Goal: Task Accomplishment & Management: Use online tool/utility

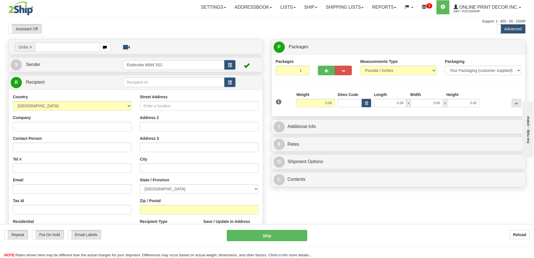
click at [49, 45] on input "text" at bounding box center [67, 47] width 65 height 10
type input "us-55814"
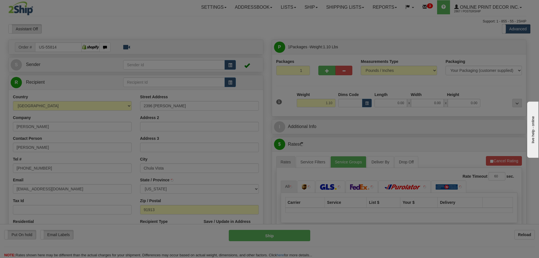
type input "CHULA VISTA"
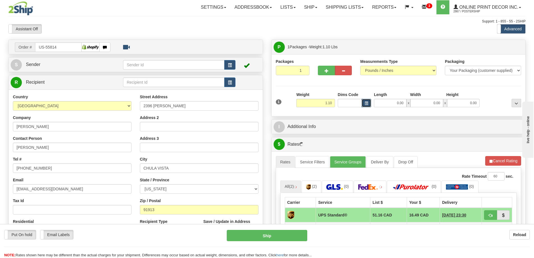
click at [369, 102] on button "button" at bounding box center [367, 103] width 10 height 8
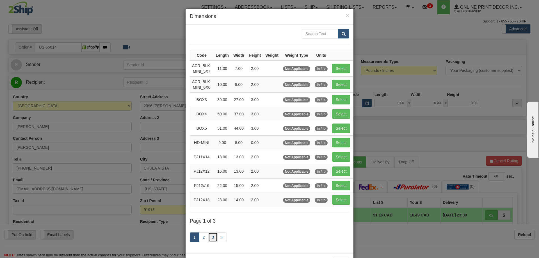
click at [212, 234] on link "3" at bounding box center [213, 237] width 10 height 10
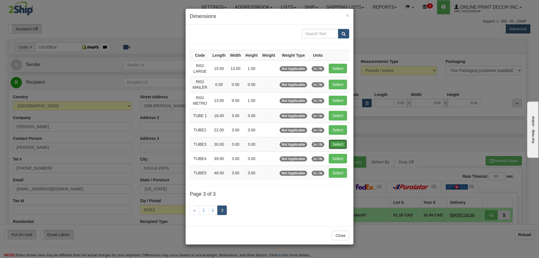
click at [332, 141] on button "Select" at bounding box center [337, 144] width 18 height 10
type input "TUBE3"
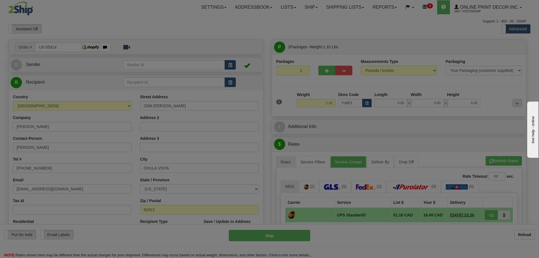
type input "30.00"
type input "3.00"
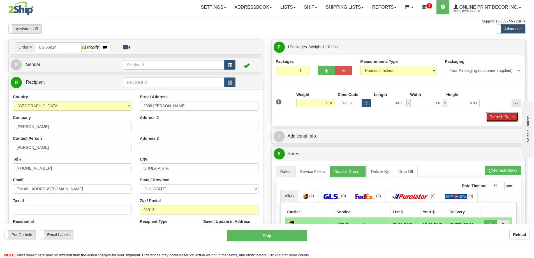
click at [503, 115] on button "Refresh Rates" at bounding box center [502, 117] width 32 height 10
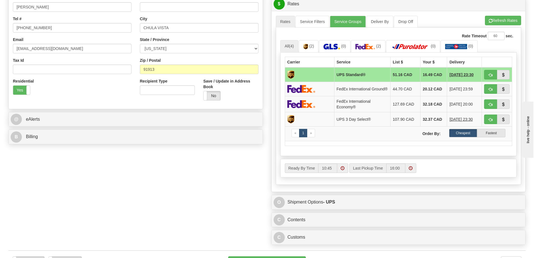
scroll to position [196, 0]
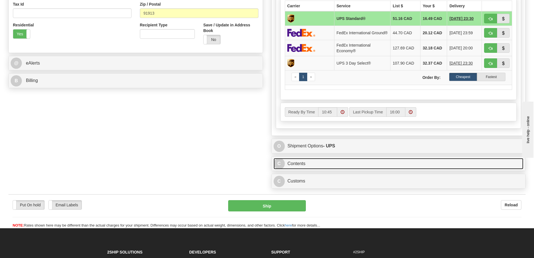
click at [377, 164] on link "C Contents" at bounding box center [399, 164] width 250 height 12
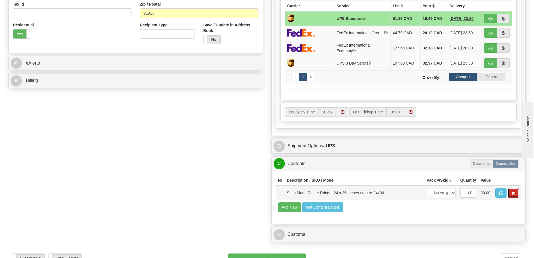
click at [516, 191] on button "button" at bounding box center [513, 193] width 11 height 10
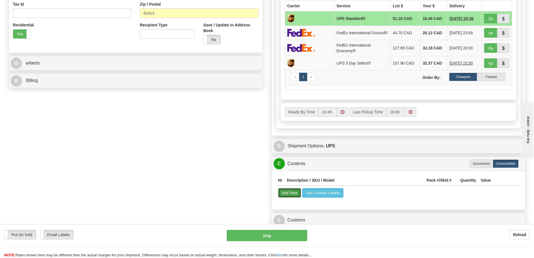
click at [285, 197] on button "Add New" at bounding box center [289, 193] width 23 height 10
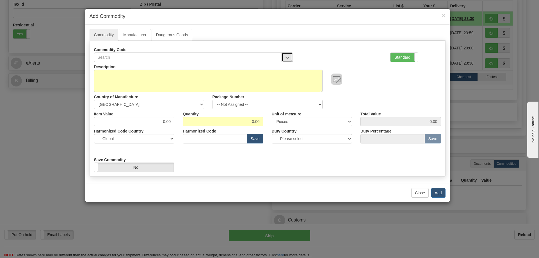
click at [288, 57] on span "button" at bounding box center [287, 58] width 4 height 4
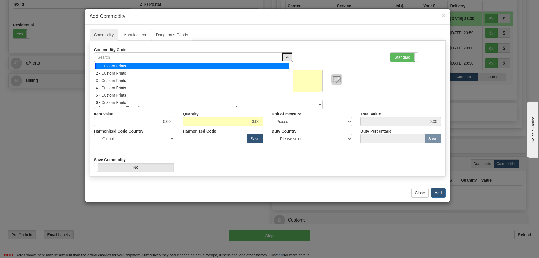
click at [274, 66] on div "1 - Custom Prints" at bounding box center [191, 66] width 193 height 6
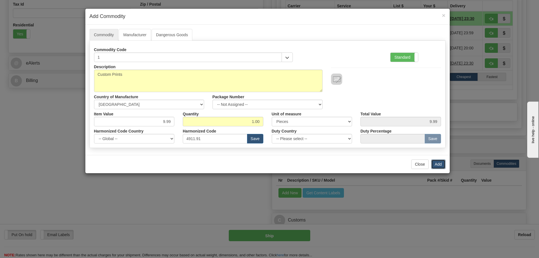
click at [440, 163] on button "Add" at bounding box center [438, 164] width 14 height 10
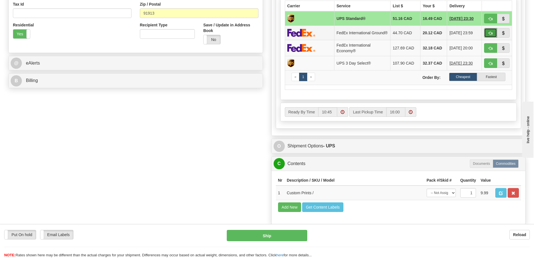
click at [492, 32] on button "button" at bounding box center [490, 33] width 13 height 10
type input "92"
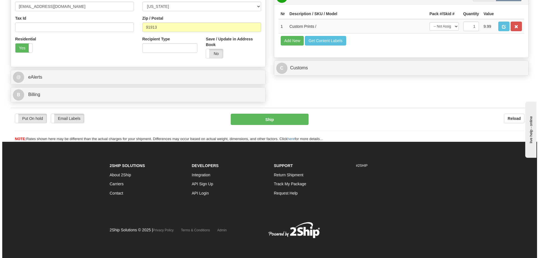
scroll to position [184, 0]
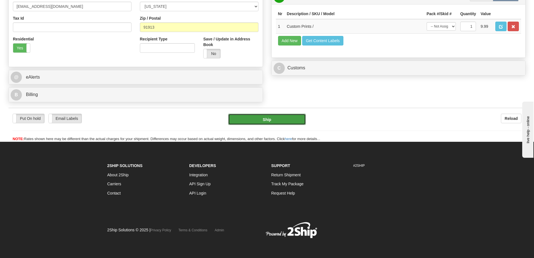
click at [297, 117] on button "Ship" at bounding box center [267, 119] width 78 height 11
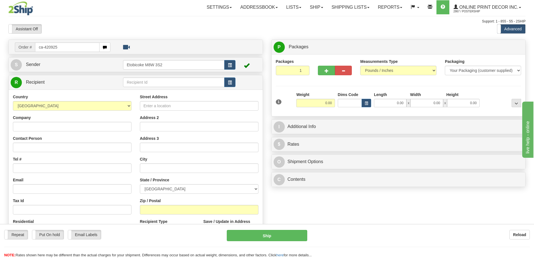
type input "ca-420925"
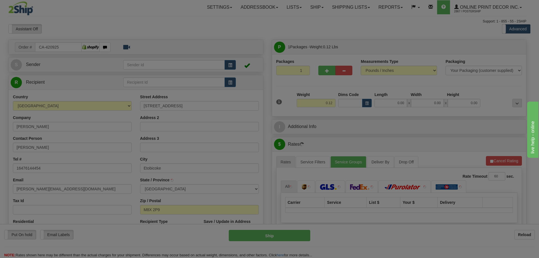
type input "ETOBICOKE"
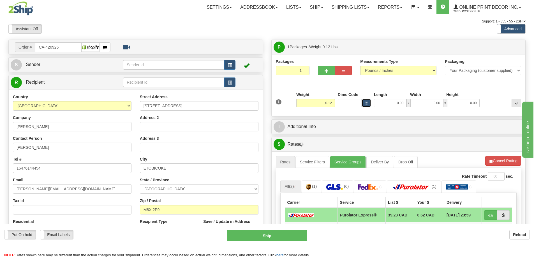
click at [369, 105] on button "button" at bounding box center [367, 103] width 10 height 8
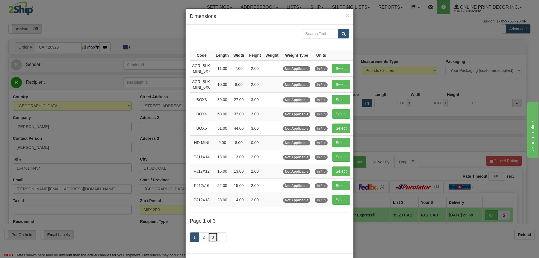
click at [209, 233] on link "3" at bounding box center [213, 237] width 10 height 10
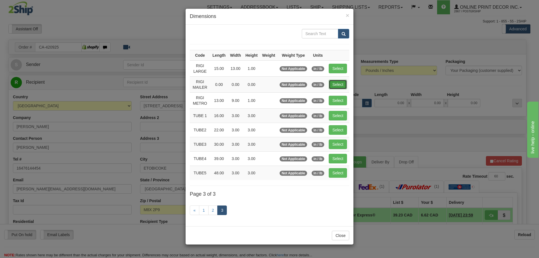
click at [334, 85] on button "Select" at bounding box center [337, 85] width 18 height 10
type input "RIGI MAILER"
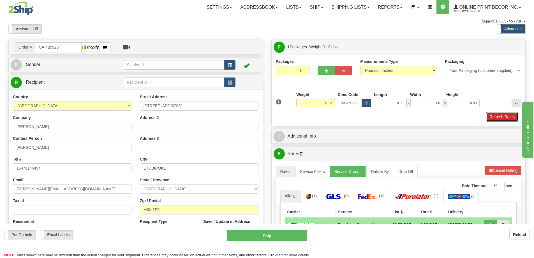
click at [506, 120] on button "Refresh Rates" at bounding box center [502, 117] width 32 height 10
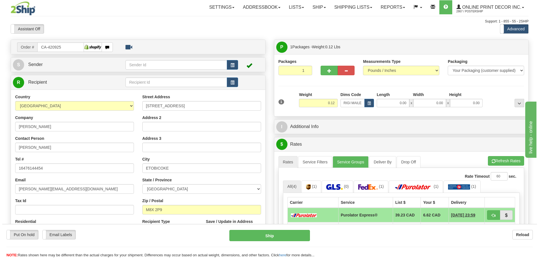
scroll to position [56, 0]
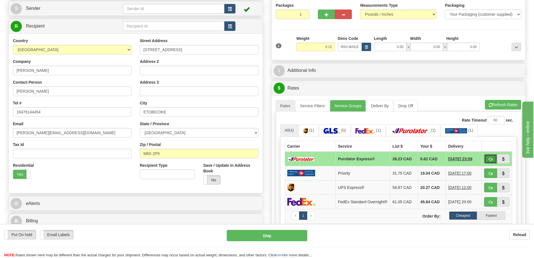
click at [491, 158] on span "button" at bounding box center [491, 159] width 4 height 4
type input "202"
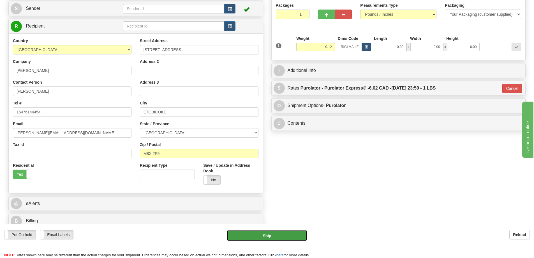
click at [295, 235] on button "Ship" at bounding box center [267, 235] width 81 height 11
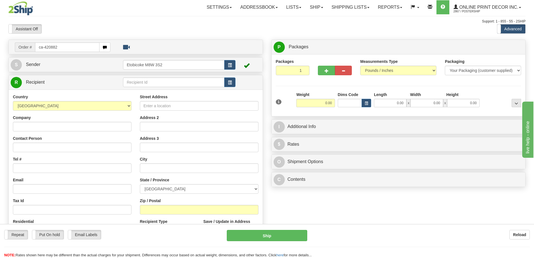
type input "ca-420882"
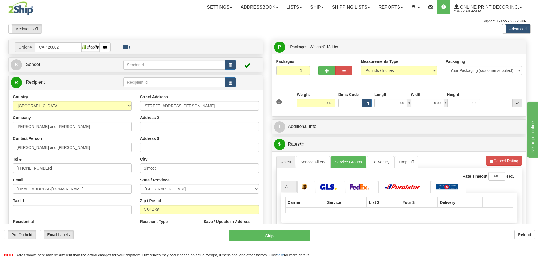
type input "SIMCOE"
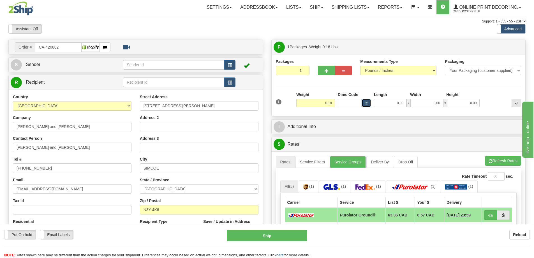
click at [366, 102] on span "button" at bounding box center [366, 103] width 3 height 3
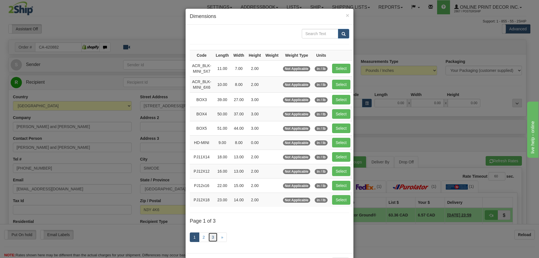
click at [212, 235] on link "3" at bounding box center [213, 237] width 10 height 10
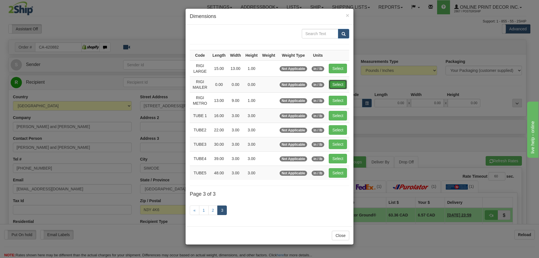
click at [333, 83] on button "Select" at bounding box center [337, 85] width 18 height 10
type input "RIGI MAILER"
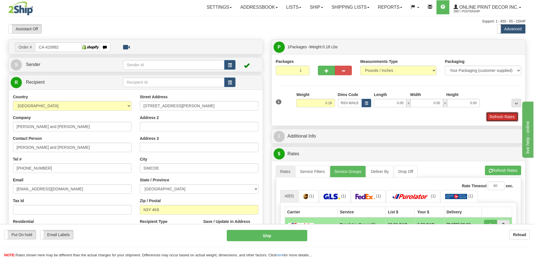
click at [504, 116] on button "Refresh Rates" at bounding box center [502, 117] width 32 height 10
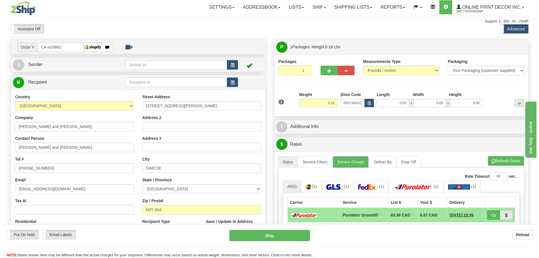
scroll to position [56, 0]
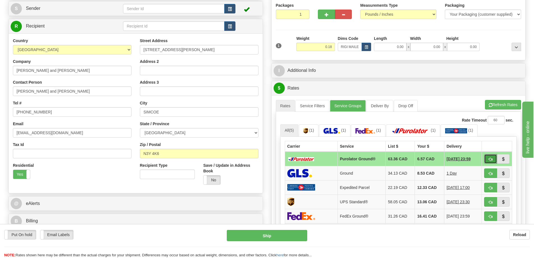
click at [494, 160] on button "button" at bounding box center [490, 159] width 13 height 10
type input "260"
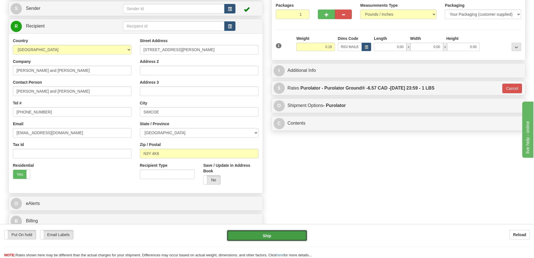
click at [291, 231] on button "Ship" at bounding box center [267, 235] width 81 height 11
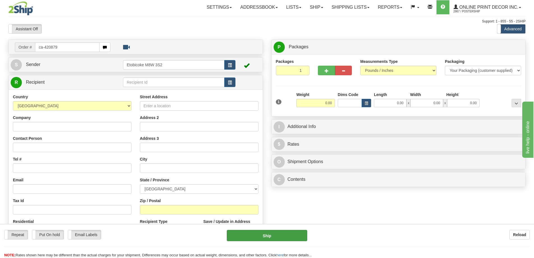
type input "ca-420879"
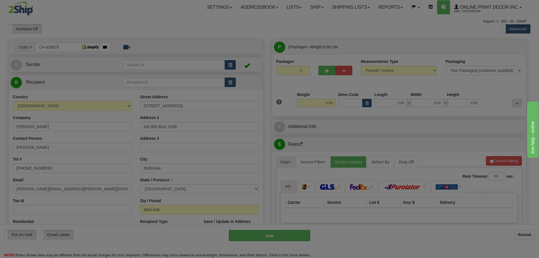
type input "ETOBICOKE"
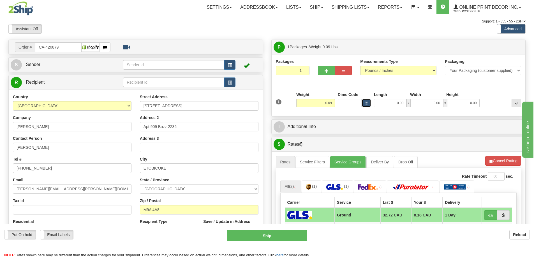
click at [367, 103] on span "button" at bounding box center [366, 103] width 3 height 3
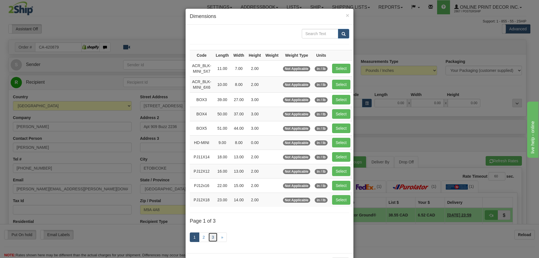
click at [212, 235] on link "3" at bounding box center [213, 237] width 10 height 10
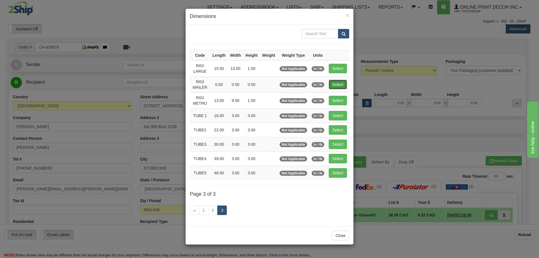
click at [340, 81] on button "Select" at bounding box center [337, 85] width 18 height 10
type input "RIGI MAILER"
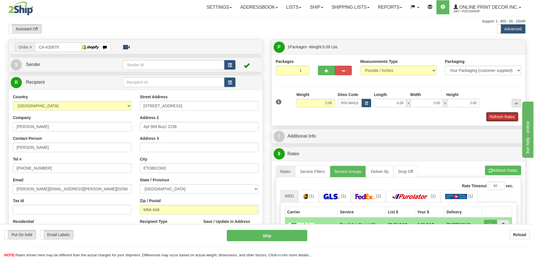
click at [495, 115] on button "Refresh Rates" at bounding box center [502, 117] width 32 height 10
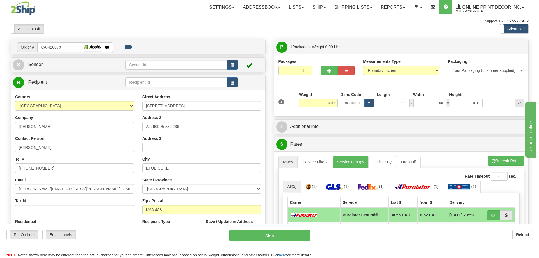
scroll to position [56, 0]
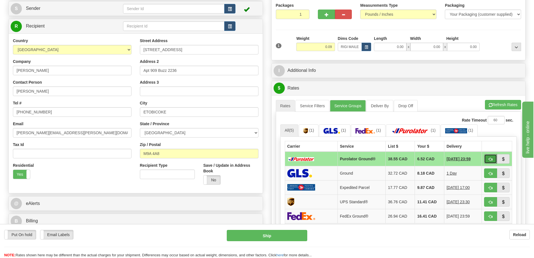
click at [489, 158] on span "button" at bounding box center [491, 159] width 4 height 4
type input "260"
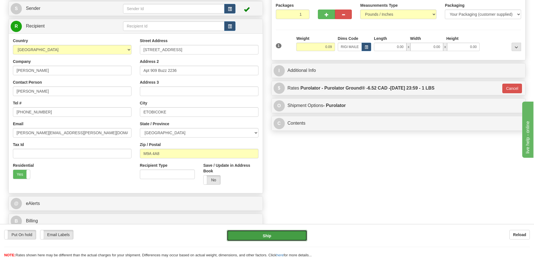
click at [295, 234] on button "Ship" at bounding box center [267, 235] width 81 height 11
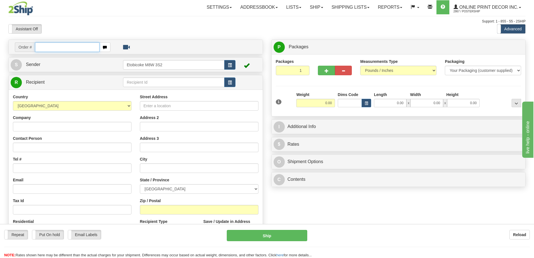
click at [44, 46] on input "text" at bounding box center [67, 47] width 65 height 10
type input "us-55831"
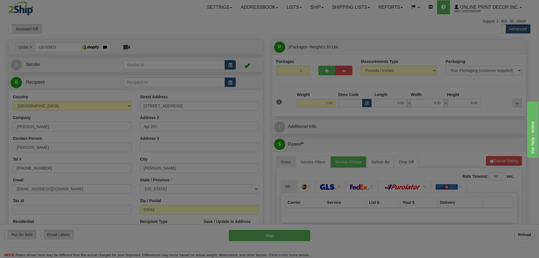
type input "MIDDLETON"
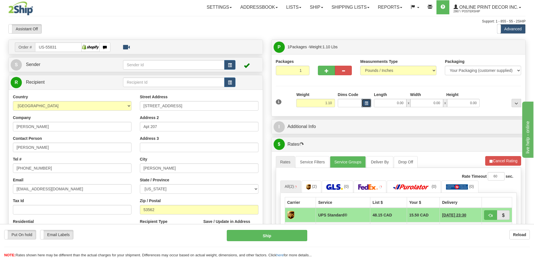
click at [366, 102] on span "button" at bounding box center [366, 103] width 3 height 3
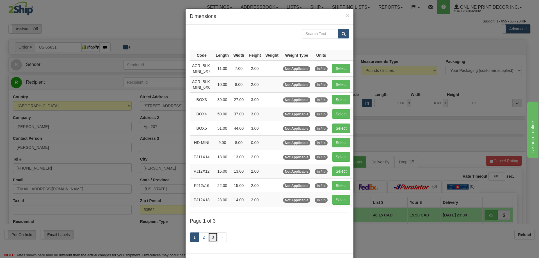
click at [211, 234] on link "3" at bounding box center [213, 237] width 10 height 10
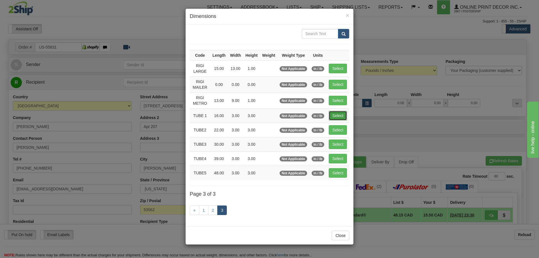
click at [339, 114] on button "Select" at bounding box center [337, 116] width 18 height 10
type input "TUBE 1"
type input "16.00"
type input "3.00"
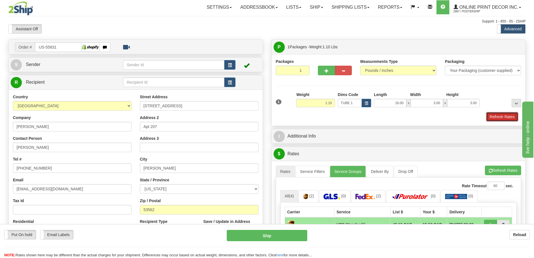
click at [502, 119] on button "Refresh Rates" at bounding box center [502, 117] width 32 height 10
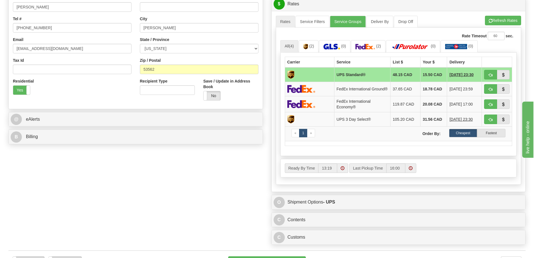
scroll to position [224, 0]
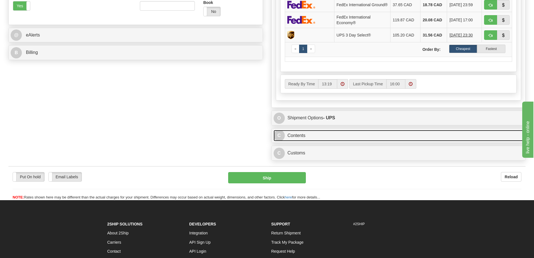
click at [394, 137] on link "C Contents" at bounding box center [399, 136] width 250 height 12
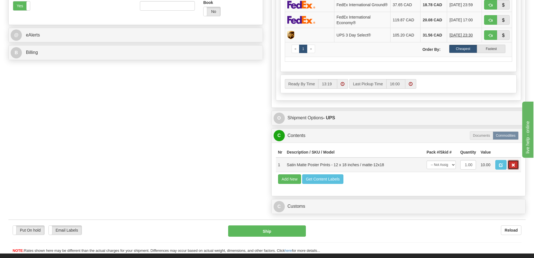
click at [514, 166] on button "button" at bounding box center [513, 165] width 11 height 10
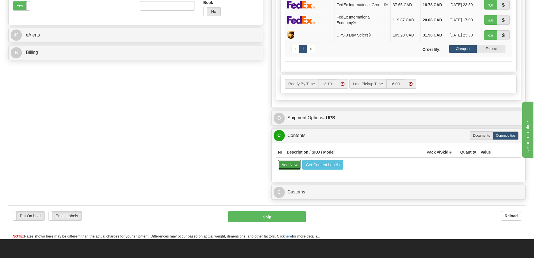
click at [289, 169] on button "Add New" at bounding box center [289, 165] width 23 height 10
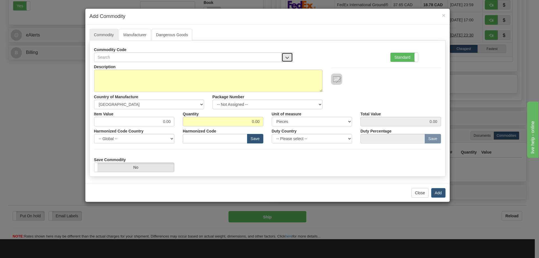
click at [286, 55] on button "button" at bounding box center [286, 57] width 11 height 10
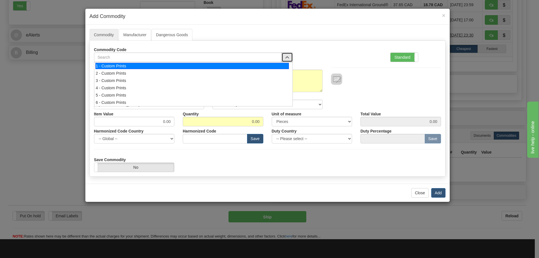
click at [279, 62] on li "1 - Custom Prints" at bounding box center [193, 65] width 198 height 7
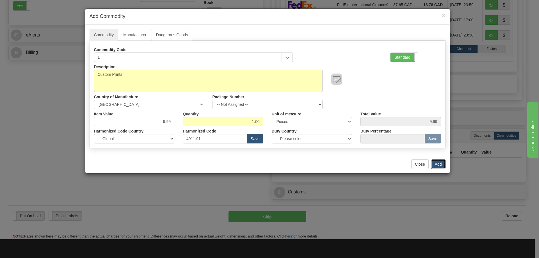
click at [438, 163] on button "Add" at bounding box center [438, 164] width 14 height 10
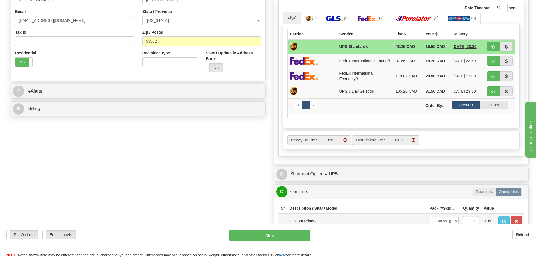
scroll to position [56, 0]
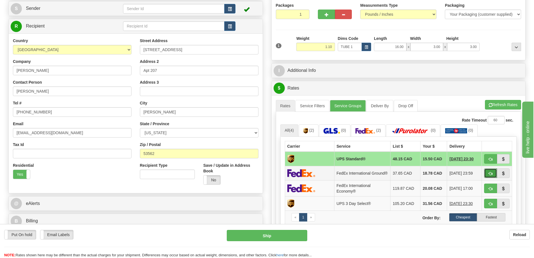
click at [491, 171] on button "button" at bounding box center [490, 173] width 13 height 10
type input "92"
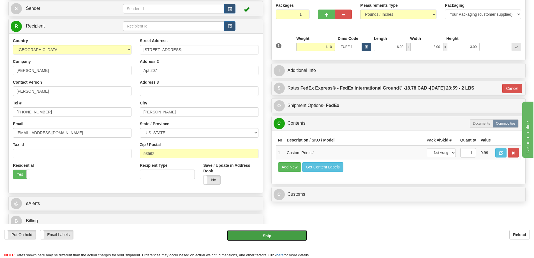
click at [290, 235] on button "Ship" at bounding box center [267, 235] width 81 height 11
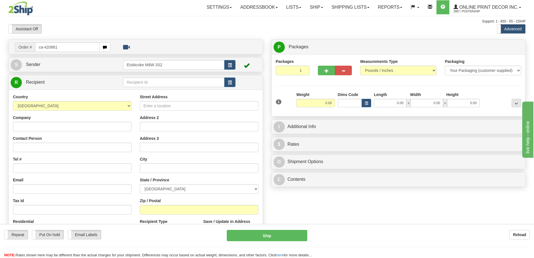
type input "ca-420861"
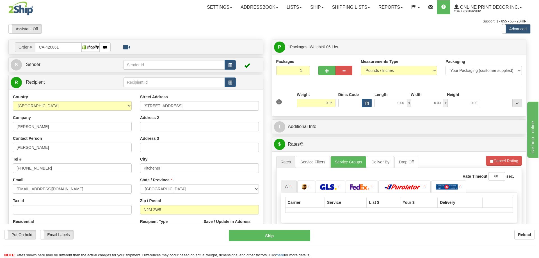
type input "KITCHENER"
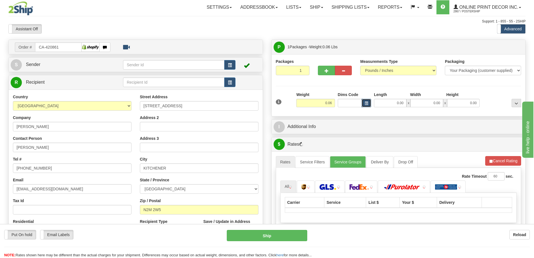
click at [370, 105] on button "button" at bounding box center [367, 103] width 10 height 8
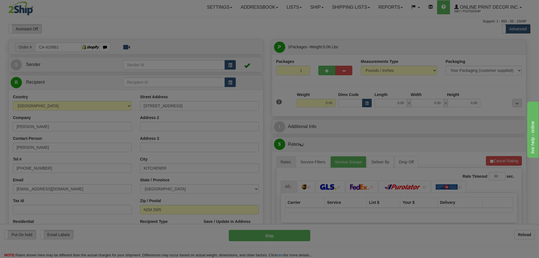
click at [369, 105] on body "Training Course Close Toggle navigation Settings Shipping Preferences New Recip…" at bounding box center [269, 129] width 539 height 258
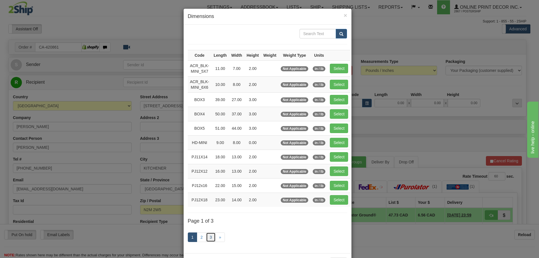
click at [208, 234] on link "3" at bounding box center [211, 237] width 10 height 10
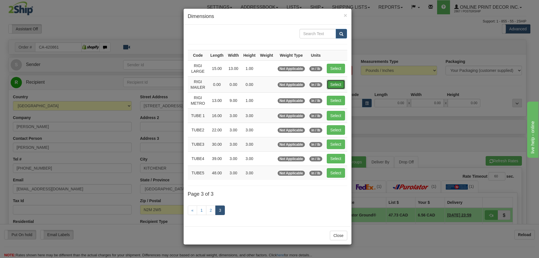
click at [336, 82] on button "Select" at bounding box center [336, 85] width 18 height 10
type input "RIGI MAILER"
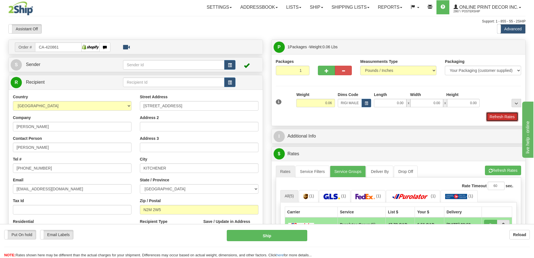
click at [505, 121] on button "Refresh Rates" at bounding box center [502, 117] width 32 height 10
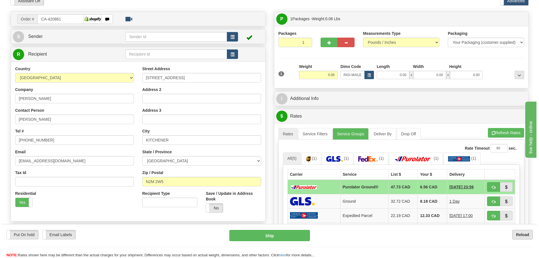
scroll to position [56, 0]
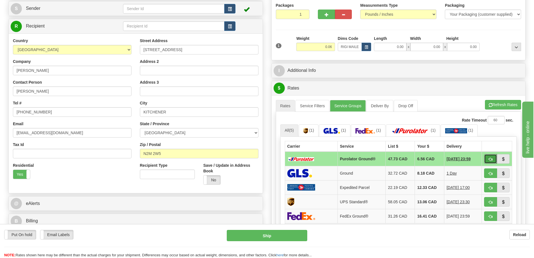
click at [489, 157] on button "button" at bounding box center [490, 159] width 13 height 10
type input "260"
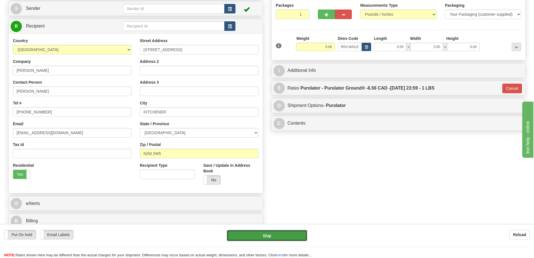
click at [283, 234] on button "Ship" at bounding box center [267, 235] width 81 height 11
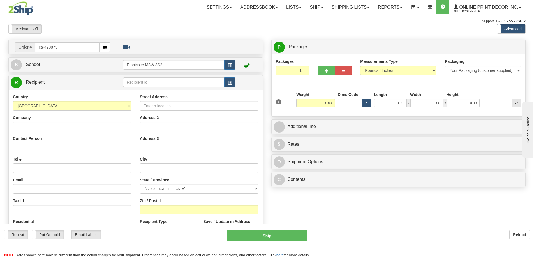
type input "ca-420873"
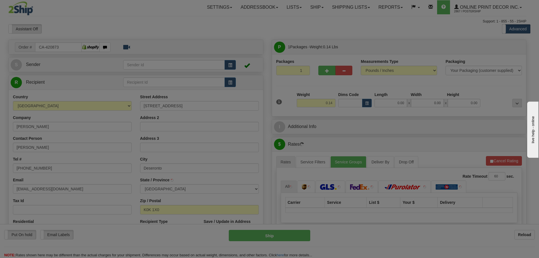
type input "DESERONTO"
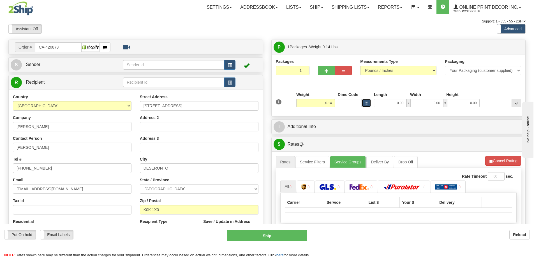
click at [367, 101] on button "button" at bounding box center [367, 103] width 10 height 8
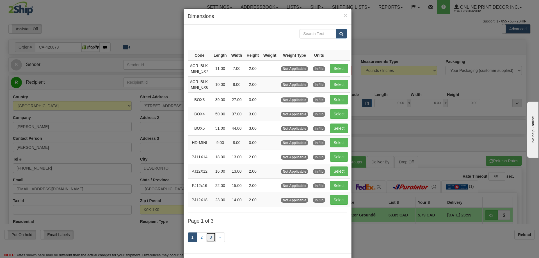
click at [209, 234] on link "3" at bounding box center [211, 237] width 10 height 10
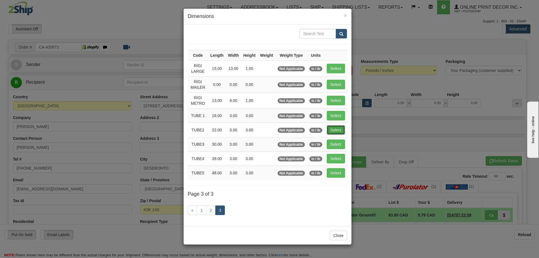
click at [328, 126] on button "Select" at bounding box center [336, 130] width 18 height 10
type input "TUBE2"
type input "22.00"
type input "3.00"
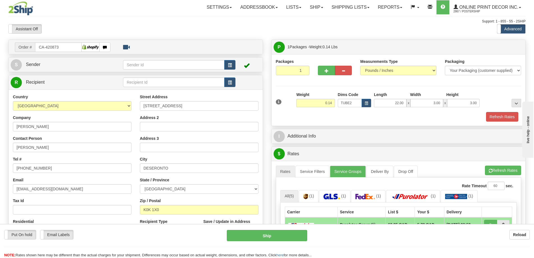
click at [514, 112] on div "Packaging Your Packaging (customer supplied) Envelope (carrier supplied) Pack (…" at bounding box center [409, 112] width 228 height 0
click at [495, 116] on button "Refresh Rates" at bounding box center [502, 117] width 32 height 10
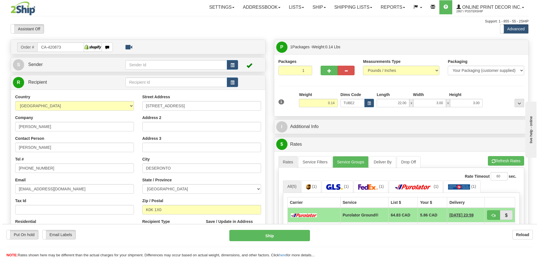
scroll to position [56, 0]
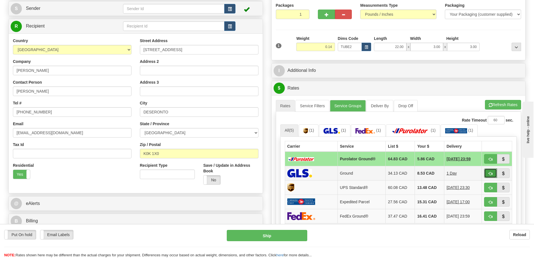
click at [490, 173] on span "button" at bounding box center [491, 174] width 4 height 4
type input "1"
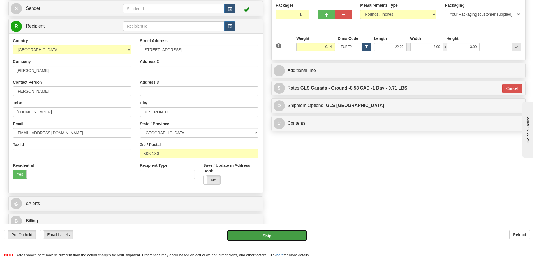
click at [267, 236] on button "Ship" at bounding box center [267, 235] width 81 height 11
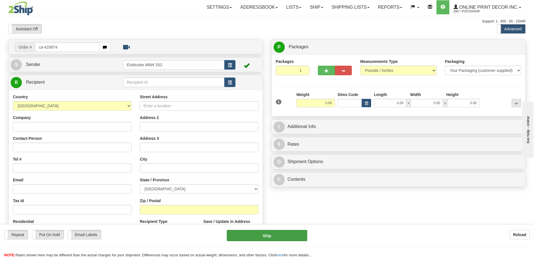
type input "ca-420874"
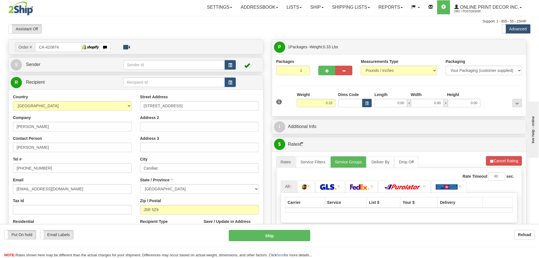
type input "CANDIAC"
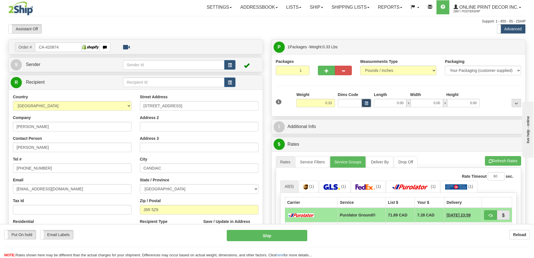
click at [365, 102] on span "button" at bounding box center [366, 103] width 3 height 3
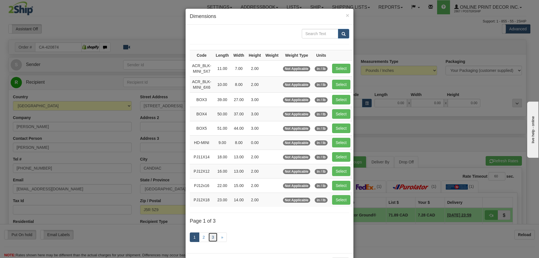
click at [208, 238] on link "3" at bounding box center [213, 237] width 10 height 10
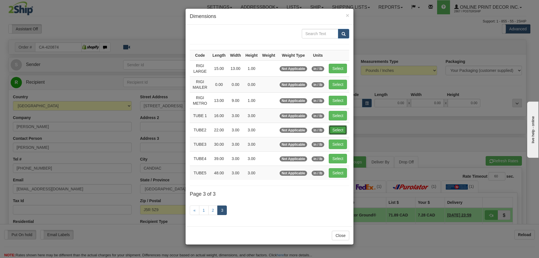
click at [342, 127] on button "Select" at bounding box center [337, 130] width 18 height 10
type input "TUBE2"
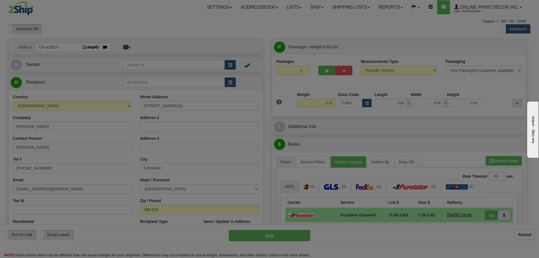
type input "22.00"
type input "3.00"
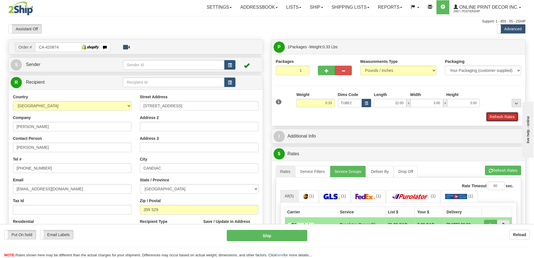
click at [506, 116] on button "Refresh Rates" at bounding box center [502, 117] width 32 height 10
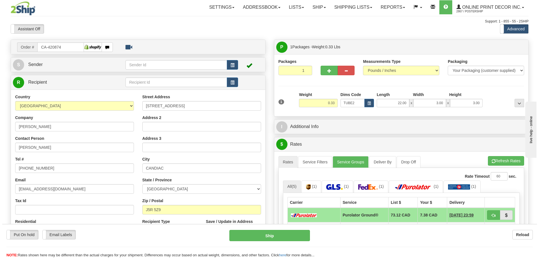
scroll to position [84, 0]
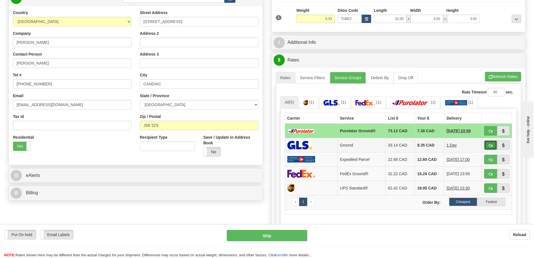
click at [489, 146] on span "button" at bounding box center [491, 146] width 4 height 4
type input "1"
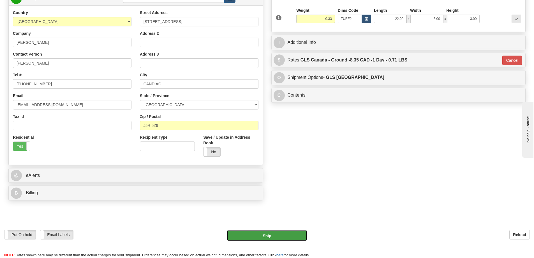
click at [293, 230] on button "Ship" at bounding box center [267, 235] width 81 height 11
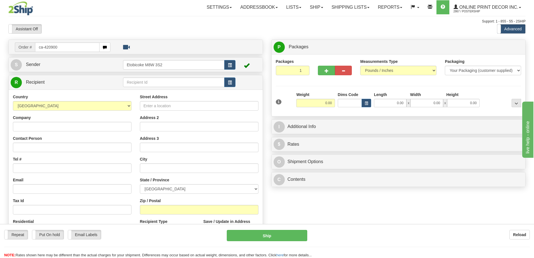
type input "ca-420900"
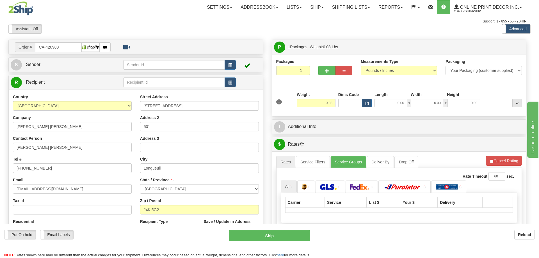
type input "LONGUEUIL"
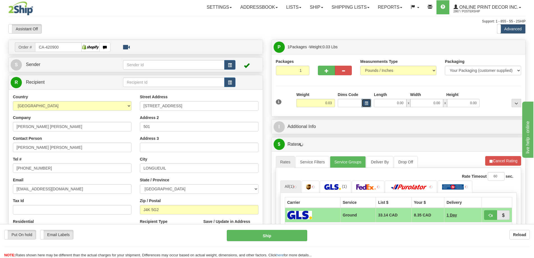
click at [368, 105] on span "button" at bounding box center [366, 103] width 3 height 3
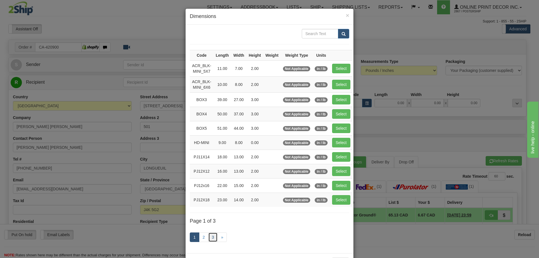
click at [210, 234] on link "3" at bounding box center [213, 237] width 10 height 10
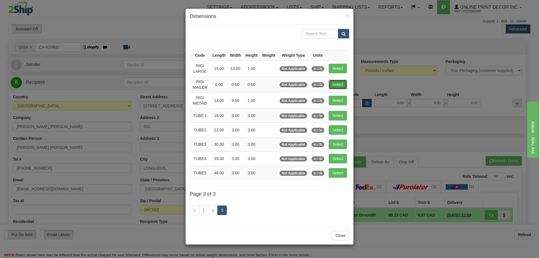
click at [331, 84] on button "Select" at bounding box center [337, 85] width 18 height 10
type input "RIGI MAILER"
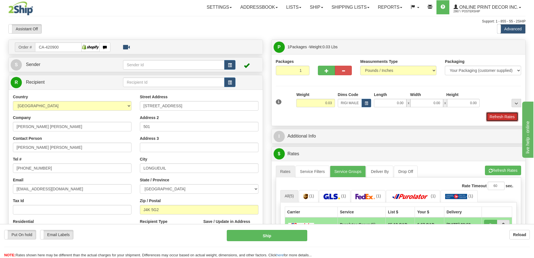
click at [500, 114] on button "Refresh Rates" at bounding box center [502, 117] width 32 height 10
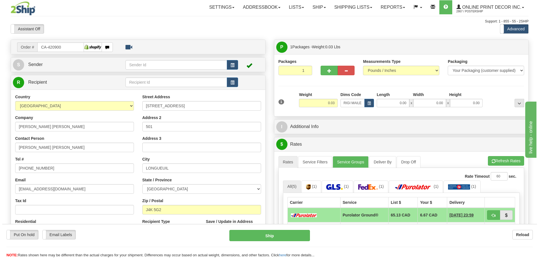
scroll to position [56, 0]
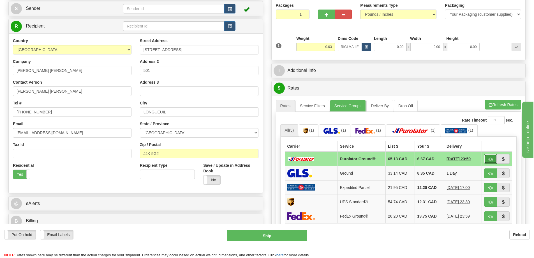
drag, startPoint x: 493, startPoint y: 159, endPoint x: 488, endPoint y: 159, distance: 5.6
click at [493, 159] on button "button" at bounding box center [490, 159] width 13 height 10
type input "260"
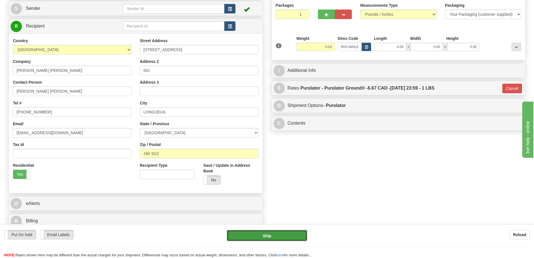
click at [297, 234] on button "Ship" at bounding box center [267, 235] width 81 height 11
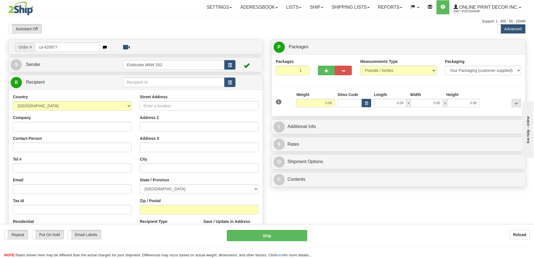
type input "ca-420877"
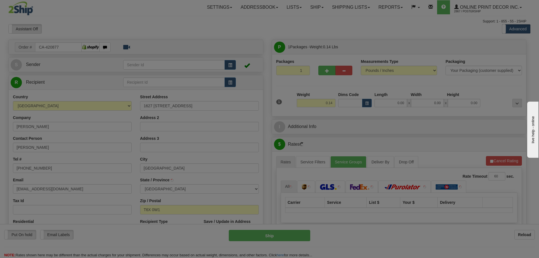
type input "[GEOGRAPHIC_DATA]"
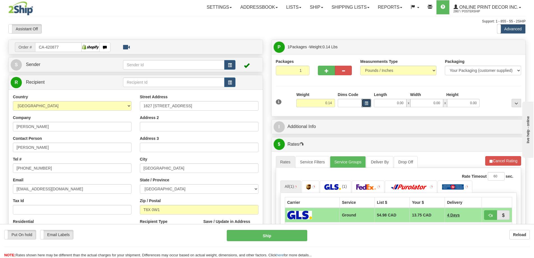
click at [366, 100] on button "button" at bounding box center [367, 103] width 10 height 8
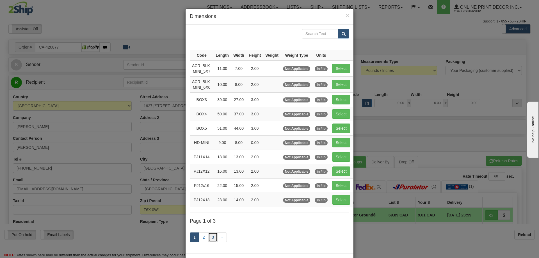
click at [211, 234] on link "3" at bounding box center [213, 237] width 10 height 10
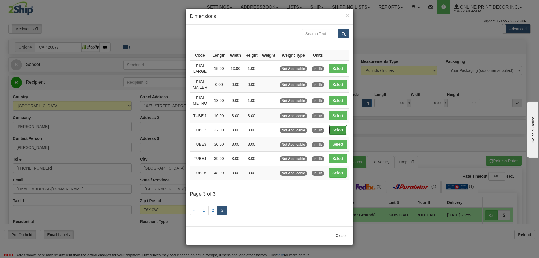
click at [337, 132] on button "Select" at bounding box center [337, 130] width 18 height 10
type input "TUBE2"
type input "22.00"
type input "3.00"
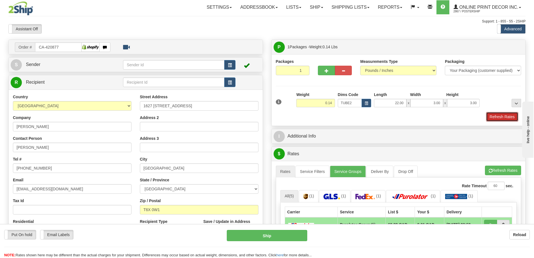
click at [499, 115] on button "Refresh Rates" at bounding box center [502, 117] width 32 height 10
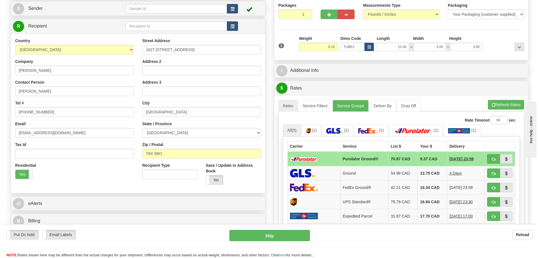
scroll to position [84, 0]
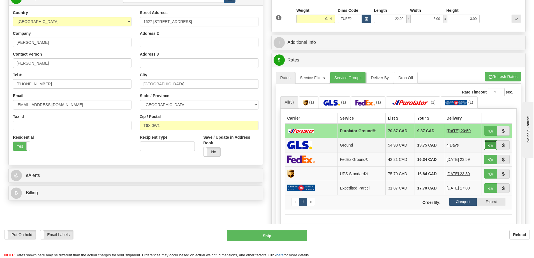
click at [490, 144] on button "button" at bounding box center [490, 145] width 13 height 10
type input "1"
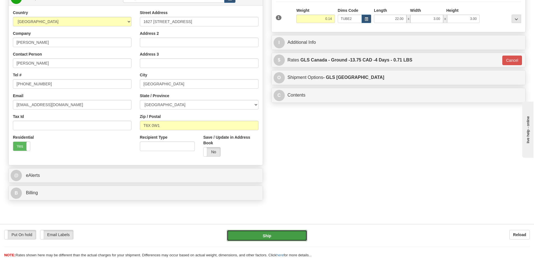
click at [284, 232] on button "Ship" at bounding box center [267, 235] width 81 height 11
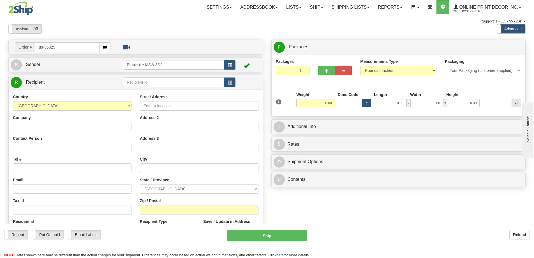
type input "us-55825"
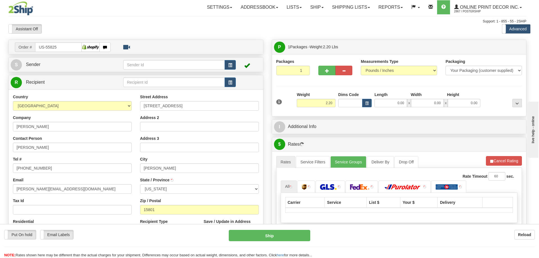
type input "DU BOIS"
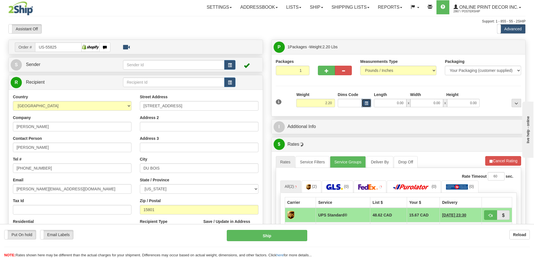
click at [367, 103] on span "button" at bounding box center [366, 103] width 3 height 3
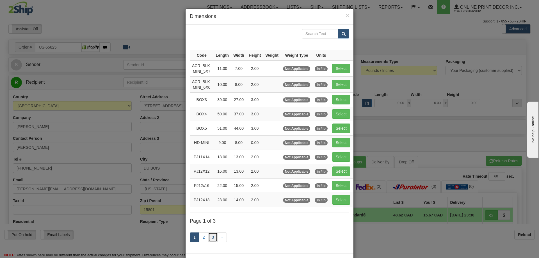
click at [208, 236] on link "3" at bounding box center [213, 237] width 10 height 10
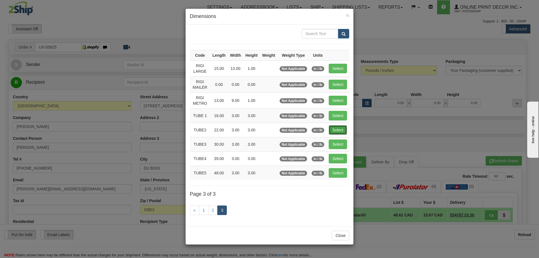
click at [340, 130] on button "Select" at bounding box center [337, 130] width 18 height 10
type input "TUBE2"
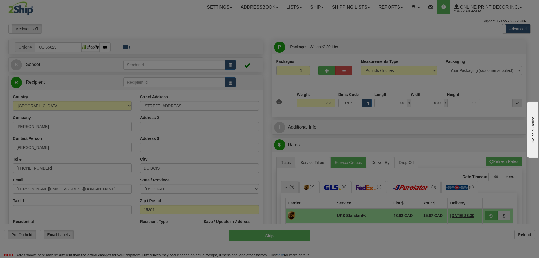
type input "22.00"
type input "3.00"
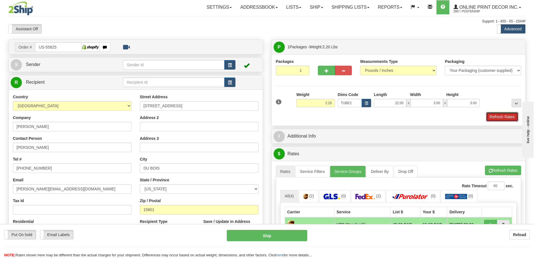
click at [502, 115] on button "Refresh Rates" at bounding box center [502, 117] width 32 height 10
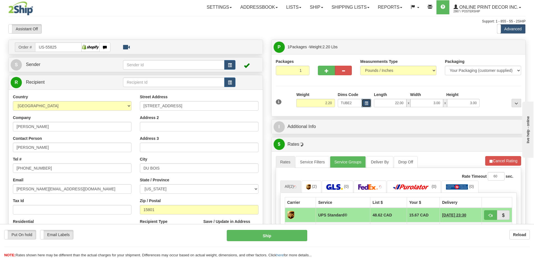
click at [367, 104] on span "button" at bounding box center [366, 103] width 3 height 3
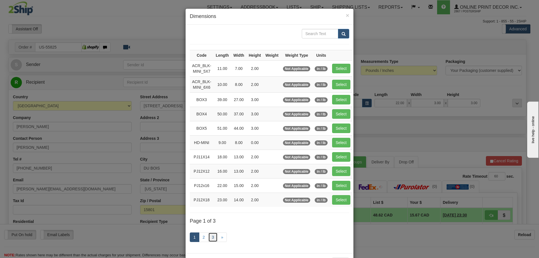
click at [209, 234] on link "3" at bounding box center [213, 237] width 10 height 10
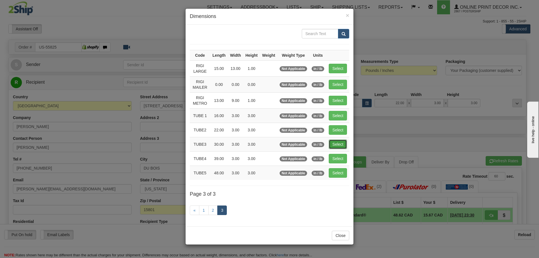
click at [337, 142] on button "Select" at bounding box center [337, 144] width 18 height 10
type input "TUBE3"
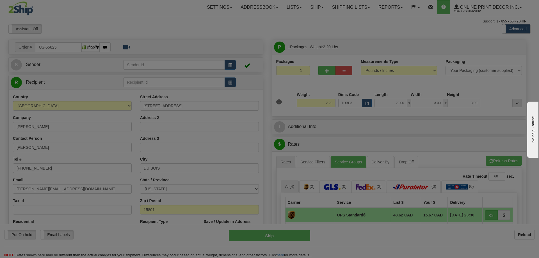
type input "30.00"
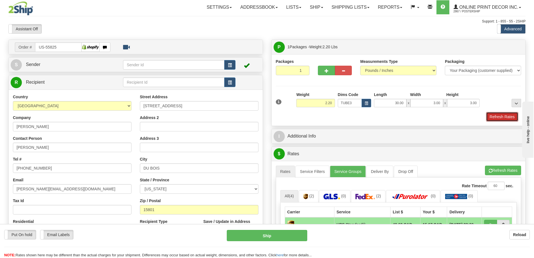
click at [496, 118] on button "Refresh Rates" at bounding box center [502, 117] width 32 height 10
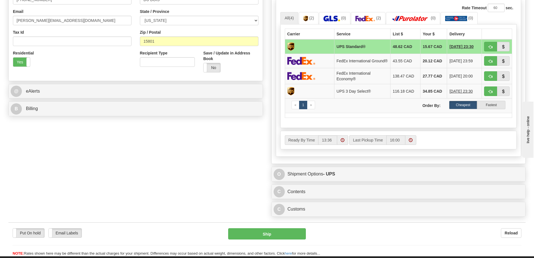
scroll to position [224, 0]
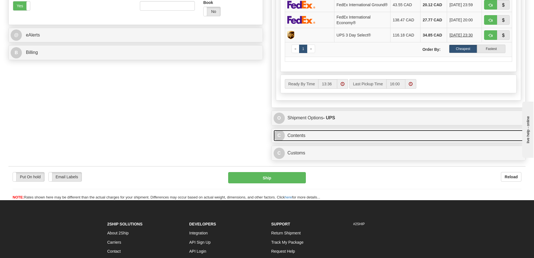
click at [346, 137] on link "C Contents" at bounding box center [399, 136] width 250 height 12
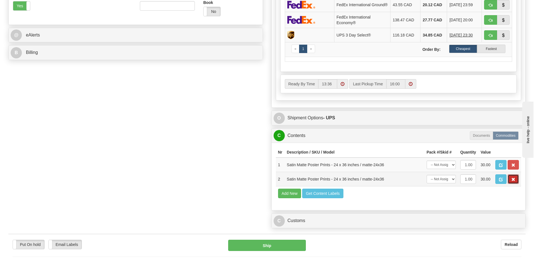
click at [509, 180] on button "button" at bounding box center [513, 179] width 11 height 10
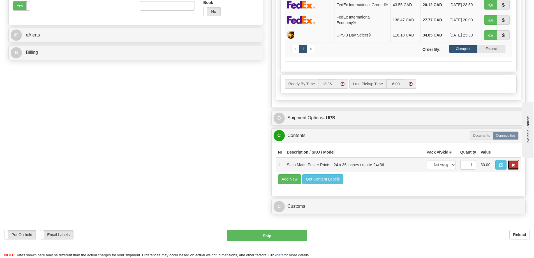
drag, startPoint x: 513, startPoint y: 165, endPoint x: 504, endPoint y: 162, distance: 9.8
click at [513, 165] on button "button" at bounding box center [513, 165] width 11 height 10
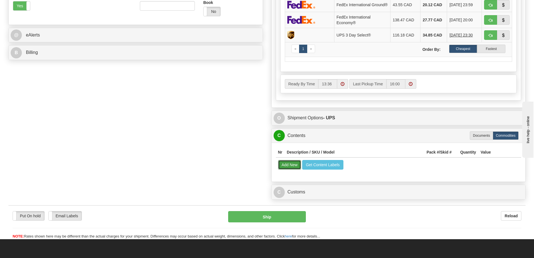
click at [293, 166] on button "Add New" at bounding box center [289, 165] width 23 height 10
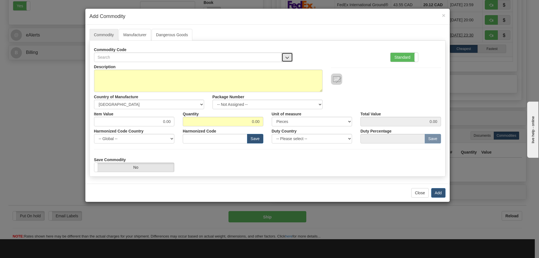
click at [287, 54] on button "button" at bounding box center [286, 57] width 11 height 10
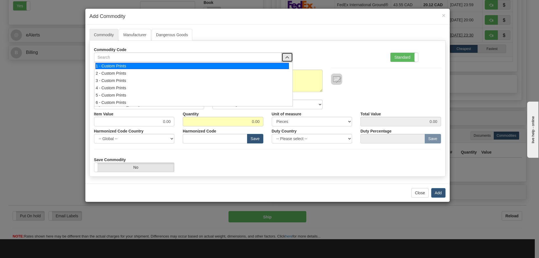
click at [276, 65] on div "1 - Custom Prints" at bounding box center [191, 66] width 193 height 6
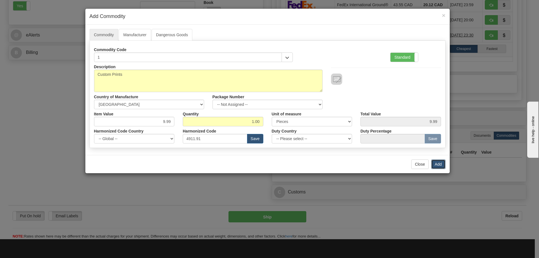
click at [435, 163] on button "Add" at bounding box center [438, 164] width 14 height 10
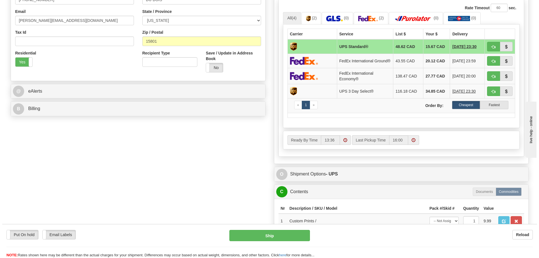
scroll to position [140, 0]
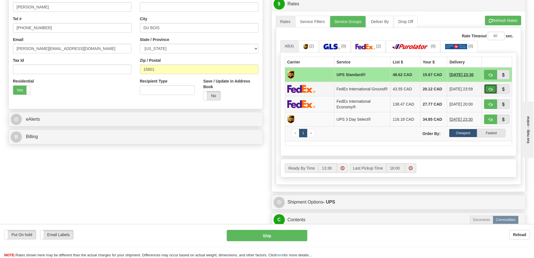
click at [490, 88] on button "button" at bounding box center [490, 89] width 13 height 10
type input "92"
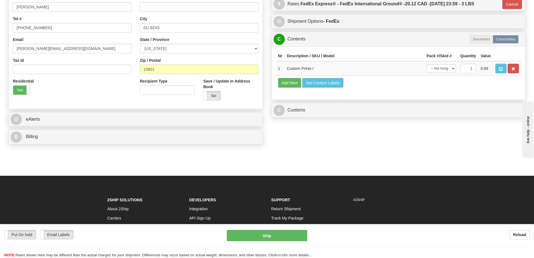
click at [286, 227] on div "Put On hold Put On hold Email Labels Email Labels Edit Reload Ship Reload" at bounding box center [267, 241] width 534 height 34
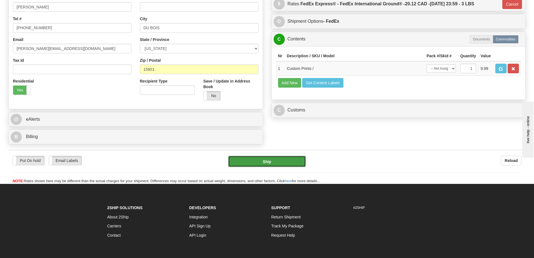
click at [296, 162] on button "Ship" at bounding box center [267, 161] width 78 height 11
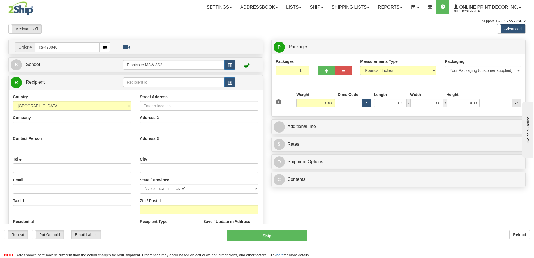
type input "ca-420848"
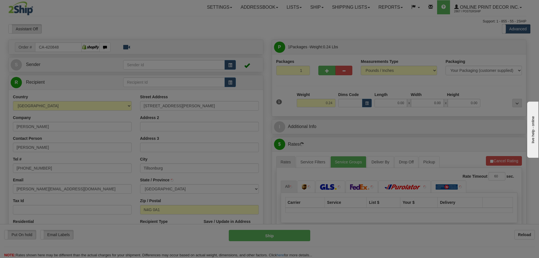
type input "TILLSONBURG"
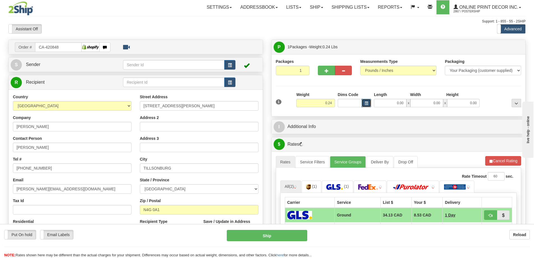
click at [364, 103] on button "button" at bounding box center [367, 103] width 10 height 8
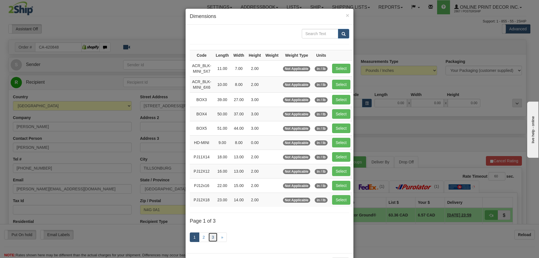
click at [211, 237] on link "3" at bounding box center [213, 237] width 10 height 10
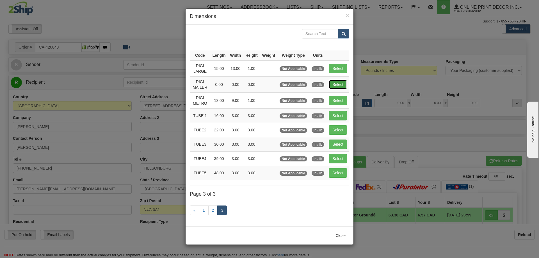
click at [334, 83] on button "Select" at bounding box center [337, 85] width 18 height 10
type input "RIGI MAILER"
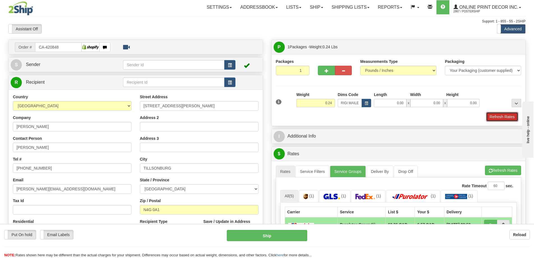
click at [497, 117] on button "Refresh Rates" at bounding box center [502, 117] width 32 height 10
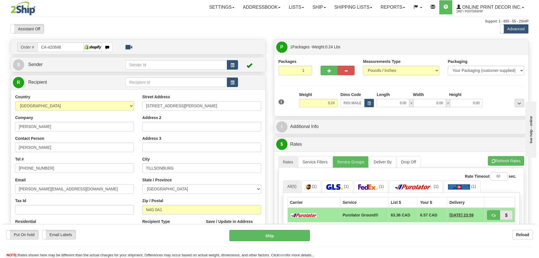
scroll to position [56, 0]
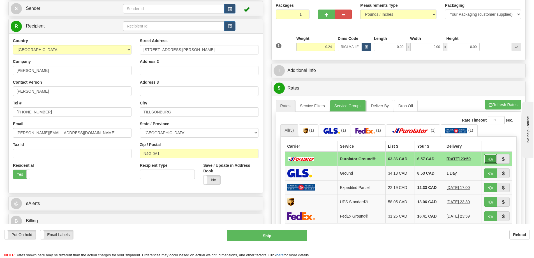
click at [489, 156] on button "button" at bounding box center [490, 159] width 13 height 10
type input "260"
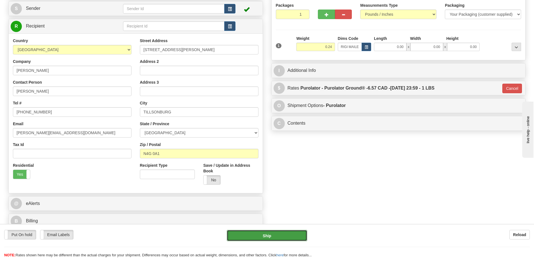
click at [285, 235] on button "Ship" at bounding box center [267, 235] width 81 height 11
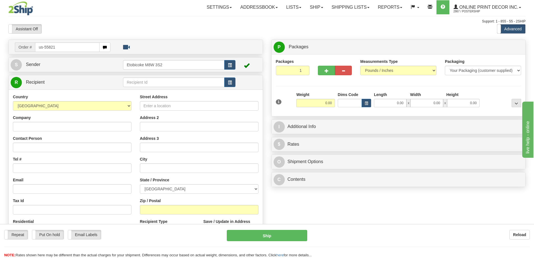
type input "us-55821"
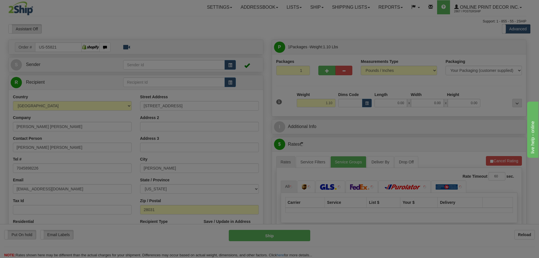
type input "CORNELIUS"
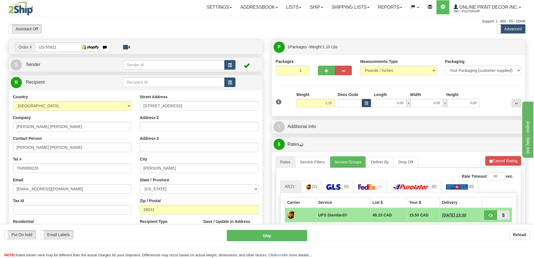
click at [369, 101] on button "button" at bounding box center [367, 103] width 10 height 8
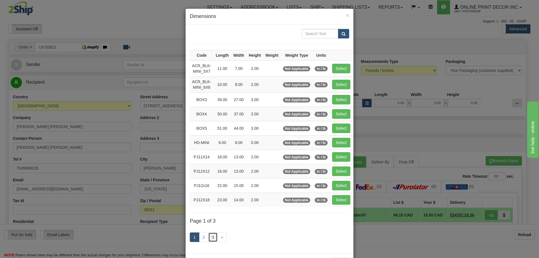
click at [210, 237] on link "3" at bounding box center [213, 237] width 10 height 10
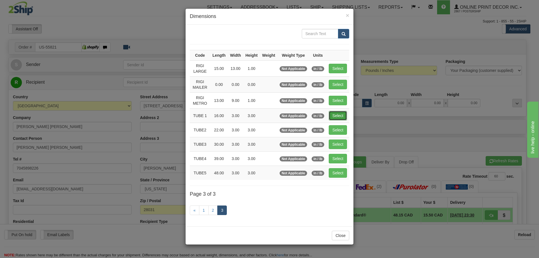
click at [342, 112] on button "Select" at bounding box center [337, 116] width 18 height 10
type input "TUBE 1"
type input "16.00"
type input "3.00"
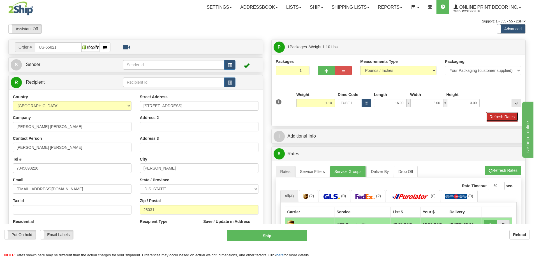
click at [505, 118] on button "Refresh Rates" at bounding box center [502, 117] width 32 height 10
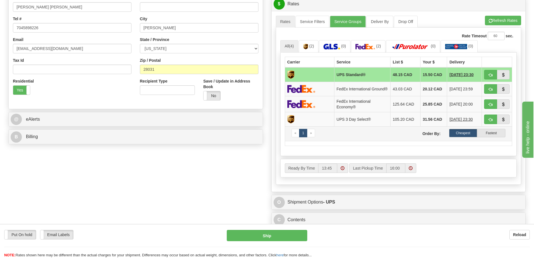
scroll to position [196, 0]
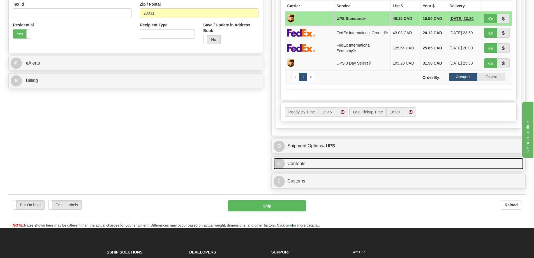
click at [377, 164] on link "C Contents" at bounding box center [399, 164] width 250 height 12
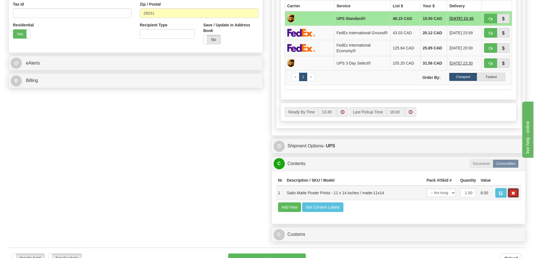
click at [511, 197] on button "button" at bounding box center [513, 193] width 11 height 10
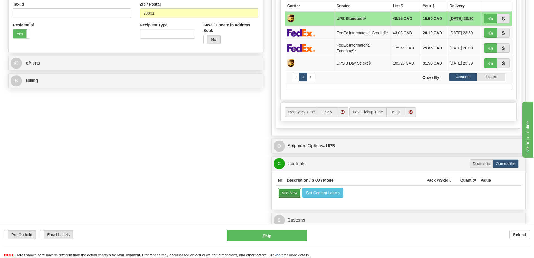
click at [283, 197] on button "Add New" at bounding box center [289, 193] width 23 height 10
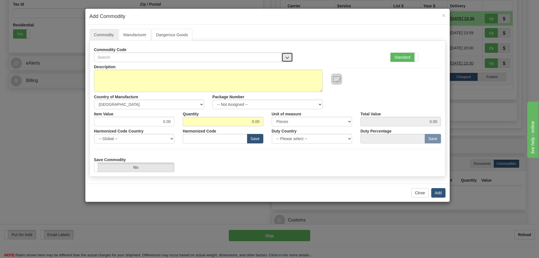
click at [289, 55] on button "button" at bounding box center [286, 57] width 11 height 10
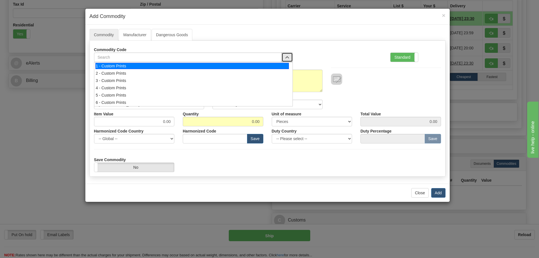
click at [281, 64] on div "1 - Custom Prints" at bounding box center [191, 66] width 193 height 6
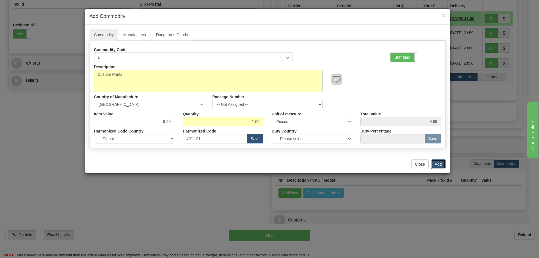
click at [438, 164] on button "Add" at bounding box center [438, 164] width 14 height 10
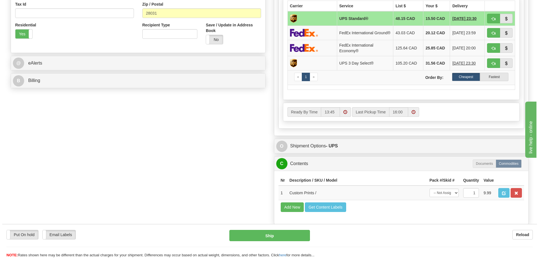
scroll to position [140, 0]
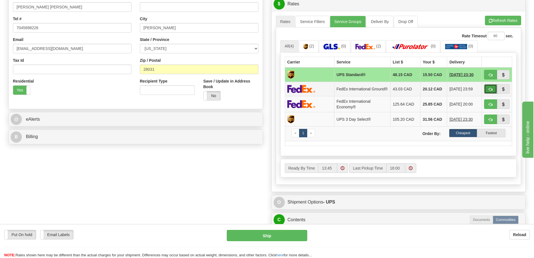
click at [488, 89] on button "button" at bounding box center [490, 89] width 13 height 10
type input "92"
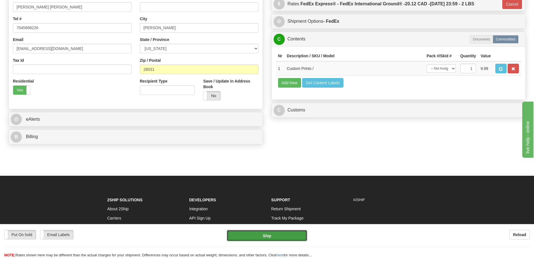
click at [289, 238] on button "Ship" at bounding box center [267, 235] width 81 height 11
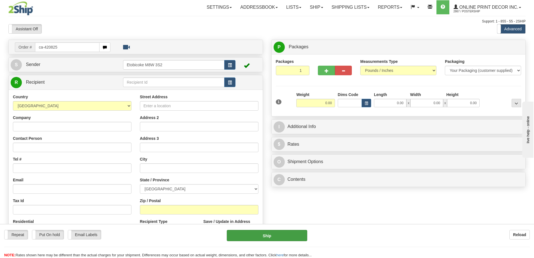
type input "ca-420825"
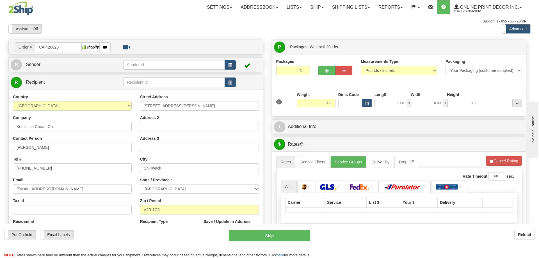
type input "CHILLIWACK"
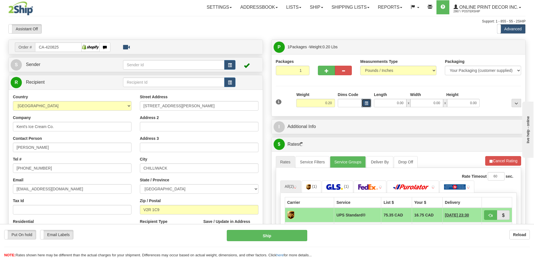
click at [368, 100] on button "button" at bounding box center [367, 103] width 10 height 8
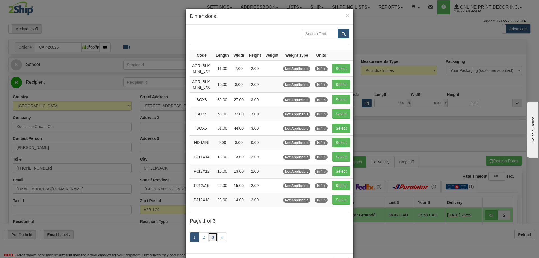
click at [210, 237] on link "3" at bounding box center [213, 237] width 10 height 10
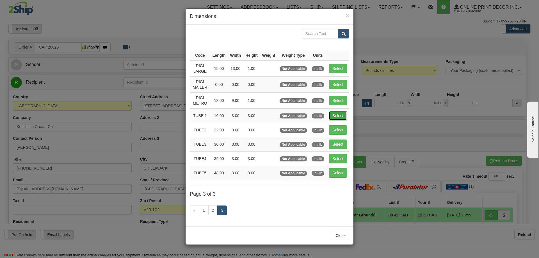
click at [341, 116] on button "Select" at bounding box center [337, 116] width 18 height 10
type input "TUBE 1"
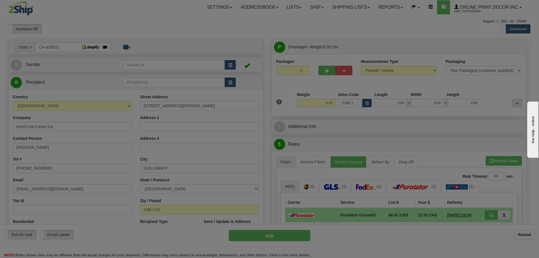
type input "16.00"
type input "3.00"
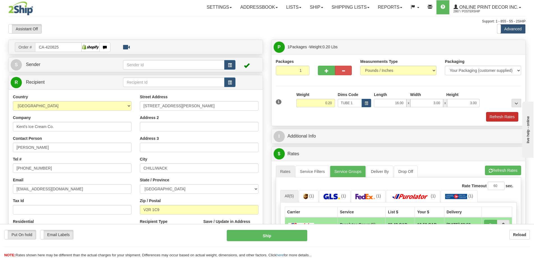
drag, startPoint x: 500, startPoint y: 107, endPoint x: 495, endPoint y: 117, distance: 11.1
click at [500, 109] on div "1 Weight 0.20 Dims Code x x" at bounding box center [399, 102] width 249 height 20
click at [495, 117] on button "Refresh Rates" at bounding box center [502, 117] width 32 height 10
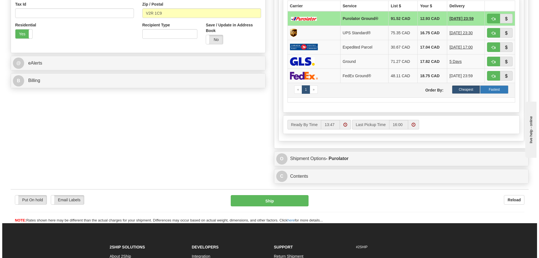
scroll to position [140, 0]
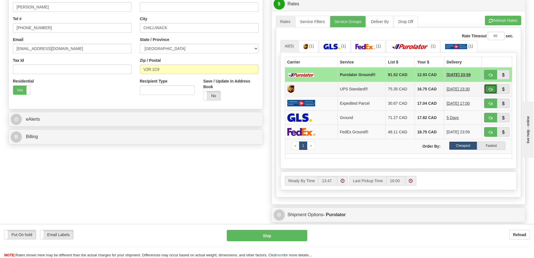
click at [489, 88] on span "button" at bounding box center [491, 90] width 4 height 4
type input "11"
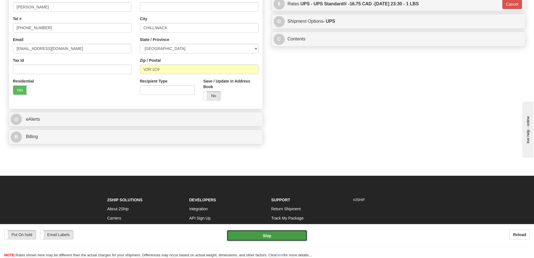
click at [284, 233] on button "Ship" at bounding box center [267, 235] width 81 height 11
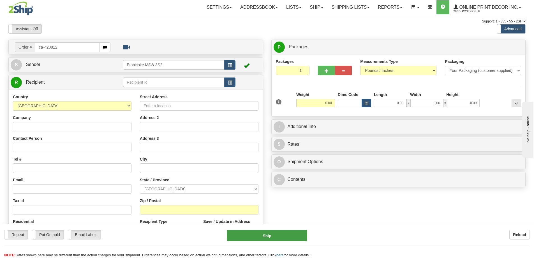
type input "ca-420812"
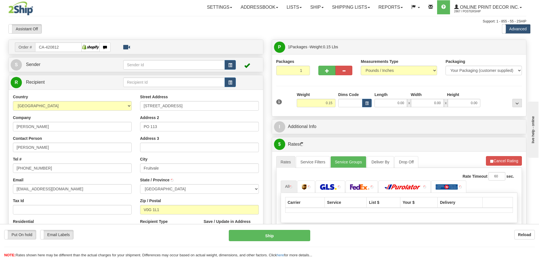
type input "FRUITVALE"
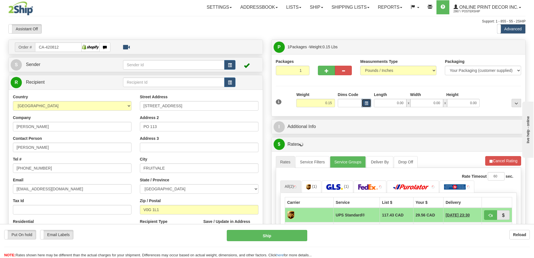
click at [367, 101] on button "button" at bounding box center [367, 103] width 10 height 8
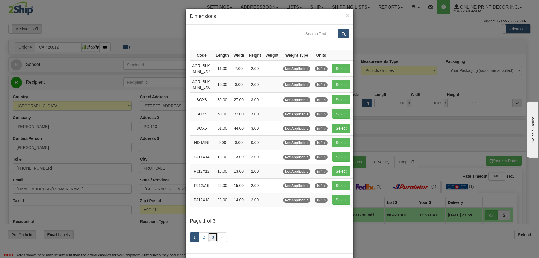
click at [211, 235] on link "3" at bounding box center [213, 237] width 10 height 10
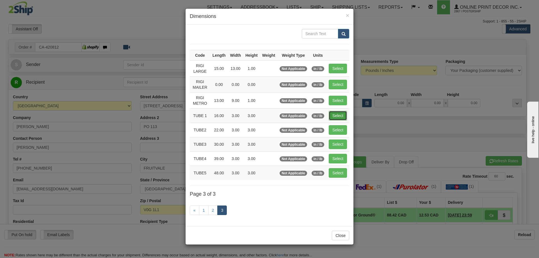
click at [339, 113] on button "Select" at bounding box center [337, 116] width 18 height 10
type input "TUBE 1"
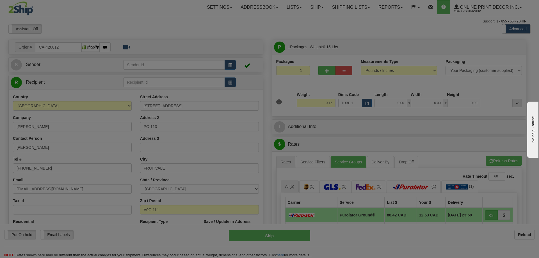
type input "16.00"
type input "3.00"
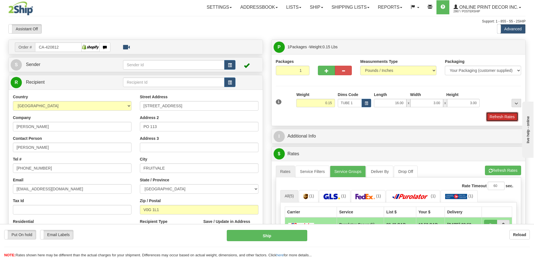
click at [497, 116] on button "Refresh Rates" at bounding box center [502, 117] width 32 height 10
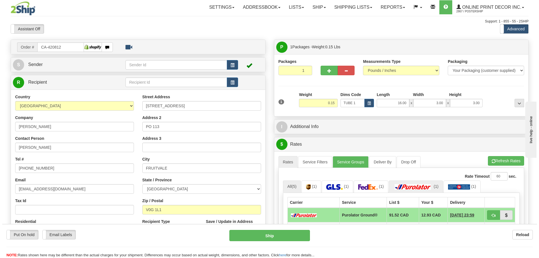
scroll to position [56, 0]
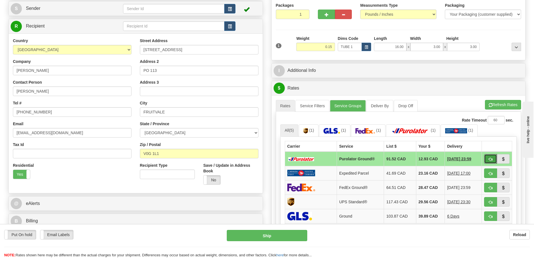
drag, startPoint x: 493, startPoint y: 158, endPoint x: 491, endPoint y: 154, distance: 4.1
click at [493, 157] on button "button" at bounding box center [490, 159] width 13 height 10
type input "260"
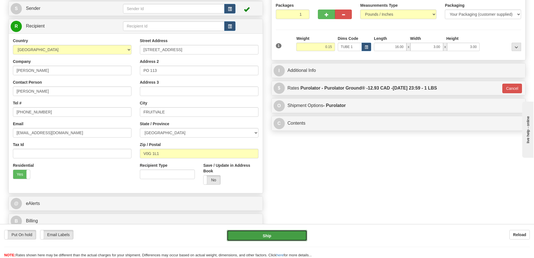
click at [290, 238] on button "Ship" at bounding box center [267, 235] width 81 height 11
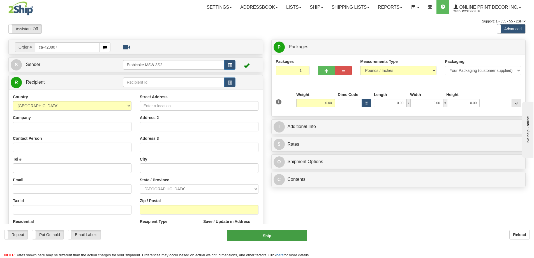
type input "ca-420807"
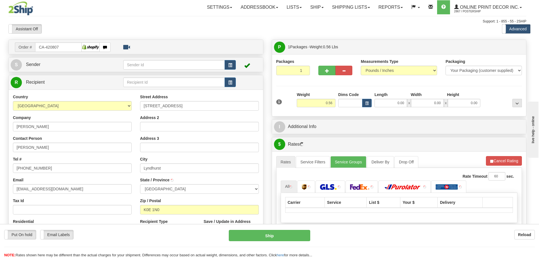
type input "LYNDHURST"
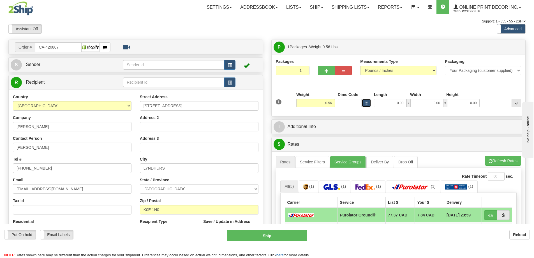
click at [367, 102] on span "button" at bounding box center [366, 103] width 3 height 3
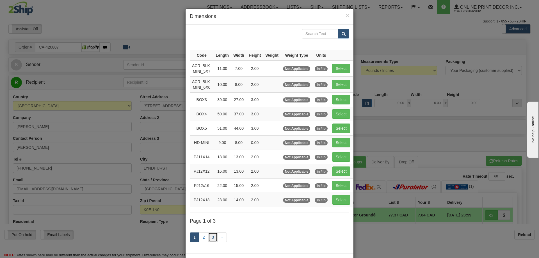
click at [212, 235] on link "3" at bounding box center [213, 237] width 10 height 10
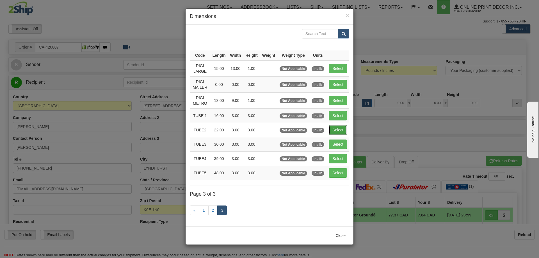
click at [338, 127] on button "Select" at bounding box center [337, 130] width 18 height 10
type input "TUBE2"
type input "22.00"
type input "3.00"
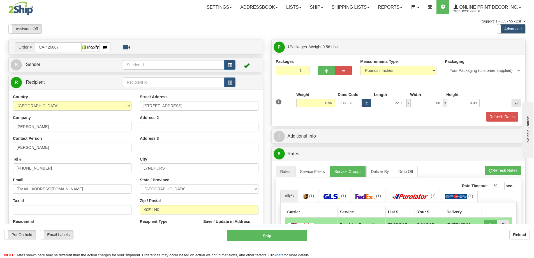
click at [500, 111] on div "1 Weight 0.56 Dims Code x x" at bounding box center [399, 102] width 249 height 20
click at [499, 112] on button "Refresh Rates" at bounding box center [502, 117] width 32 height 10
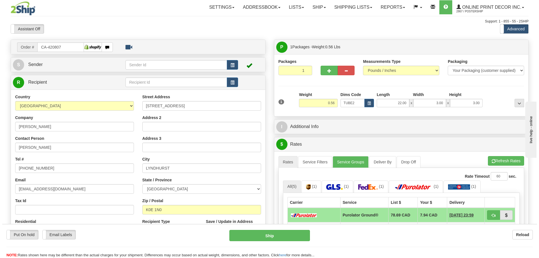
scroll to position [84, 0]
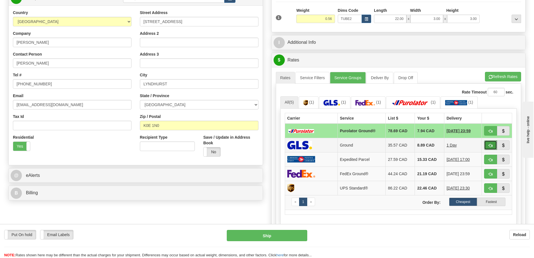
click at [493, 147] on button "button" at bounding box center [490, 145] width 13 height 10
type input "1"
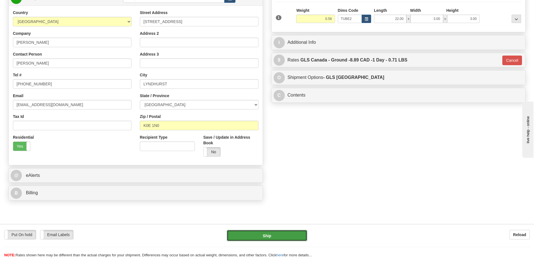
click at [293, 235] on button "Ship" at bounding box center [267, 235] width 81 height 11
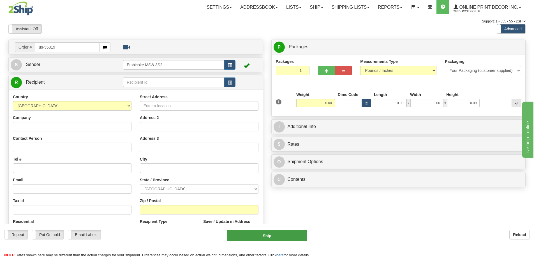
type input "us-55819"
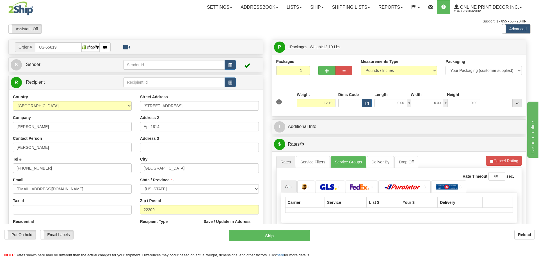
type input "ARLINGTON"
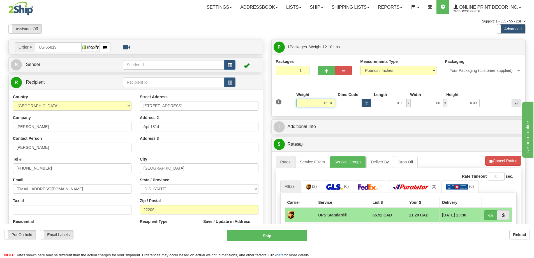
drag, startPoint x: 334, startPoint y: 103, endPoint x: 334, endPoint y: 99, distance: 4.2
click at [334, 103] on input "12.10" at bounding box center [316, 103] width 39 height 8
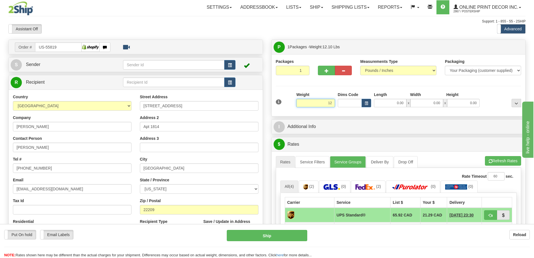
type input "1"
type input "2.00"
click at [367, 102] on span "button" at bounding box center [366, 103] width 3 height 3
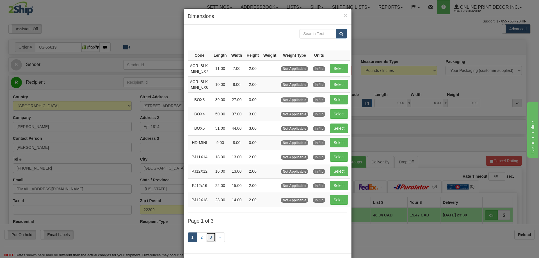
click at [208, 238] on link "3" at bounding box center [211, 237] width 10 height 10
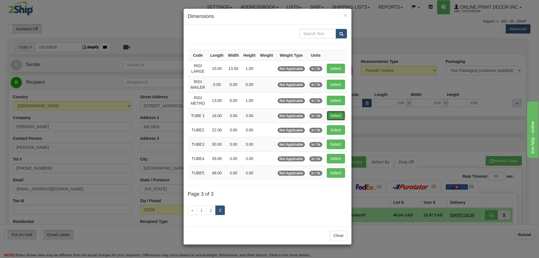
click at [334, 113] on button "Select" at bounding box center [336, 116] width 18 height 10
type input "TUBE 1"
type input "16.00"
type input "3.00"
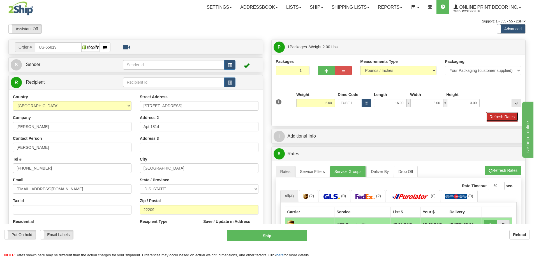
click at [511, 115] on button "Refresh Rates" at bounding box center [502, 117] width 32 height 10
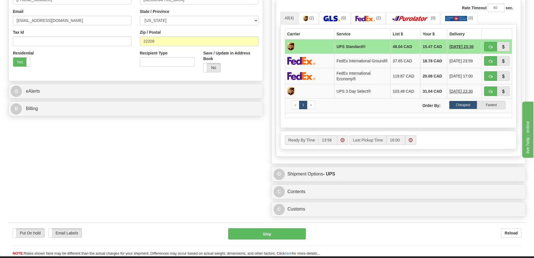
scroll to position [196, 0]
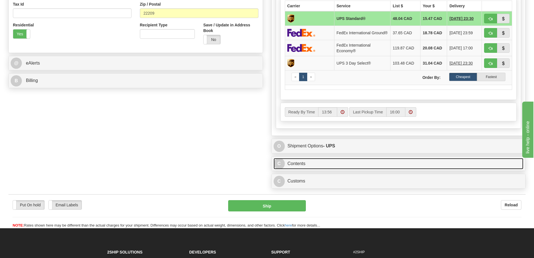
click at [368, 163] on link "C Contents" at bounding box center [399, 164] width 250 height 12
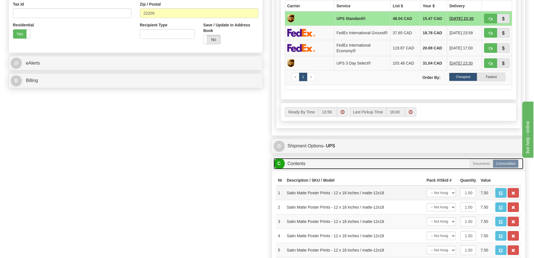
scroll to position [309, 0]
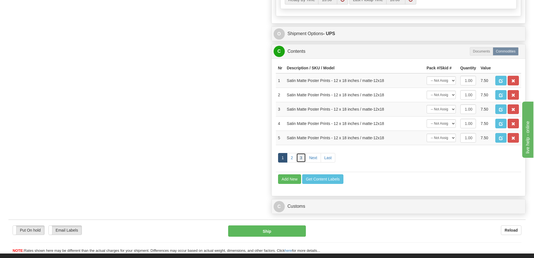
click at [301, 158] on link "3" at bounding box center [302, 158] width 10 height 10
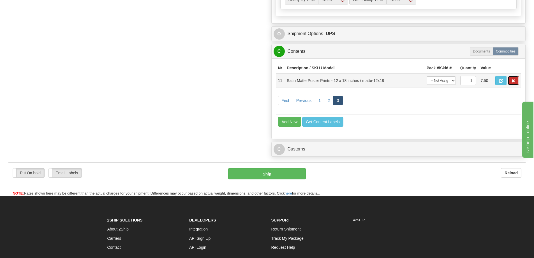
click at [515, 81] on button "button" at bounding box center [513, 81] width 11 height 10
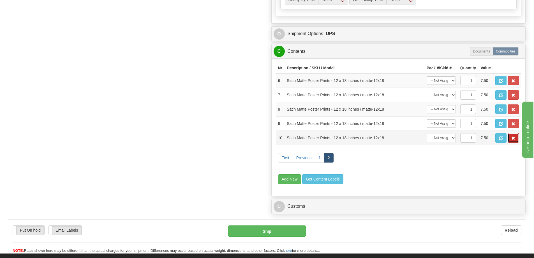
drag, startPoint x: 517, startPoint y: 141, endPoint x: 517, endPoint y: 138, distance: 2.8
click at [517, 140] on button "button" at bounding box center [513, 138] width 11 height 10
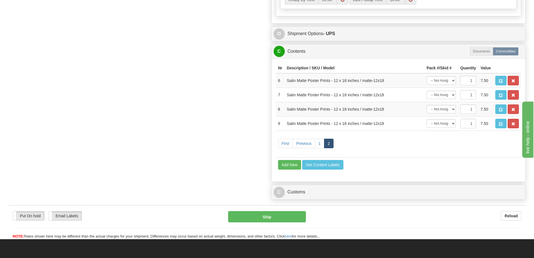
click at [514, 126] on span "button" at bounding box center [514, 124] width 4 height 4
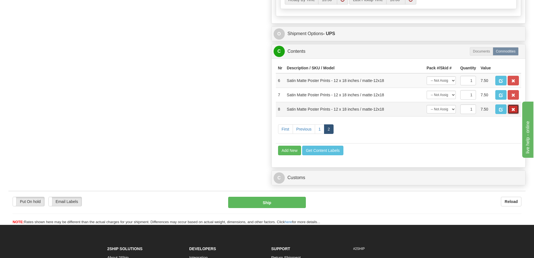
click at [511, 113] on button "button" at bounding box center [513, 109] width 11 height 10
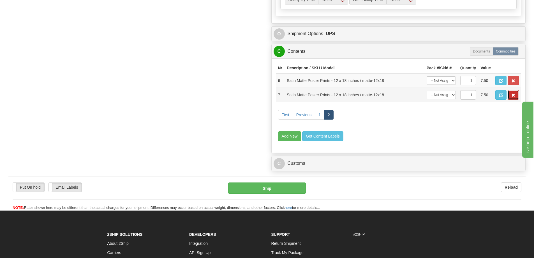
click at [512, 96] on span "button" at bounding box center [514, 95] width 4 height 4
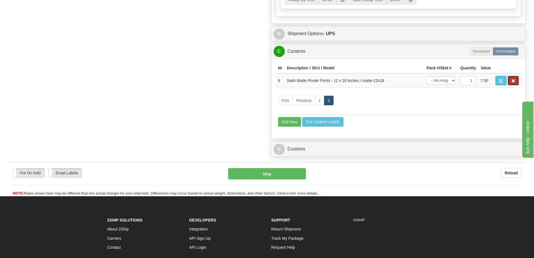
click at [515, 83] on span "button" at bounding box center [514, 81] width 4 height 4
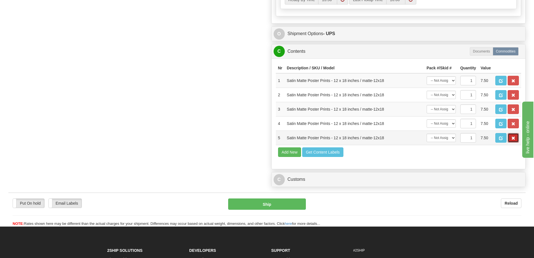
drag, startPoint x: 512, startPoint y: 140, endPoint x: 515, endPoint y: 139, distance: 3.4
click at [514, 139] on span "button" at bounding box center [514, 138] width 4 height 4
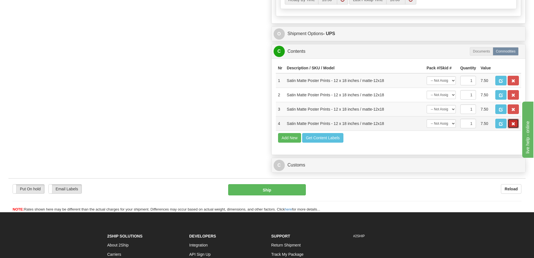
click at [512, 125] on button "button" at bounding box center [513, 124] width 11 height 10
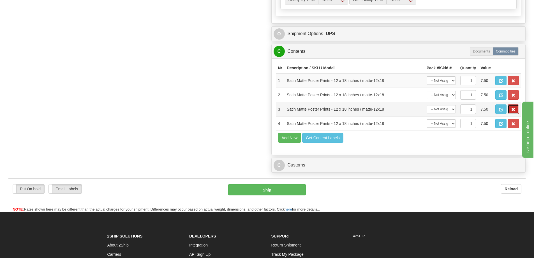
click at [513, 111] on span "button" at bounding box center [514, 110] width 4 height 4
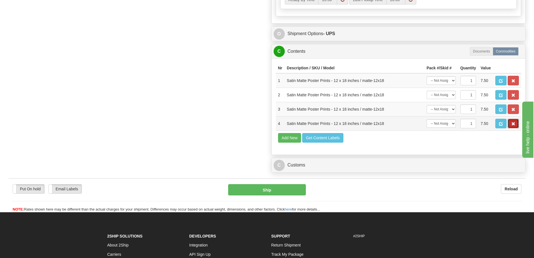
click at [511, 126] on button "button" at bounding box center [513, 124] width 11 height 10
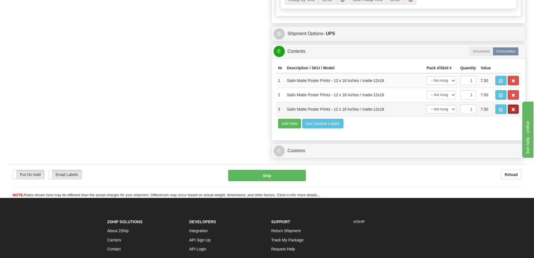
click at [513, 111] on span "button" at bounding box center [514, 110] width 4 height 4
click at [514, 97] on span "button" at bounding box center [514, 95] width 4 height 4
click at [513, 111] on span "button" at bounding box center [514, 110] width 4 height 4
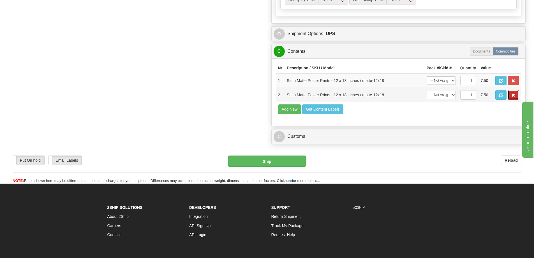
click at [514, 100] on button "button" at bounding box center [513, 95] width 11 height 10
click at [512, 97] on span "button" at bounding box center [514, 95] width 4 height 4
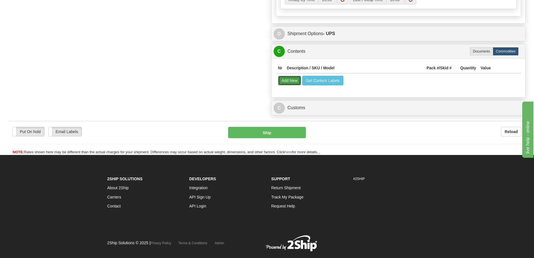
click at [289, 82] on button "Add New" at bounding box center [289, 81] width 23 height 10
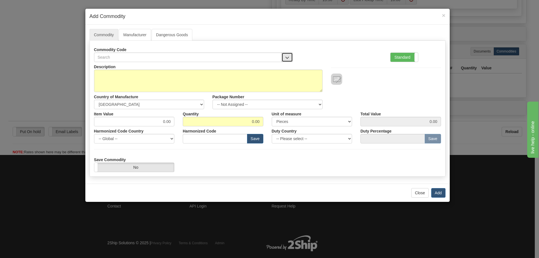
click at [287, 54] on button "button" at bounding box center [286, 57] width 11 height 10
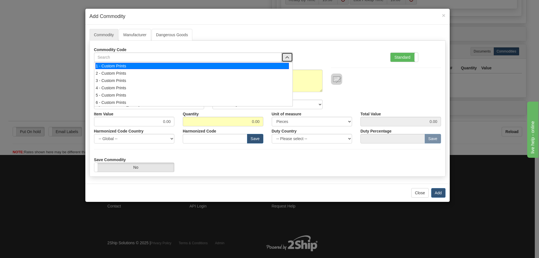
click at [282, 64] on div "1 - Custom Prints" at bounding box center [191, 66] width 193 height 6
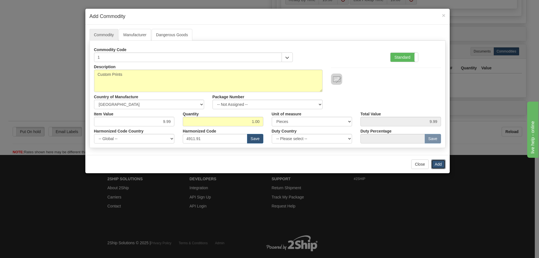
drag, startPoint x: 436, startPoint y: 163, endPoint x: 436, endPoint y: 158, distance: 4.5
click at [437, 159] on button "Add" at bounding box center [438, 164] width 14 height 10
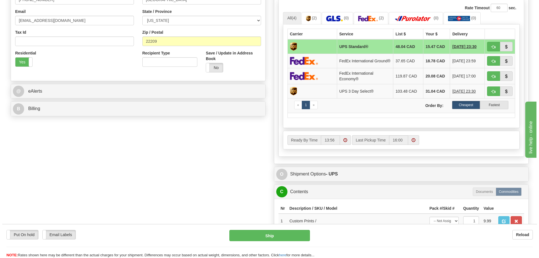
scroll to position [112, 0]
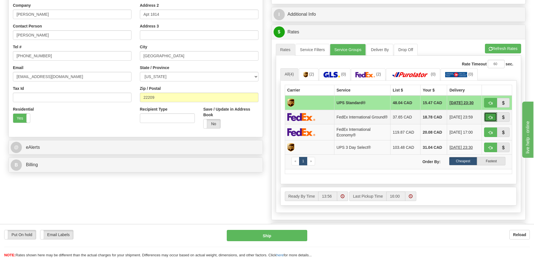
click at [491, 118] on span "button" at bounding box center [491, 118] width 4 height 4
type input "92"
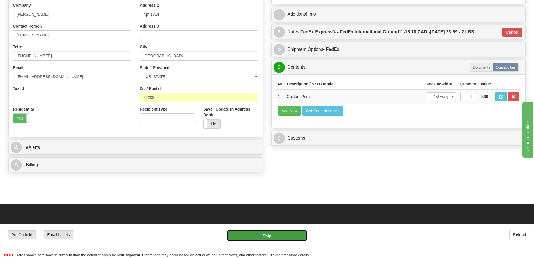
click at [258, 234] on button "Ship" at bounding box center [267, 235] width 81 height 11
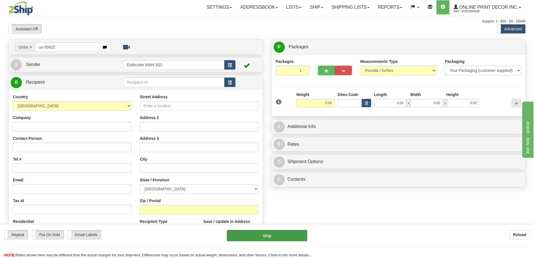
type input "us-55822"
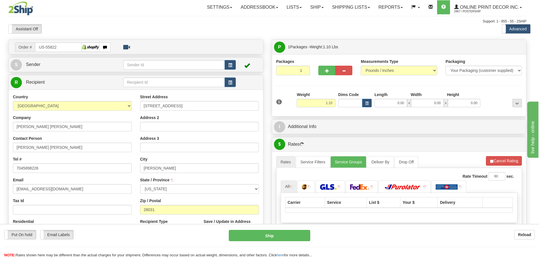
type input "CORNELIUS"
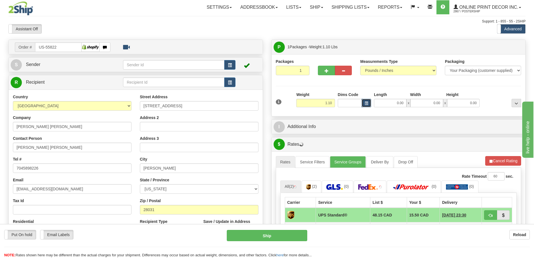
click at [367, 104] on span "button" at bounding box center [366, 103] width 3 height 3
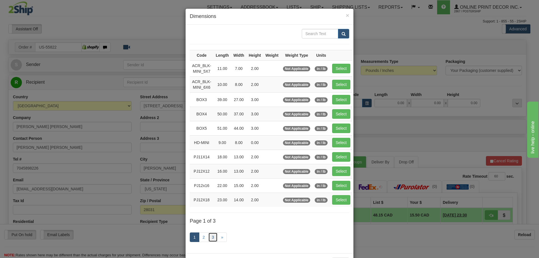
click at [211, 235] on link "3" at bounding box center [213, 237] width 10 height 10
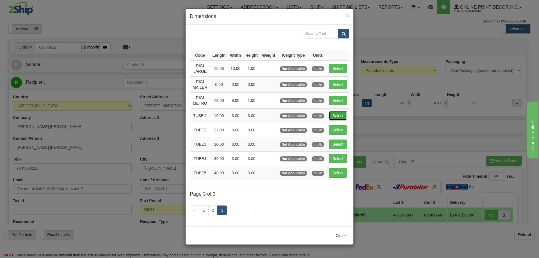
click at [345, 116] on button "Select" at bounding box center [337, 116] width 18 height 10
type input "TUBE 1"
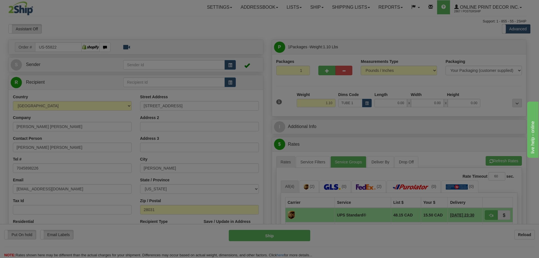
type input "16.00"
type input "3.00"
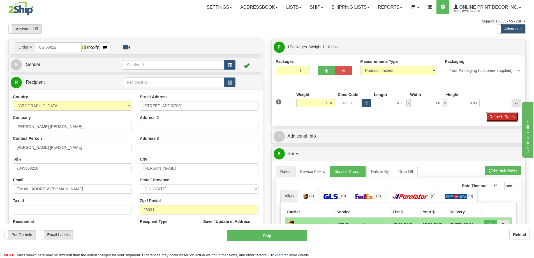
click at [493, 119] on button "Refresh Rates" at bounding box center [502, 117] width 32 height 10
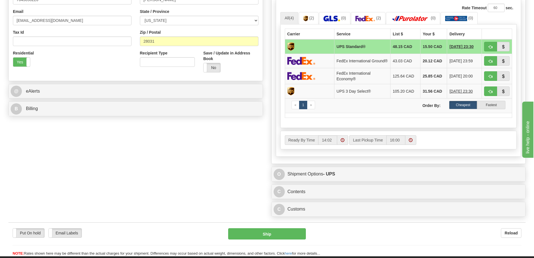
scroll to position [224, 0]
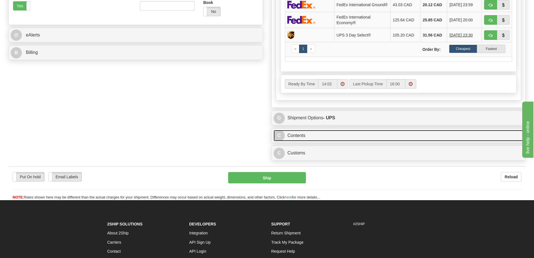
click at [392, 135] on link "C Contents" at bounding box center [399, 136] width 250 height 12
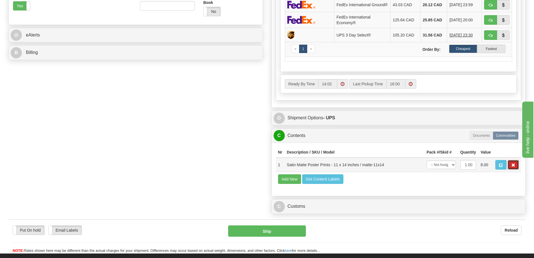
click at [513, 164] on button "button" at bounding box center [513, 165] width 11 height 10
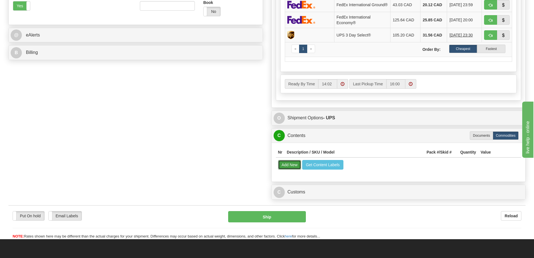
click at [285, 169] on button "Add New" at bounding box center [289, 165] width 23 height 10
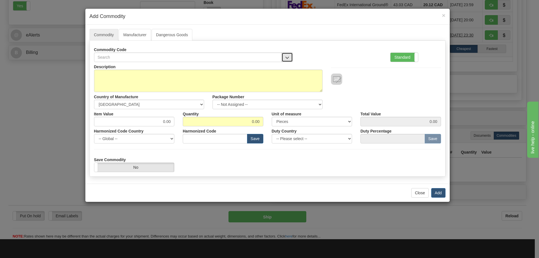
click at [287, 56] on span "button" at bounding box center [287, 58] width 4 height 4
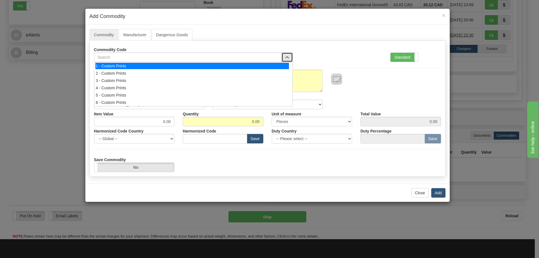
click at [279, 65] on div "1 - Custom Prints" at bounding box center [191, 66] width 193 height 6
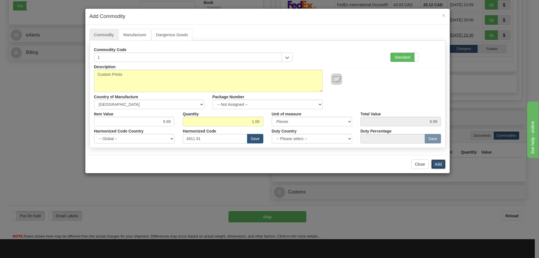
click at [435, 164] on button "Add" at bounding box center [438, 164] width 14 height 10
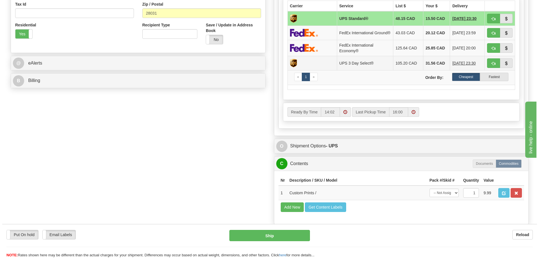
scroll to position [112, 0]
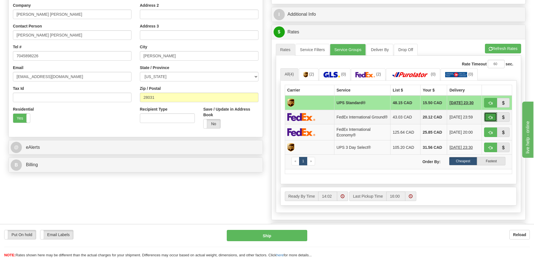
click at [491, 117] on button "button" at bounding box center [490, 117] width 13 height 10
type input "92"
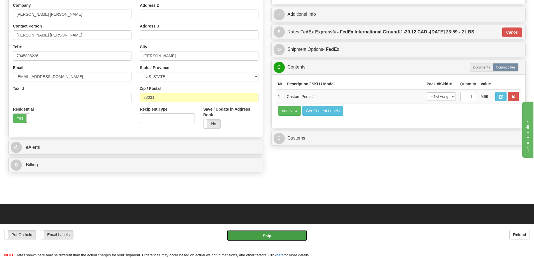
click at [297, 237] on button "Ship" at bounding box center [267, 235] width 81 height 11
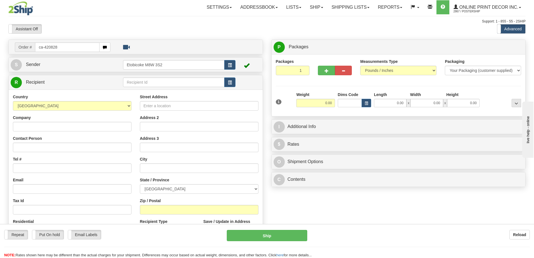
type input "ca-420828"
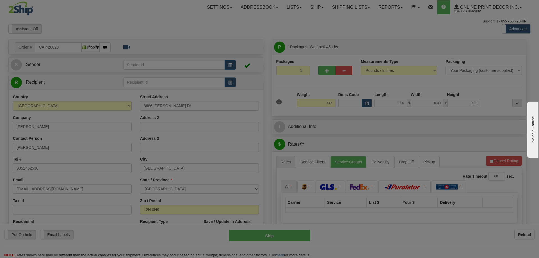
type input "NIAGARA FALLS"
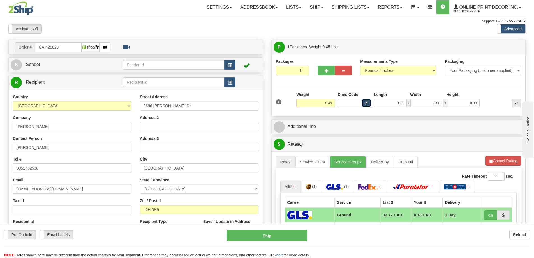
click at [365, 102] on span "button" at bounding box center [366, 103] width 3 height 3
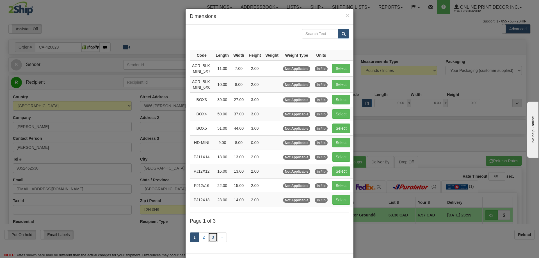
click at [213, 235] on link "3" at bounding box center [213, 237] width 10 height 10
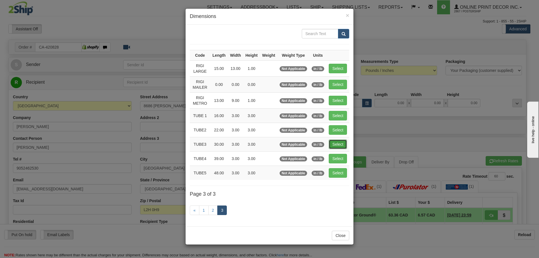
click at [341, 145] on button "Select" at bounding box center [337, 144] width 18 height 10
type input "TUBE3"
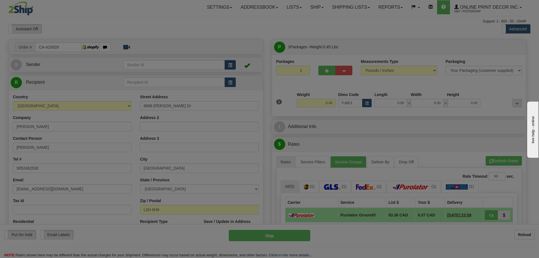
type input "30.00"
type input "3.00"
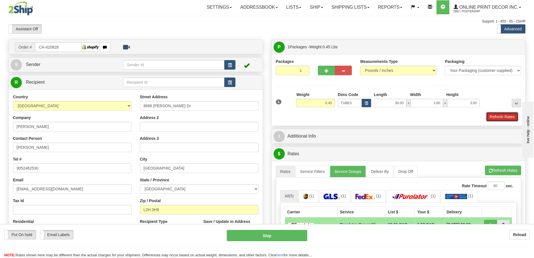
click at [499, 117] on button "Refresh Rates" at bounding box center [502, 117] width 32 height 10
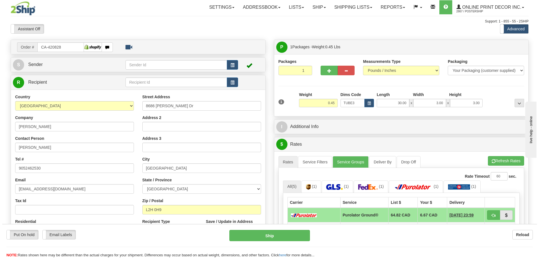
scroll to position [56, 0]
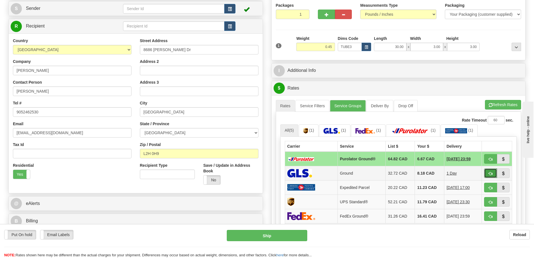
click at [492, 173] on span "button" at bounding box center [491, 174] width 4 height 4
type input "1"
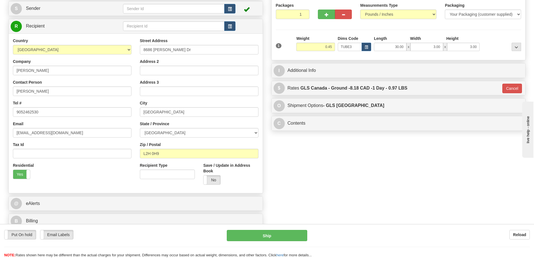
click at [277, 229] on div "Put On hold Put On hold Email Labels Email Labels Edit Reload Ship Reload" at bounding box center [267, 241] width 534 height 34
click at [279, 234] on button "Ship" at bounding box center [267, 235] width 81 height 11
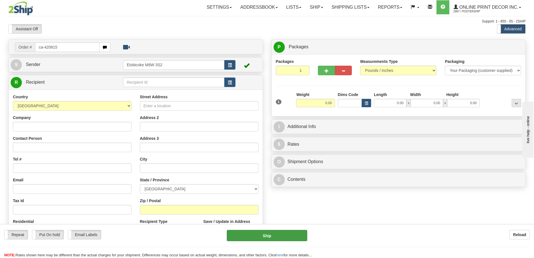
type input "ca-420815"
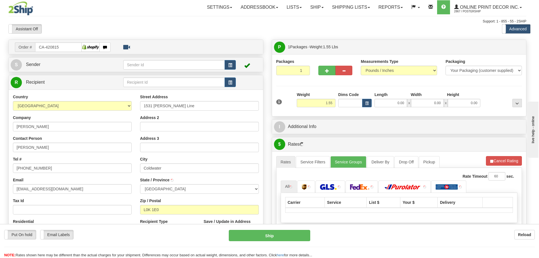
type input "COLDWATER"
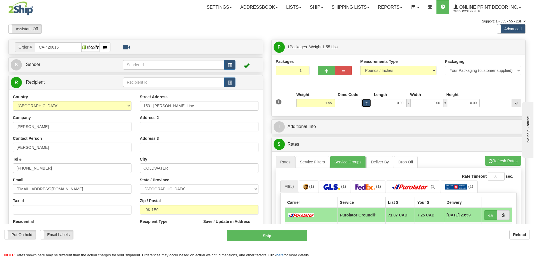
click at [366, 103] on span "button" at bounding box center [366, 103] width 3 height 3
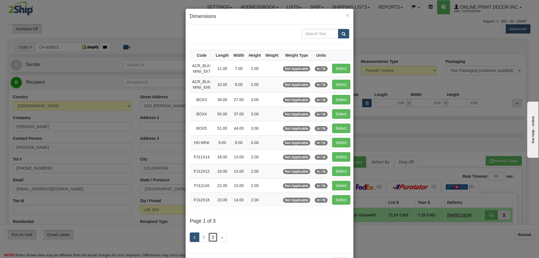
drag, startPoint x: 213, startPoint y: 235, endPoint x: 212, endPoint y: 232, distance: 3.0
click at [212, 234] on link "3" at bounding box center [213, 237] width 10 height 10
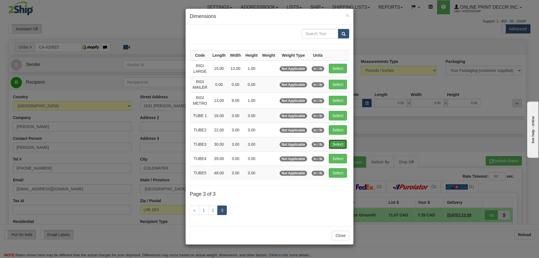
click at [330, 144] on button "Select" at bounding box center [337, 144] width 18 height 10
type input "TUBE3"
type input "30.00"
type input "3.00"
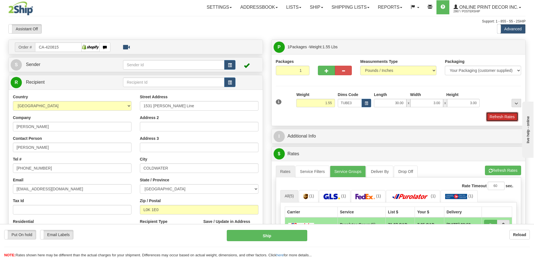
click at [500, 115] on button "Refresh Rates" at bounding box center [502, 117] width 32 height 10
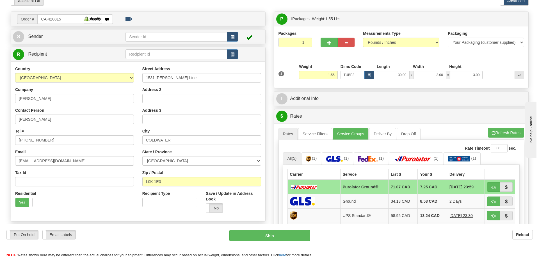
scroll to position [56, 0]
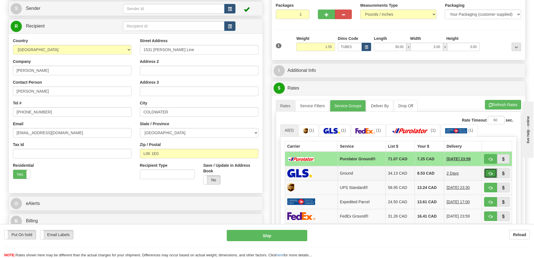
click at [490, 170] on button "button" at bounding box center [490, 173] width 13 height 10
type input "1"
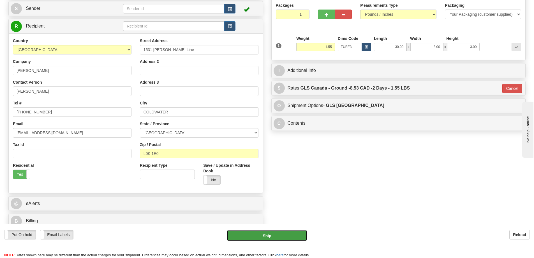
click at [285, 235] on button "Ship" at bounding box center [267, 235] width 81 height 11
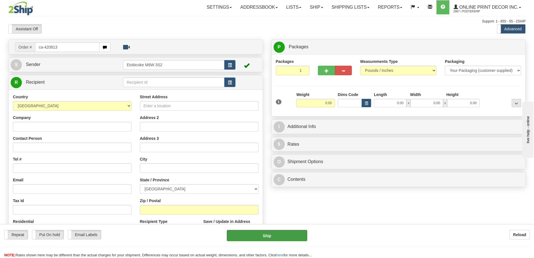
type input "ca-420813"
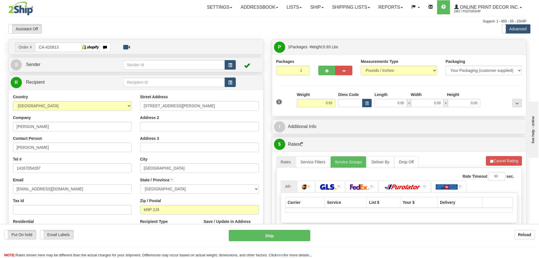
type input "ETOBICOKE"
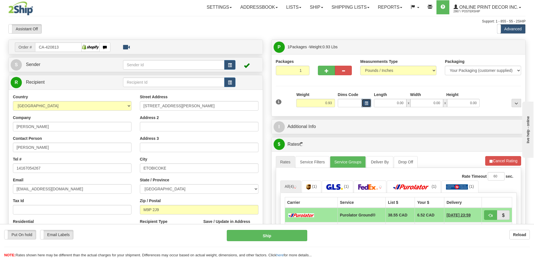
click at [365, 99] on button "button" at bounding box center [367, 103] width 10 height 8
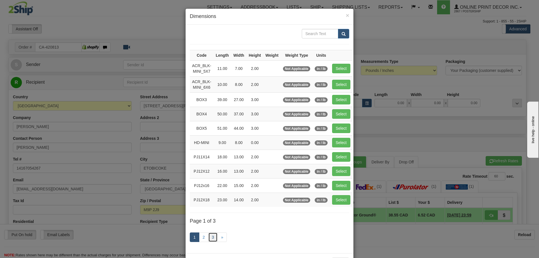
click at [209, 236] on link "3" at bounding box center [213, 237] width 10 height 10
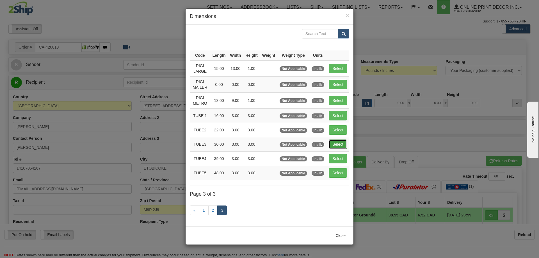
click at [335, 146] on button "Select" at bounding box center [337, 144] width 18 height 10
type input "TUBE3"
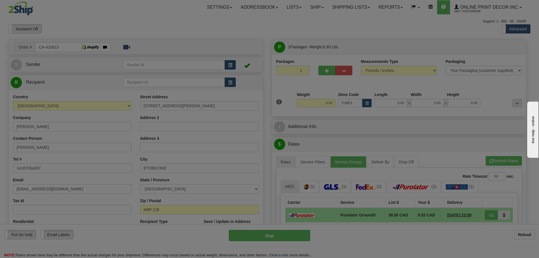
type input "30.00"
type input "3.00"
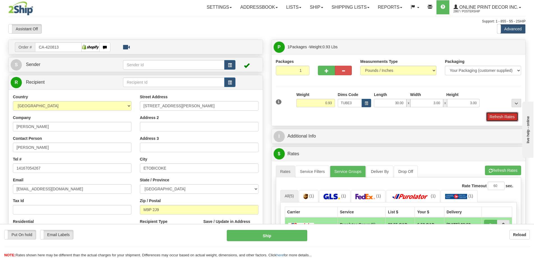
click at [503, 114] on button "Refresh Rates" at bounding box center [502, 117] width 32 height 10
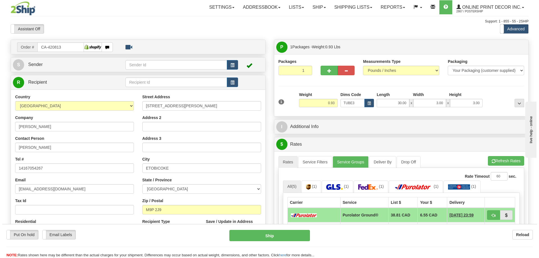
scroll to position [84, 0]
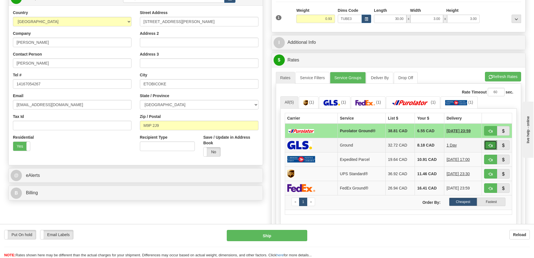
click at [492, 146] on span "button" at bounding box center [491, 146] width 4 height 4
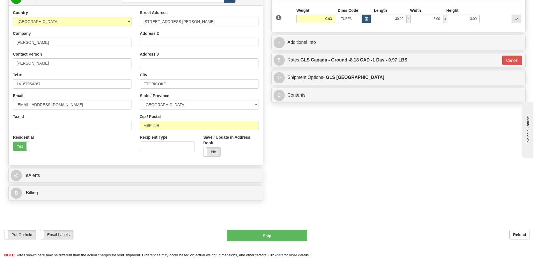
type input "1"
click at [256, 236] on button "Ship" at bounding box center [267, 235] width 81 height 11
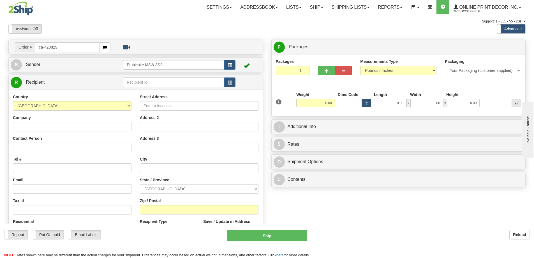
type input "ca-420829"
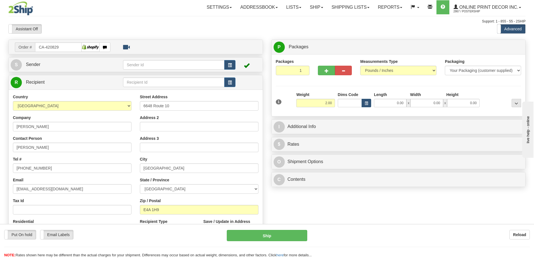
type input "2.00"
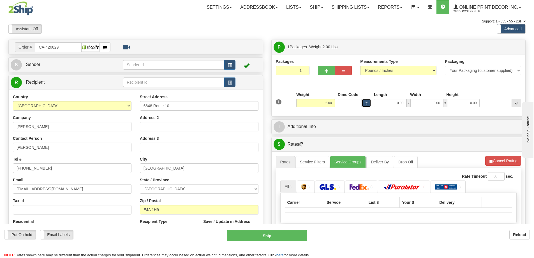
click at [366, 102] on span "button" at bounding box center [366, 103] width 3 height 3
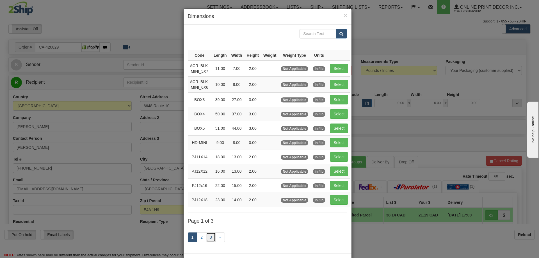
click at [209, 234] on link "3" at bounding box center [211, 237] width 10 height 10
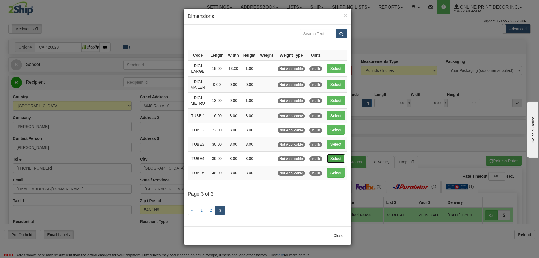
click at [334, 157] on button "Select" at bounding box center [336, 159] width 18 height 10
type input "TUBE4"
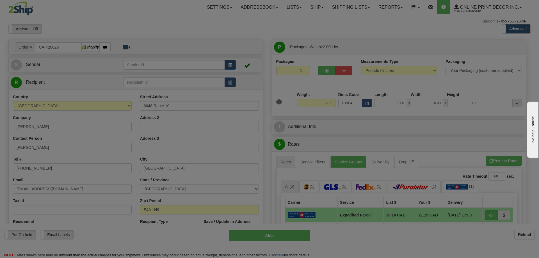
type input "39.00"
type input "3.00"
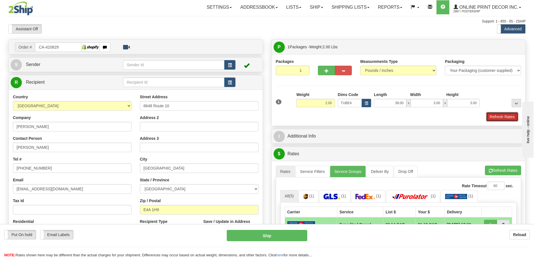
click at [496, 118] on button "Refresh Rates" at bounding box center [502, 117] width 32 height 10
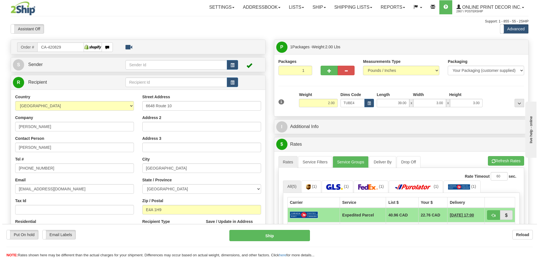
scroll to position [84, 0]
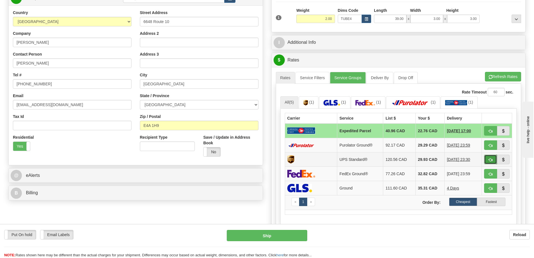
click at [488, 158] on button "button" at bounding box center [490, 160] width 13 height 10
type input "11"
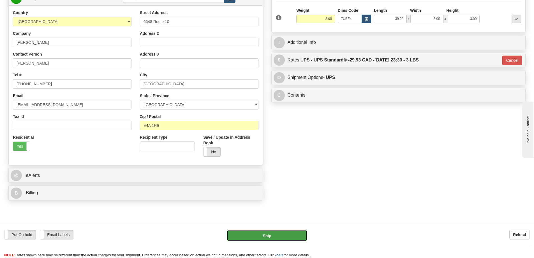
click at [265, 232] on button "Ship" at bounding box center [267, 235] width 81 height 11
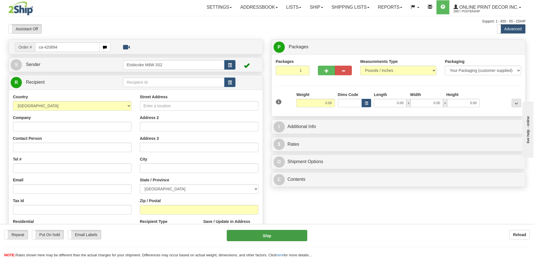
type input "ca-420894"
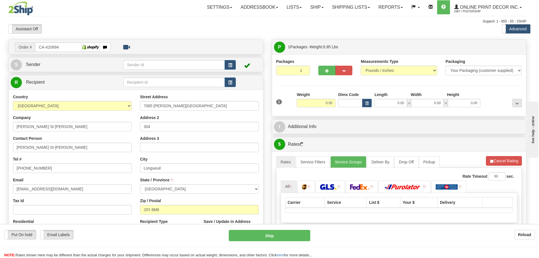
type input "SAINT-HUBERT"
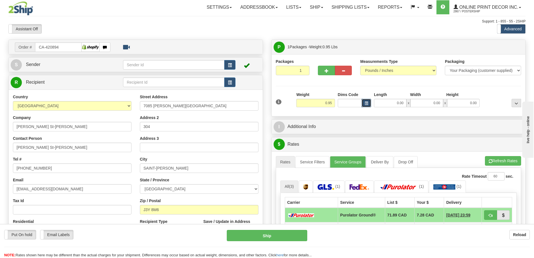
click at [368, 103] on button "button" at bounding box center [367, 103] width 10 height 8
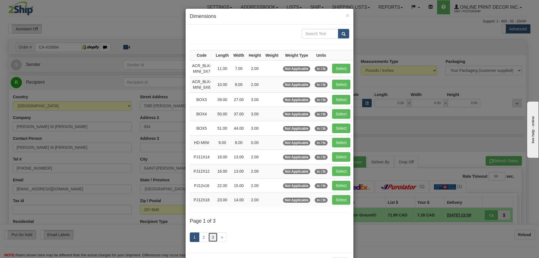
click at [213, 235] on link "3" at bounding box center [213, 237] width 10 height 10
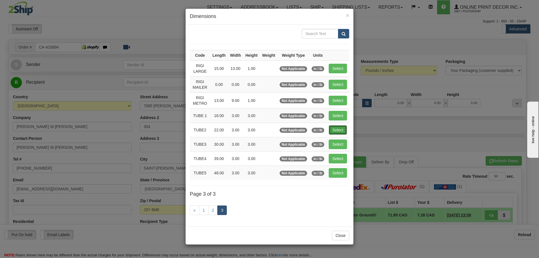
click at [339, 127] on button "Select" at bounding box center [337, 130] width 18 height 10
type input "TUBE2"
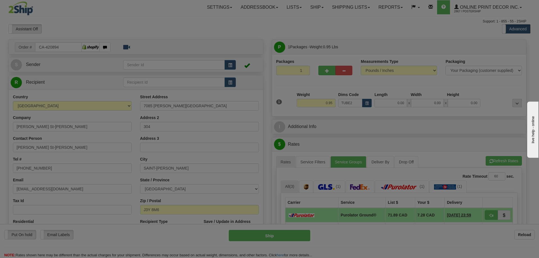
type input "22.00"
type input "3.00"
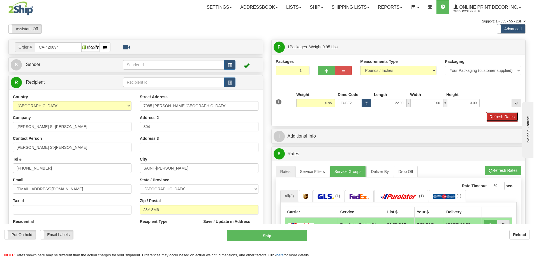
click at [498, 116] on button "Refresh Rates" at bounding box center [502, 117] width 32 height 10
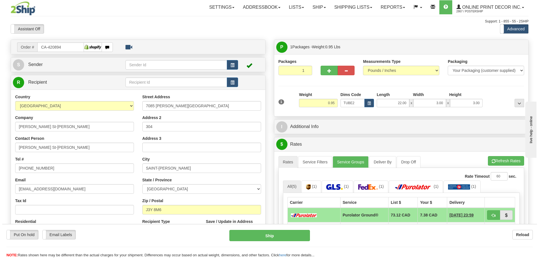
scroll to position [56, 0]
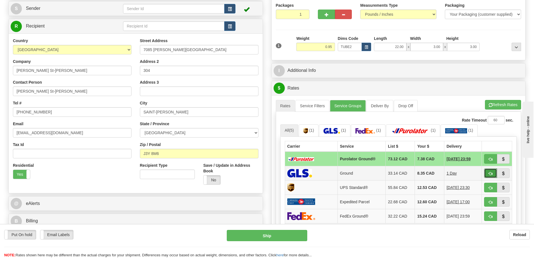
click at [490, 172] on span "button" at bounding box center [491, 174] width 4 height 4
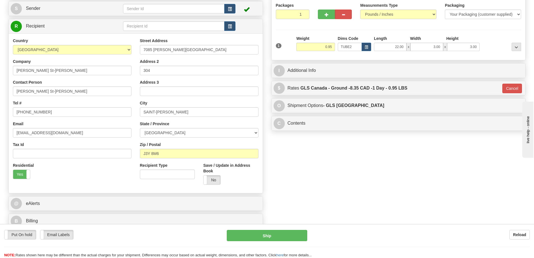
type input "1"
drag, startPoint x: 284, startPoint y: 230, endPoint x: 282, endPoint y: 226, distance: 4.5
click at [282, 227] on div "Put On hold Put On hold Email Labels Email Labels Edit Reload Ship Reload" at bounding box center [267, 241] width 534 height 34
click at [281, 234] on button "Ship" at bounding box center [267, 235] width 81 height 11
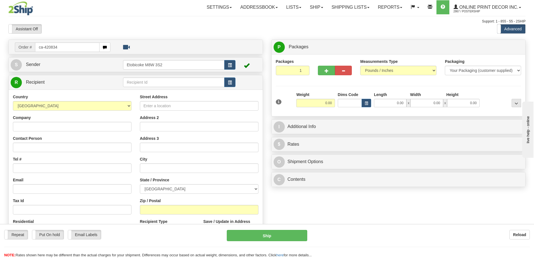
type input "ca-420834"
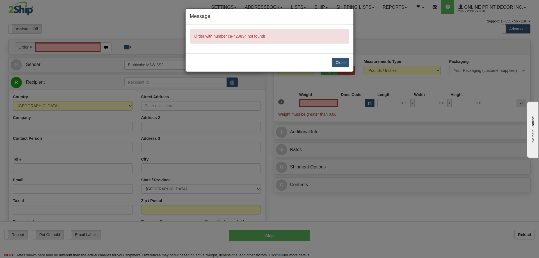
type input "0.00"
click at [341, 59] on button "Close" at bounding box center [340, 63] width 17 height 10
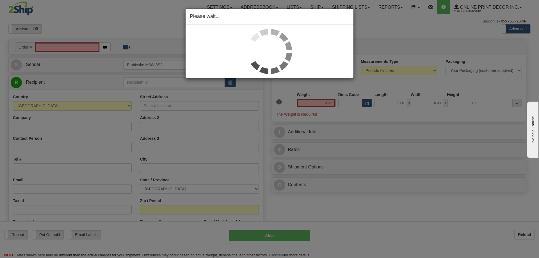
click at [58, 48] on div "Please wait..." at bounding box center [269, 129] width 539 height 258
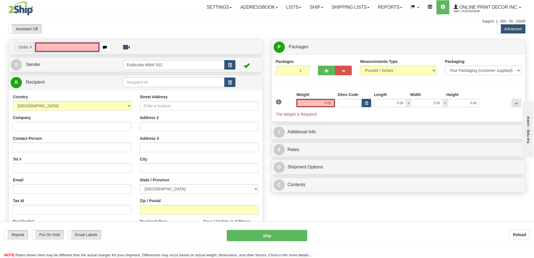
click at [51, 47] on input "text" at bounding box center [67, 47] width 65 height 10
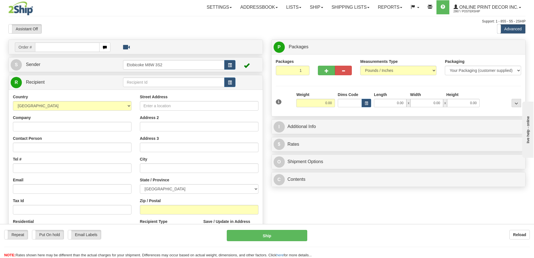
click at [49, 47] on input "text" at bounding box center [67, 47] width 65 height 10
type input "ca-420834"
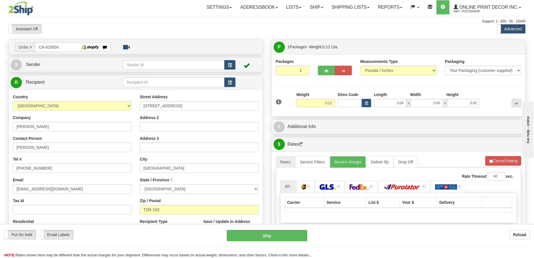
type input "[GEOGRAPHIC_DATA]"
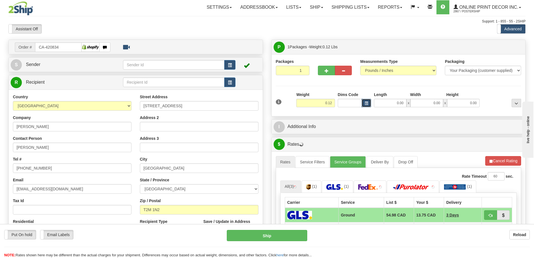
click at [364, 101] on button "button" at bounding box center [367, 103] width 10 height 8
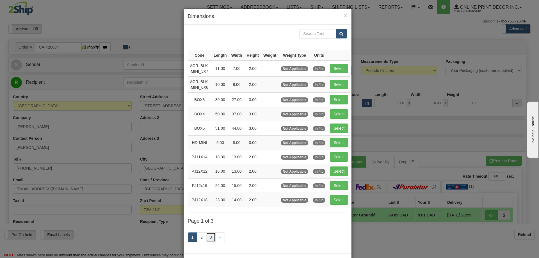
click at [207, 233] on link "3" at bounding box center [211, 237] width 10 height 10
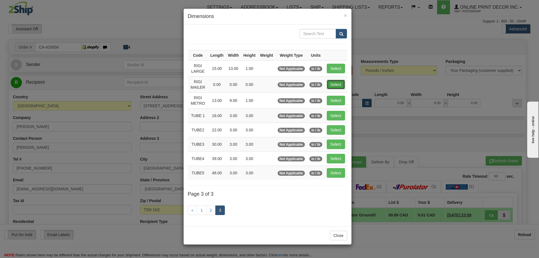
click at [334, 83] on button "Select" at bounding box center [336, 85] width 18 height 10
type input "RIGI MAILER"
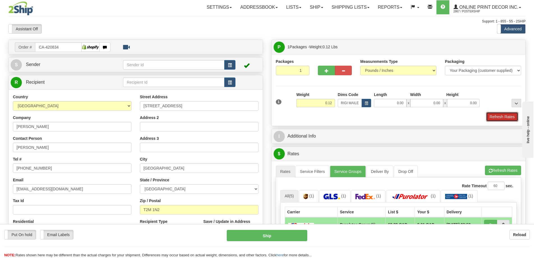
click at [496, 119] on button "Refresh Rates" at bounding box center [502, 117] width 32 height 10
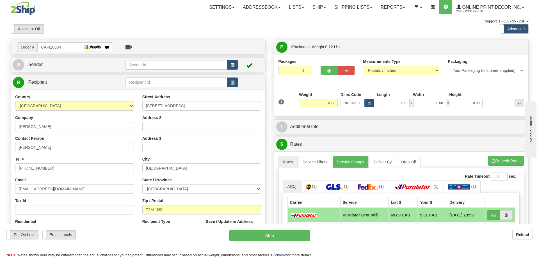
scroll to position [56, 0]
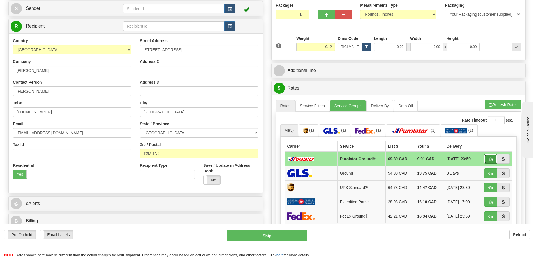
click at [492, 156] on button "button" at bounding box center [490, 159] width 13 height 10
type input "260"
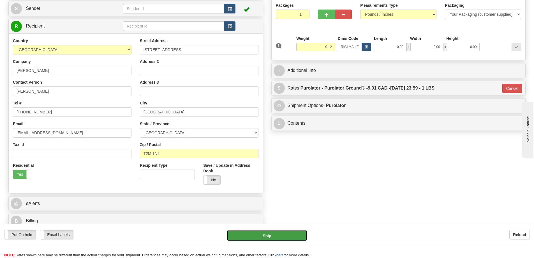
click at [272, 235] on button "Ship" at bounding box center [267, 235] width 81 height 11
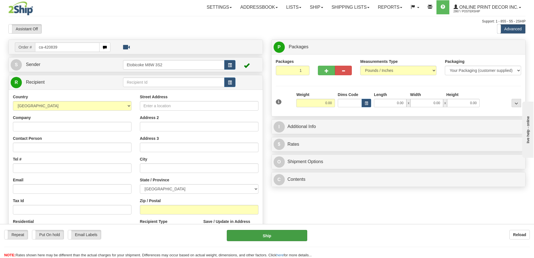
type input "ca-420839"
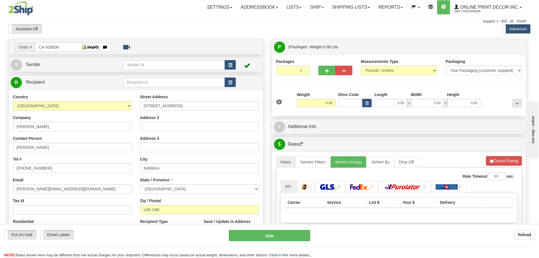
type input "NOBLETON"
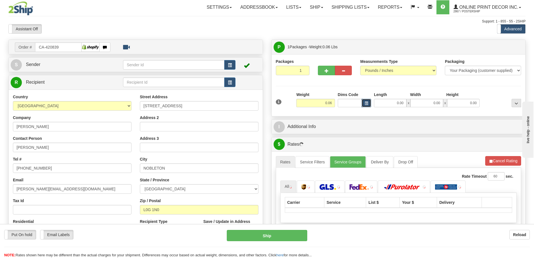
click at [369, 103] on button "button" at bounding box center [367, 103] width 10 height 8
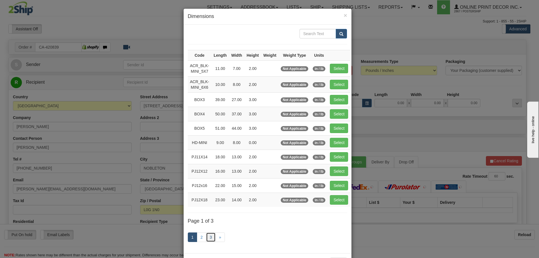
click at [210, 234] on link "3" at bounding box center [211, 237] width 10 height 10
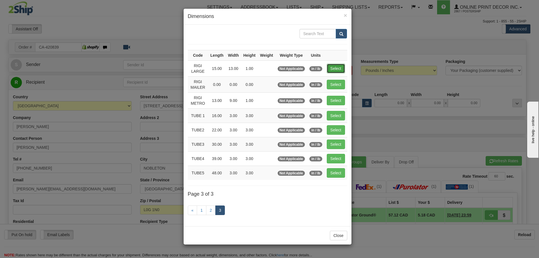
click at [334, 70] on button "Select" at bounding box center [336, 69] width 18 height 10
type input "RIGI LARGE"
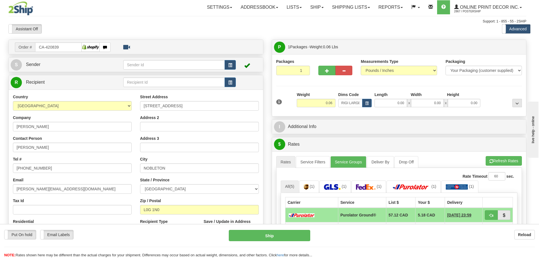
type input "15.00"
type input "13.00"
type input "1.00"
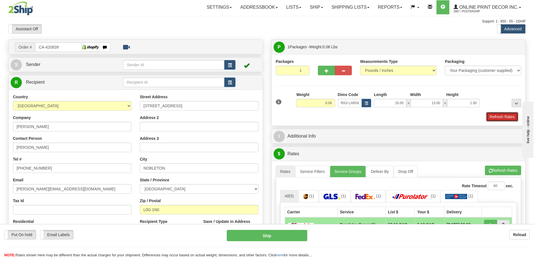
click at [501, 114] on button "Refresh Rates" at bounding box center [502, 117] width 32 height 10
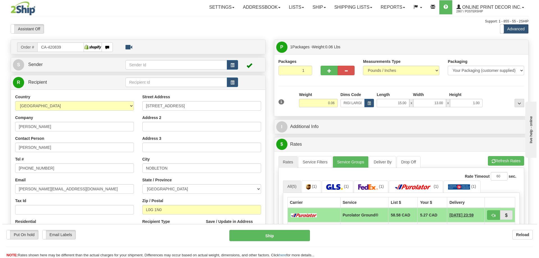
scroll to position [56, 0]
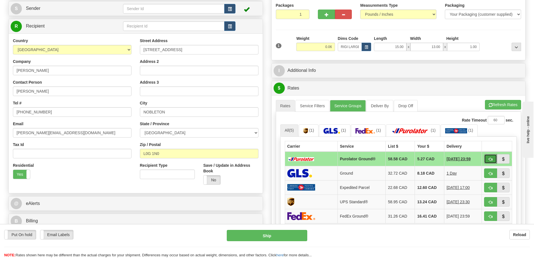
click at [488, 158] on button "button" at bounding box center [490, 159] width 13 height 10
type input "260"
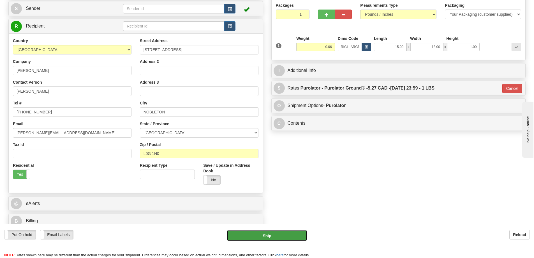
click at [255, 233] on button "Ship" at bounding box center [267, 235] width 81 height 11
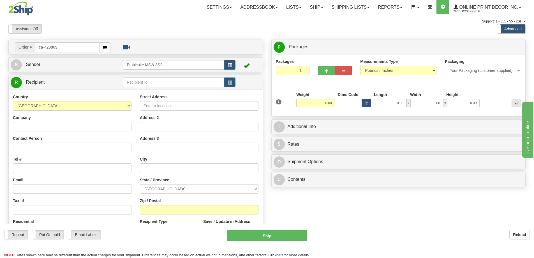
type input "ca-420869"
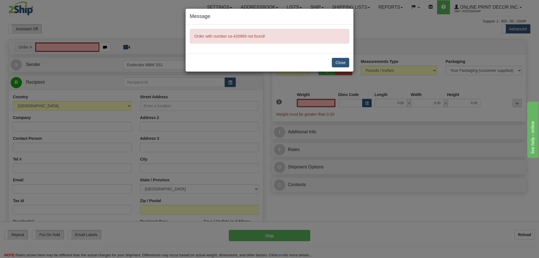
type input "0.00"
click at [336, 61] on button "Close" at bounding box center [340, 63] width 17 height 10
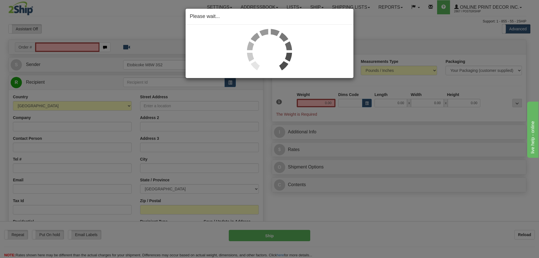
click at [53, 47] on div "Please wait..." at bounding box center [269, 129] width 539 height 258
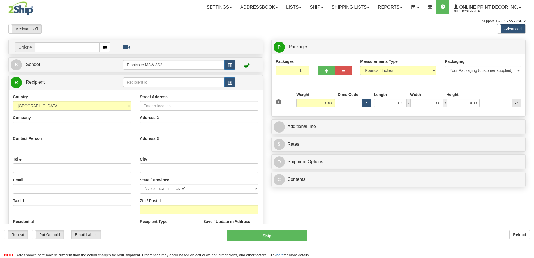
click at [45, 47] on div at bounding box center [267, 129] width 534 height 258
drag, startPoint x: 0, startPoint y: 0, endPoint x: 45, endPoint y: 47, distance: 65.1
click at [45, 47] on input "text" at bounding box center [67, 47] width 65 height 10
type input "ca-420869"
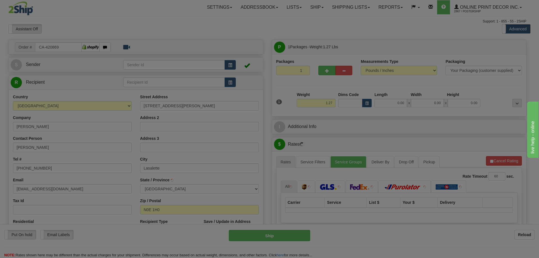
type input "LA SALETTE"
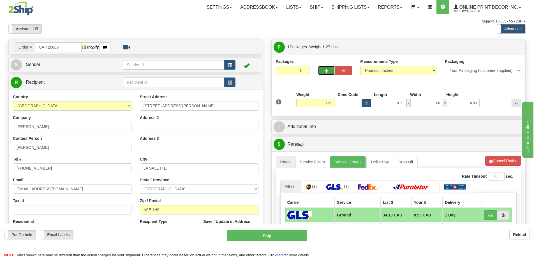
click at [330, 67] on button "button" at bounding box center [326, 71] width 17 height 10
radio input "true"
type input "2"
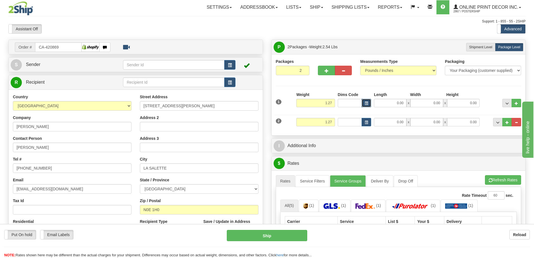
click at [364, 100] on button "button" at bounding box center [367, 103] width 10 height 8
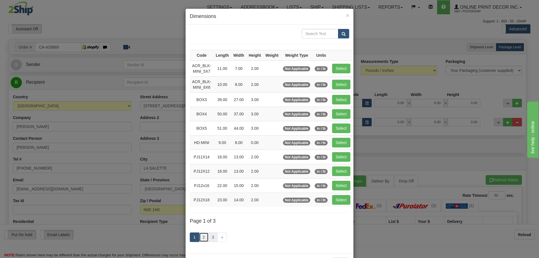
click at [206, 236] on link "2" at bounding box center [204, 237] width 10 height 10
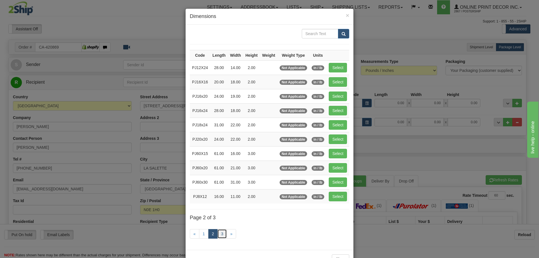
click at [219, 231] on link "3" at bounding box center [222, 234] width 10 height 10
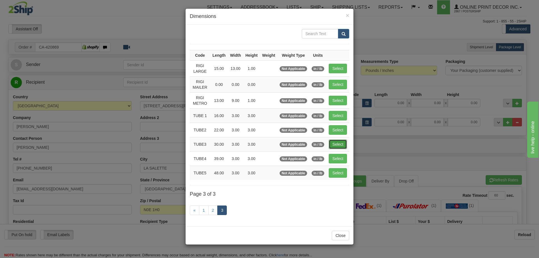
click at [340, 142] on button "Select" at bounding box center [337, 144] width 18 height 10
type input "TUBE3"
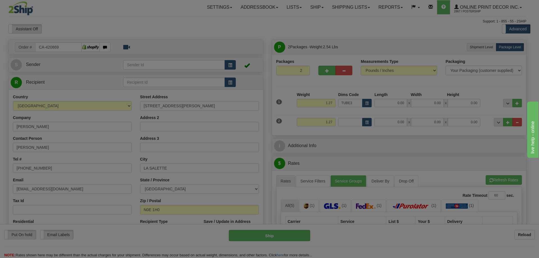
type input "30.00"
type input "3.00"
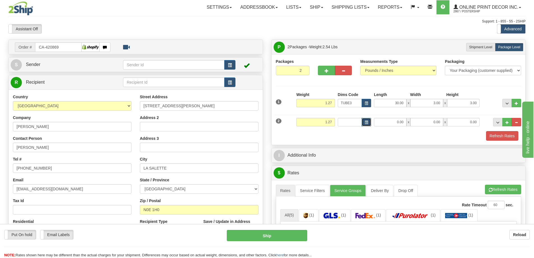
click at [364, 123] on button "button" at bounding box center [367, 122] width 10 height 8
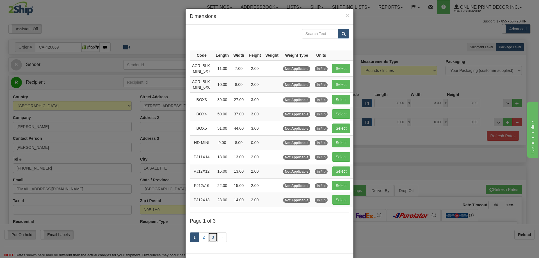
click at [212, 237] on link "3" at bounding box center [213, 237] width 10 height 10
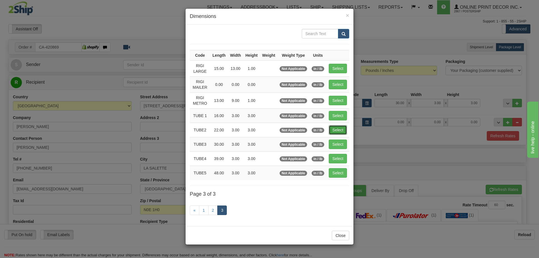
click at [343, 127] on button "Select" at bounding box center [337, 130] width 18 height 10
type input "TUBE2"
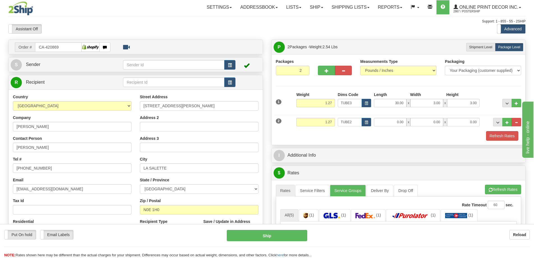
type input "22.00"
type input "3.00"
drag, startPoint x: 495, startPoint y: 139, endPoint x: 489, endPoint y: 133, distance: 8.5
click at [494, 137] on button "Refresh Rates" at bounding box center [502, 136] width 32 height 10
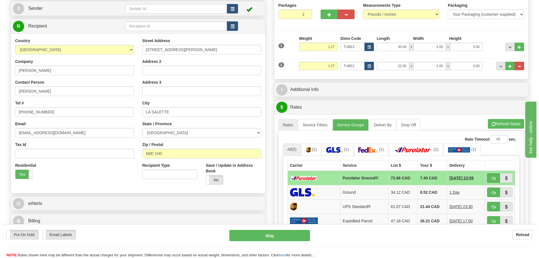
scroll to position [84, 0]
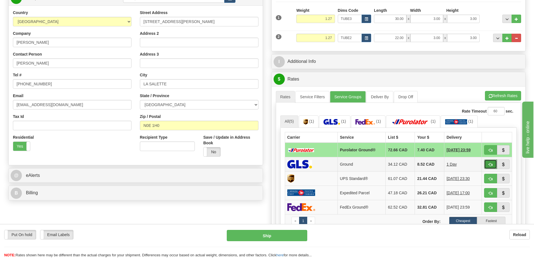
click at [488, 163] on button "button" at bounding box center [490, 164] width 13 height 10
type input "1"
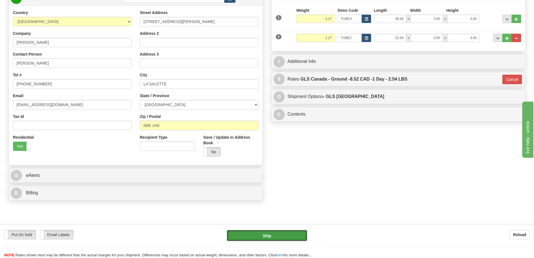
click at [274, 232] on button "Ship" at bounding box center [267, 235] width 81 height 11
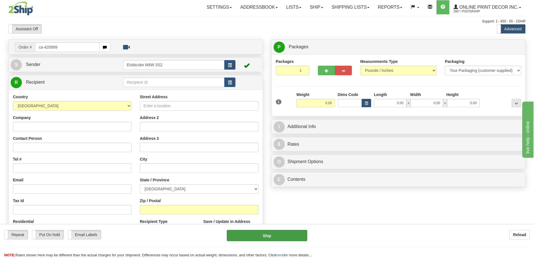
type input "ca-420899"
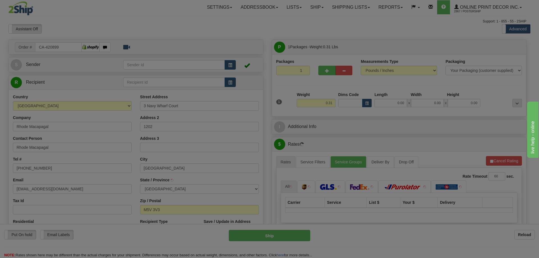
type input "[GEOGRAPHIC_DATA]"
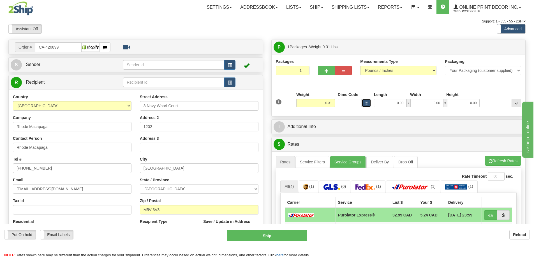
click at [364, 102] on button "button" at bounding box center [367, 103] width 10 height 8
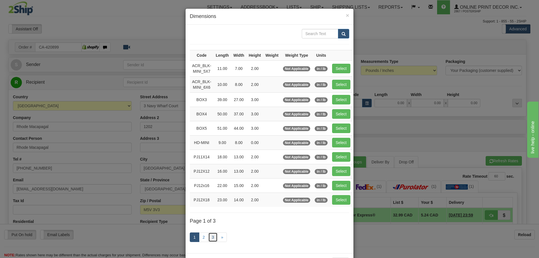
click at [208, 233] on link "3" at bounding box center [213, 237] width 10 height 10
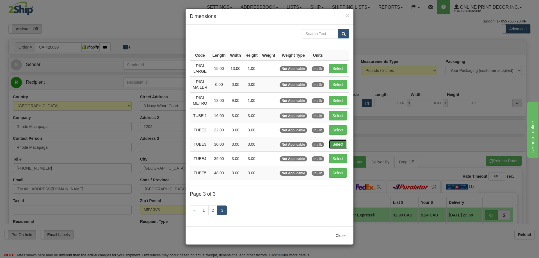
click at [338, 142] on button "Select" at bounding box center [337, 144] width 18 height 10
type input "TUBE3"
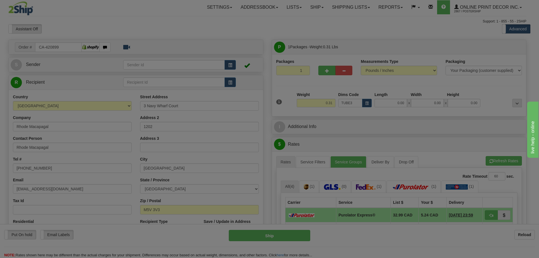
type input "30.00"
type input "3.00"
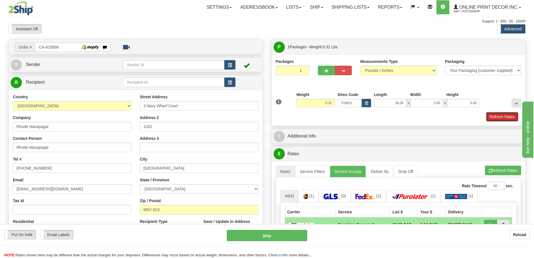
click at [497, 118] on button "Refresh Rates" at bounding box center [502, 117] width 32 height 10
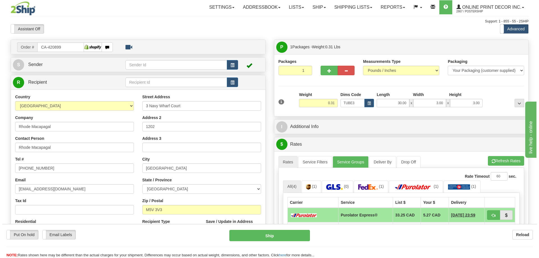
scroll to position [56, 0]
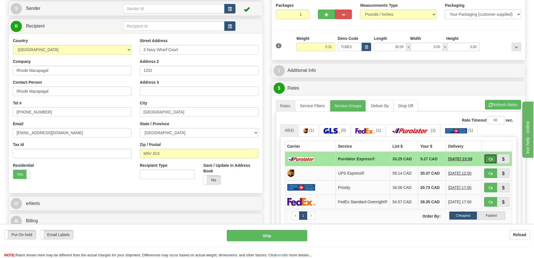
click at [488, 157] on button "button" at bounding box center [490, 159] width 13 height 10
type input "202"
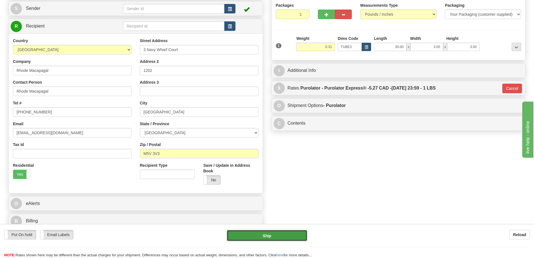
click at [292, 235] on button "Ship" at bounding box center [267, 235] width 81 height 11
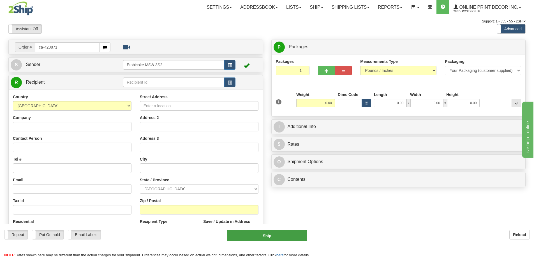
type input "ca-420871"
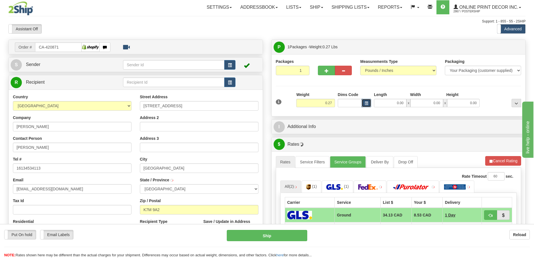
click at [366, 103] on span "button" at bounding box center [366, 103] width 3 height 3
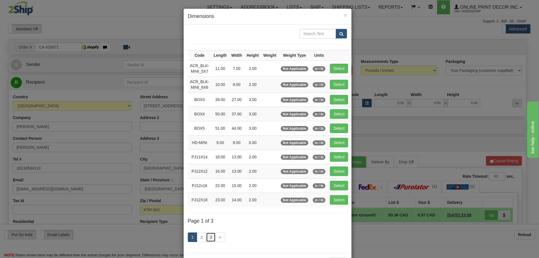
click at [208, 233] on link "3" at bounding box center [211, 237] width 10 height 10
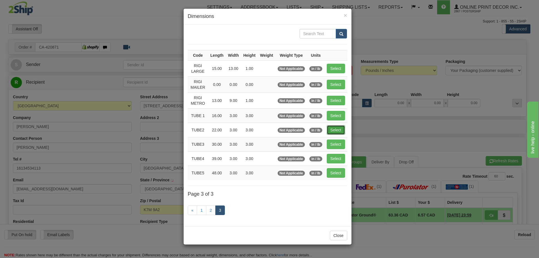
drag, startPoint x: 335, startPoint y: 127, endPoint x: 341, endPoint y: 126, distance: 5.2
click at [336, 127] on button "Select" at bounding box center [336, 130] width 18 height 10
type input "TUBE2"
type input "22.00"
type input "3.00"
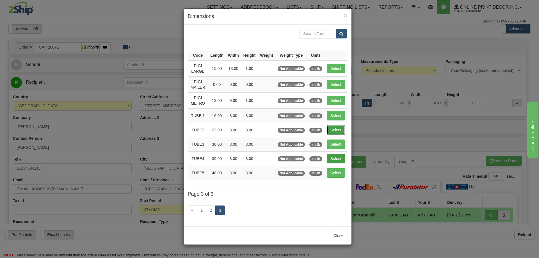
type input "3.00"
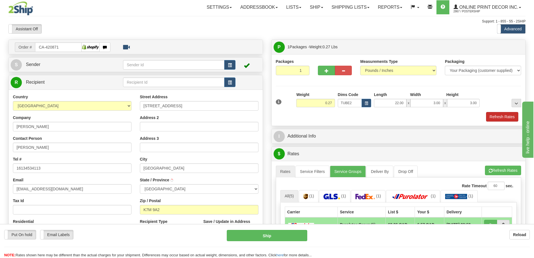
type input "KINGSTON"
click at [505, 118] on button "Refresh Rates" at bounding box center [502, 117] width 32 height 10
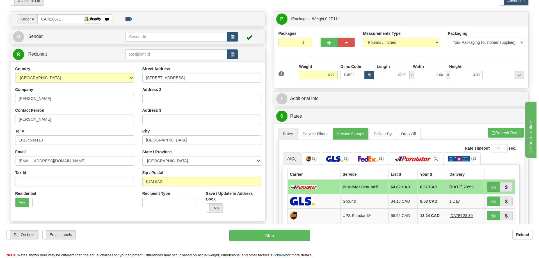
scroll to position [56, 0]
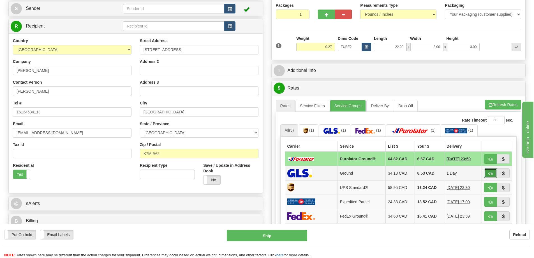
click at [491, 174] on span "button" at bounding box center [491, 174] width 4 height 4
type input "1"
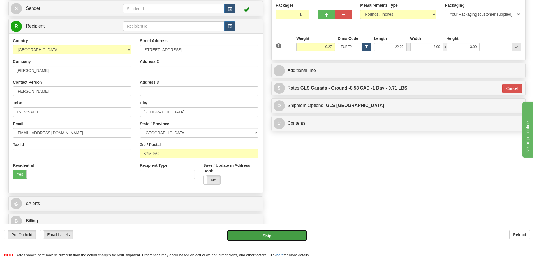
click at [292, 231] on button "Ship" at bounding box center [267, 235] width 81 height 11
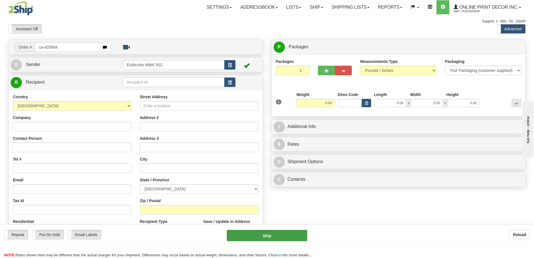
type input "ca-420884"
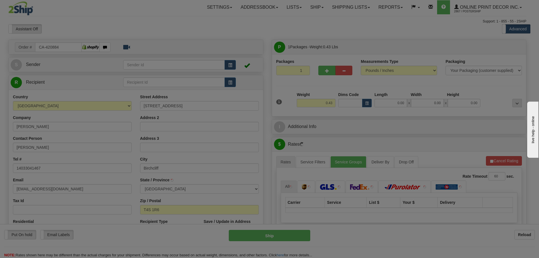
type input "SYLVAN LAKE"
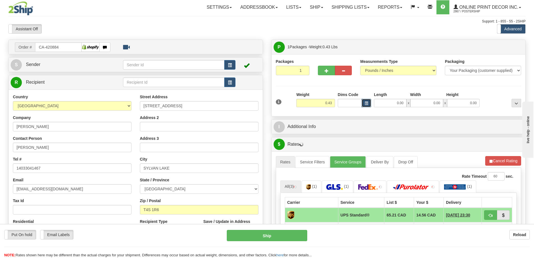
click at [364, 102] on button "button" at bounding box center [367, 103] width 10 height 8
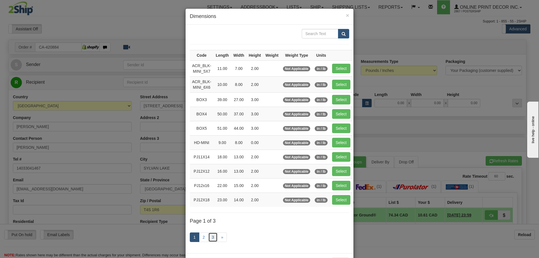
click at [210, 237] on link "3" at bounding box center [213, 237] width 10 height 10
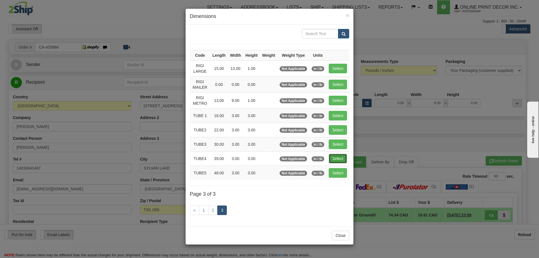
click at [340, 156] on button "Select" at bounding box center [337, 159] width 18 height 10
type input "TUBE4"
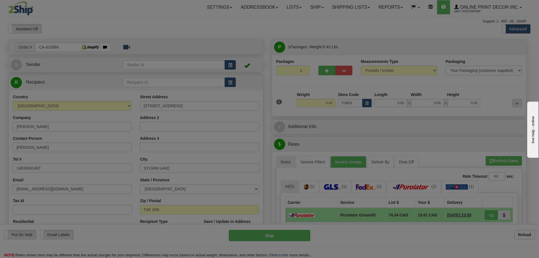
type input "39.00"
type input "3.00"
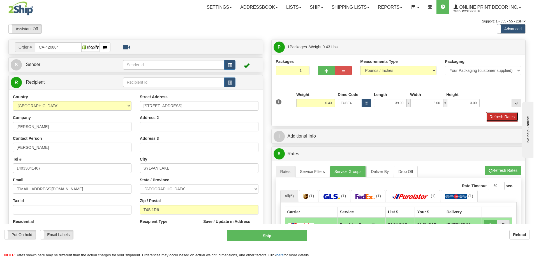
click at [498, 118] on button "Refresh Rates" at bounding box center [502, 117] width 32 height 10
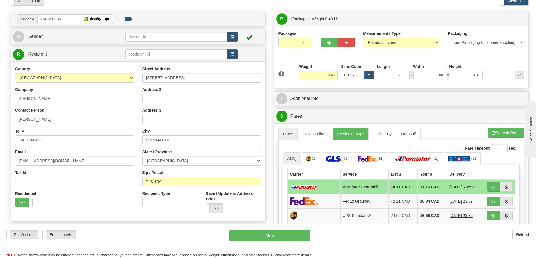
scroll to position [56, 0]
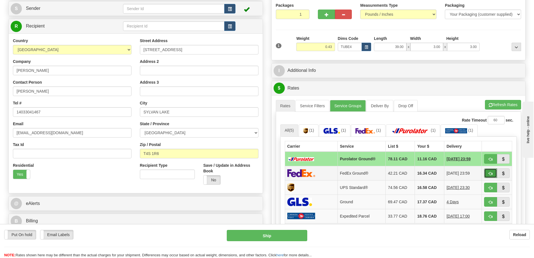
click at [486, 173] on button "button" at bounding box center [490, 173] width 13 height 10
type input "92"
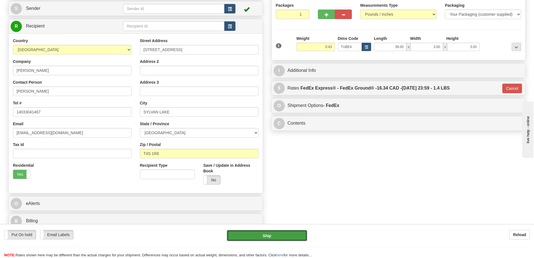
click at [287, 234] on button "Ship" at bounding box center [267, 235] width 81 height 11
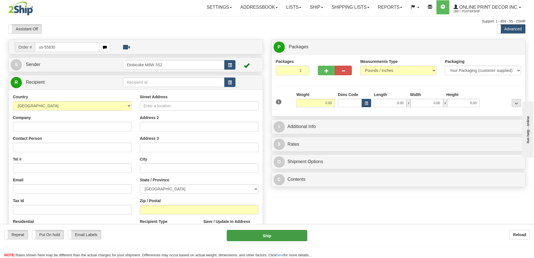
type input "us-55830"
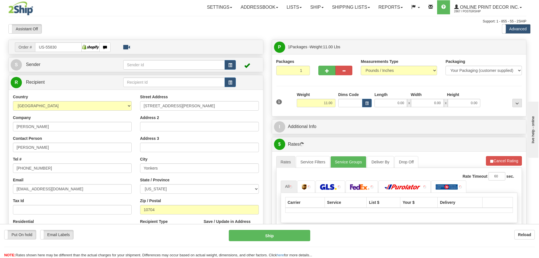
type input "YONKERS"
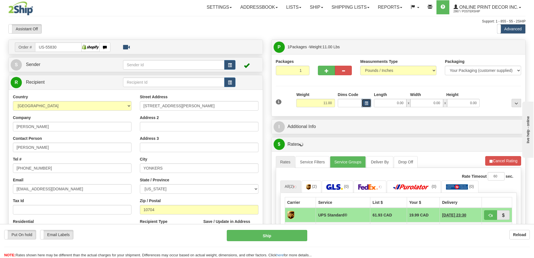
click at [365, 101] on button "button" at bounding box center [367, 103] width 10 height 8
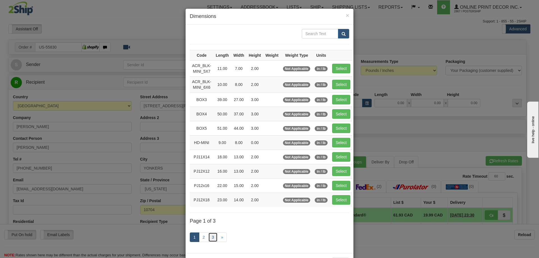
click at [210, 237] on link "3" at bounding box center [213, 237] width 10 height 10
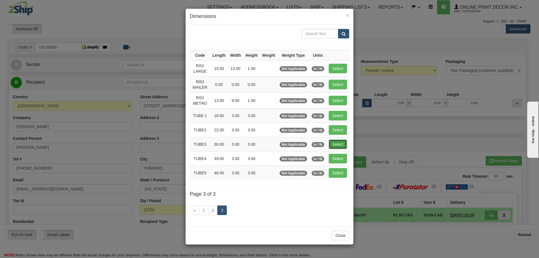
click at [335, 141] on button "Select" at bounding box center [337, 144] width 18 height 10
type input "TUBE3"
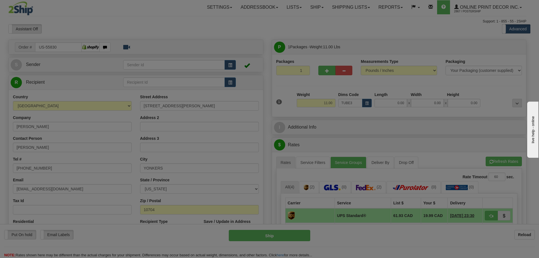
type input "30.00"
type input "3.00"
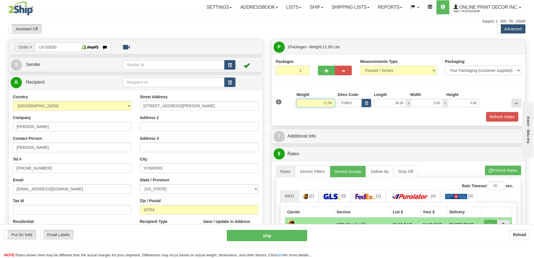
click at [333, 102] on input "11.00" at bounding box center [316, 103] width 39 height 8
type input "1"
type input "2.00"
click at [493, 114] on button "Refresh Rates" at bounding box center [502, 117] width 32 height 10
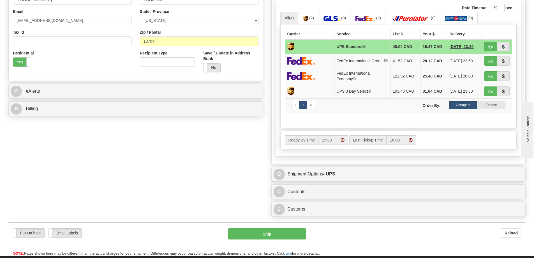
scroll to position [224, 0]
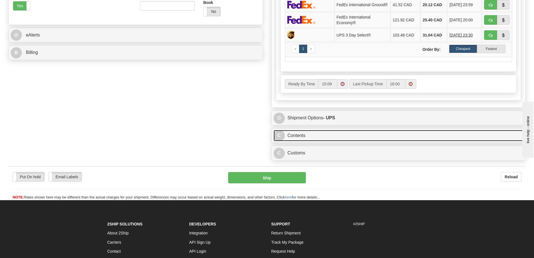
click at [386, 140] on link "C Contents" at bounding box center [399, 136] width 250 height 12
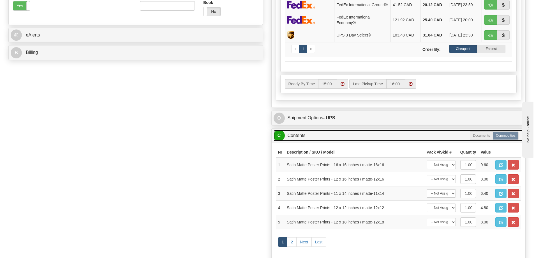
scroll to position [309, 0]
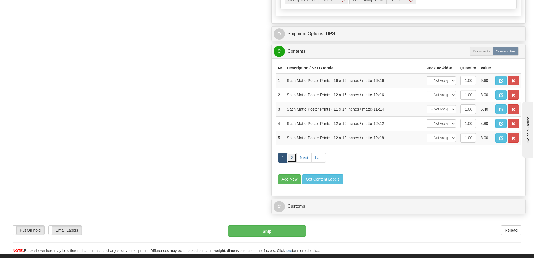
click at [293, 158] on link "2" at bounding box center [292, 158] width 10 height 10
click at [514, 140] on span "button" at bounding box center [514, 138] width 4 height 4
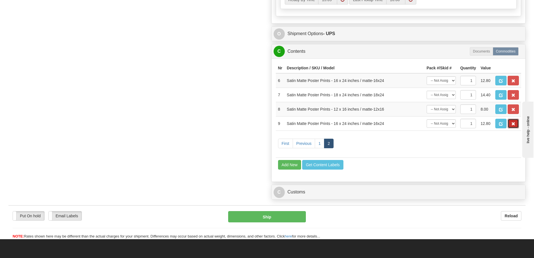
click at [512, 126] on span "button" at bounding box center [514, 124] width 4 height 4
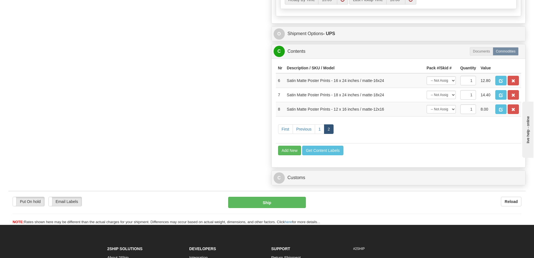
click at [514, 110] on button "button" at bounding box center [513, 109] width 11 height 10
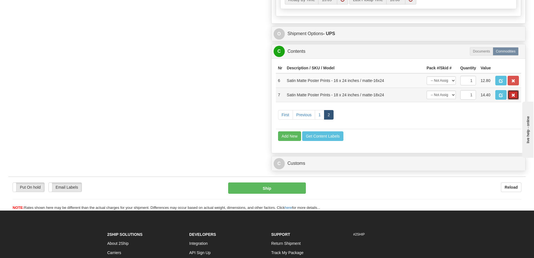
click at [514, 96] on button "button" at bounding box center [513, 95] width 11 height 10
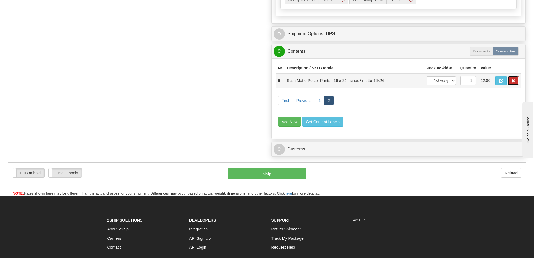
click at [513, 83] on span "button" at bounding box center [514, 81] width 4 height 4
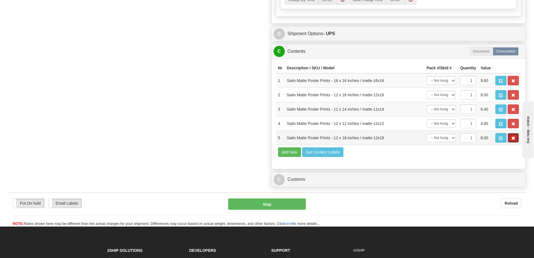
click at [510, 141] on button "button" at bounding box center [513, 138] width 11 height 10
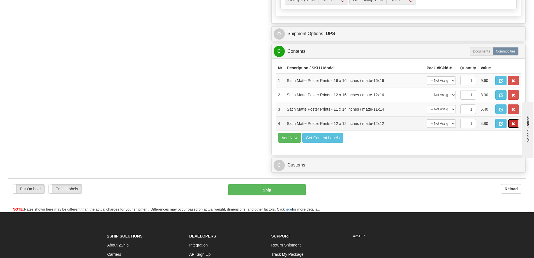
click at [513, 126] on span "button" at bounding box center [514, 124] width 4 height 4
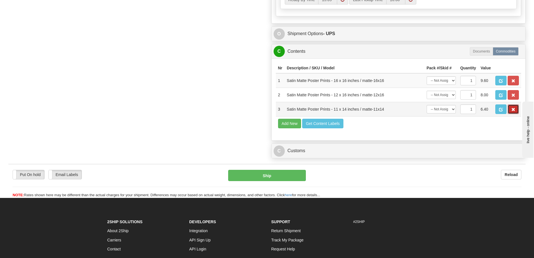
click at [515, 109] on button "button" at bounding box center [513, 109] width 11 height 10
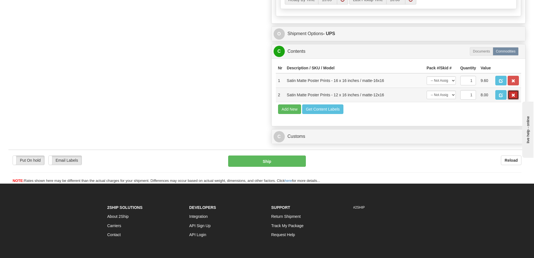
click at [512, 97] on span "button" at bounding box center [514, 95] width 4 height 4
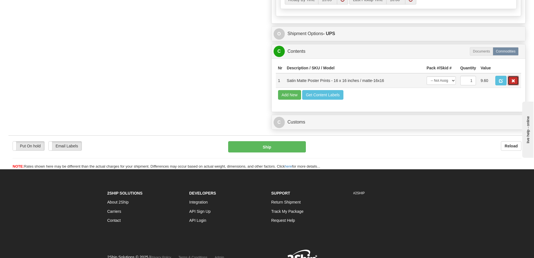
click at [514, 83] on span "button" at bounding box center [514, 81] width 4 height 4
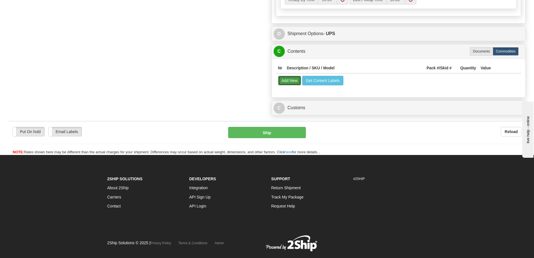
click at [283, 84] on button "Add New" at bounding box center [289, 81] width 23 height 10
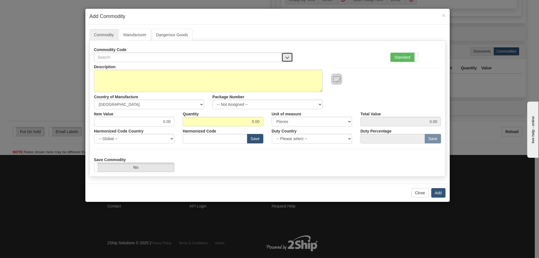
click at [287, 55] on button "button" at bounding box center [286, 57] width 11 height 10
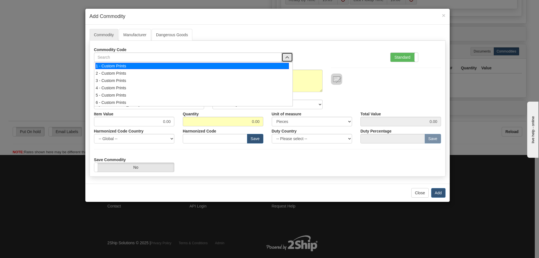
click at [277, 66] on div "1 - Custom Prints" at bounding box center [191, 66] width 193 height 6
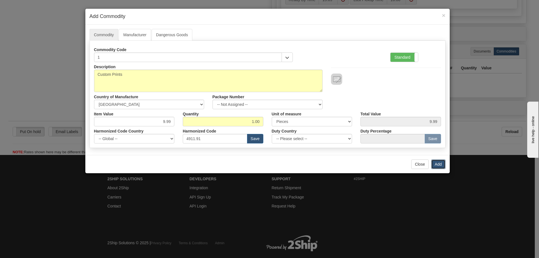
click at [440, 163] on button "Add" at bounding box center [438, 164] width 14 height 10
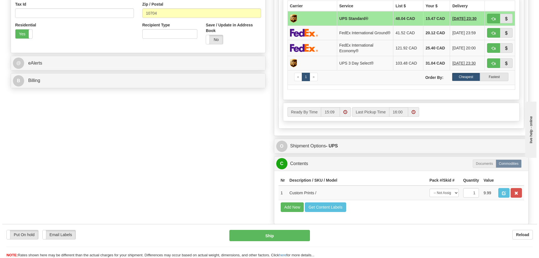
scroll to position [112, 0]
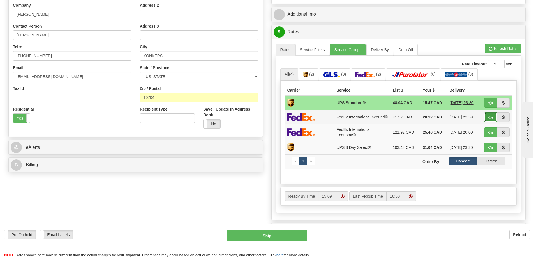
click at [490, 117] on span "button" at bounding box center [491, 118] width 4 height 4
type input "92"
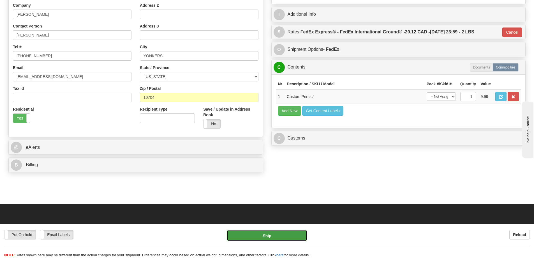
click at [293, 233] on button "Ship" at bounding box center [267, 235] width 81 height 11
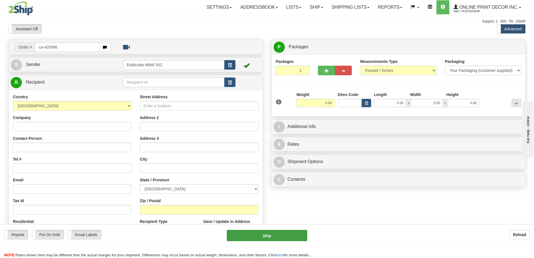
type input "ca-420896"
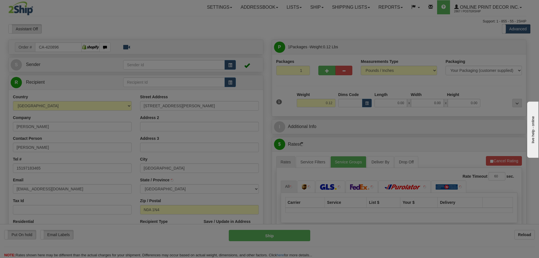
type input "PORT DOVER"
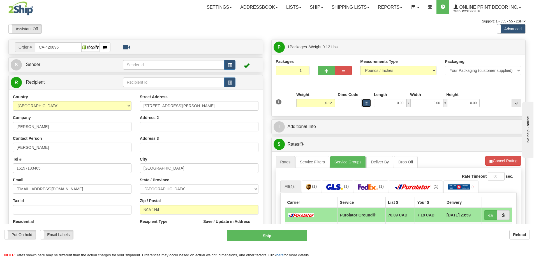
click at [366, 105] on span "button" at bounding box center [366, 103] width 3 height 3
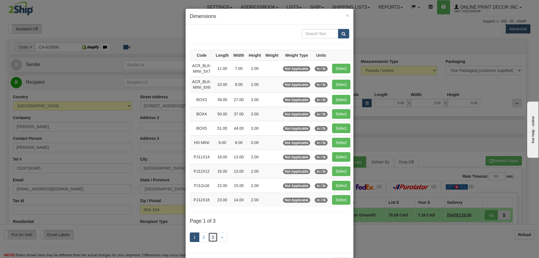
click at [212, 235] on link "3" at bounding box center [213, 237] width 10 height 10
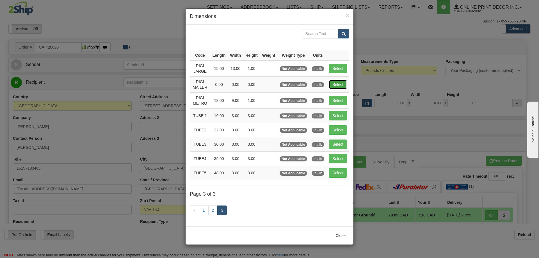
click at [342, 83] on button "Select" at bounding box center [337, 85] width 18 height 10
type input "RIGI MAILER"
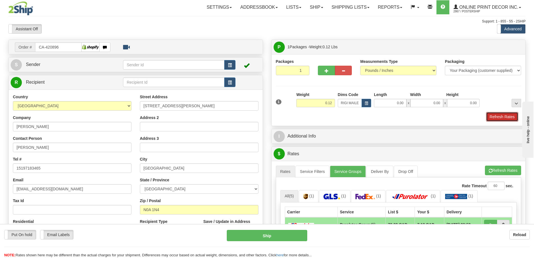
click at [500, 115] on button "Refresh Rates" at bounding box center [502, 117] width 32 height 10
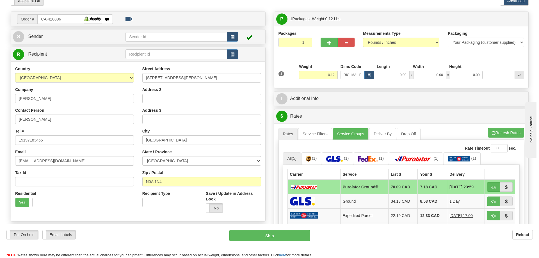
scroll to position [56, 0]
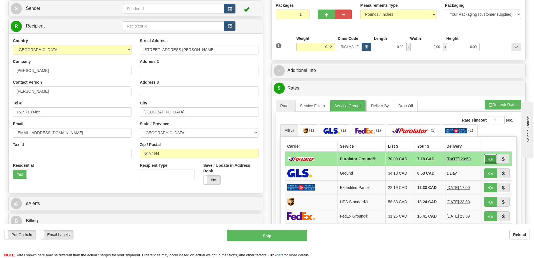
click at [490, 158] on span "button" at bounding box center [491, 159] width 4 height 4
type input "260"
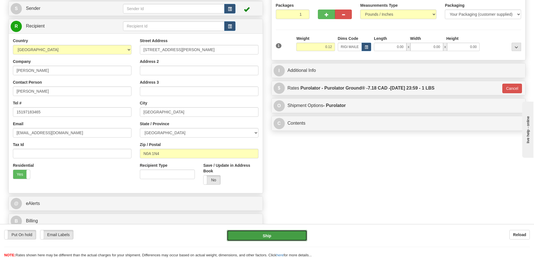
click at [277, 234] on button "Ship" at bounding box center [267, 235] width 81 height 11
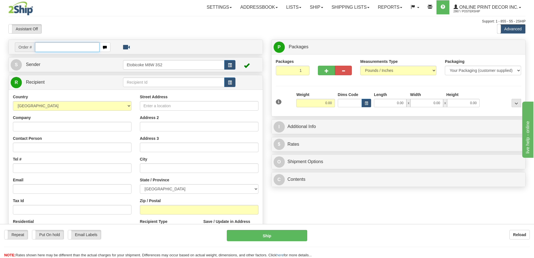
click at [64, 47] on input "text" at bounding box center [67, 47] width 65 height 10
type input "ca-420870"
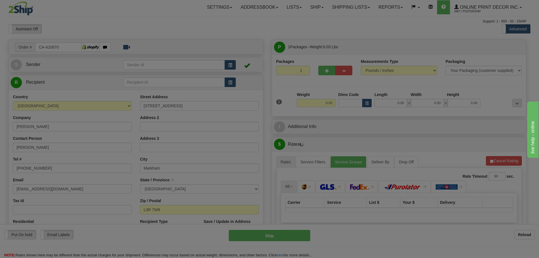
type input "MARKHAM"
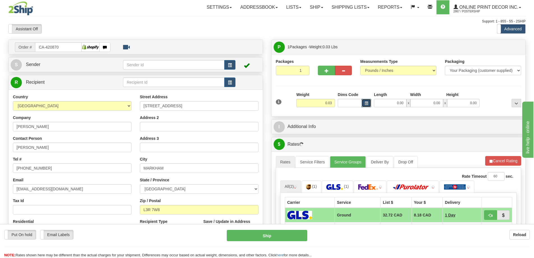
click at [367, 102] on span "button" at bounding box center [366, 103] width 3 height 3
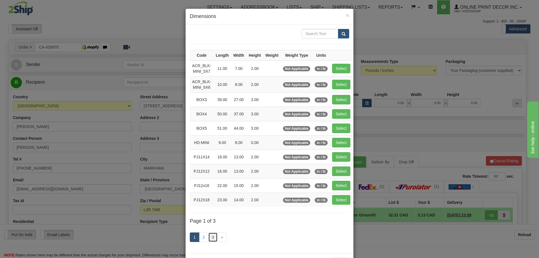
click at [210, 236] on link "3" at bounding box center [213, 237] width 10 height 10
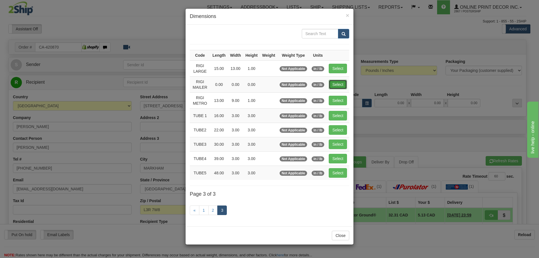
click at [343, 81] on button "Select" at bounding box center [337, 85] width 18 height 10
type input "RIGI MAILER"
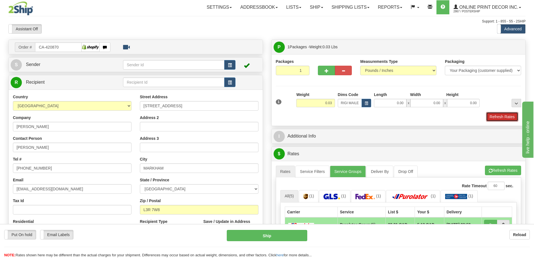
click at [497, 119] on button "Refresh Rates" at bounding box center [502, 117] width 32 height 10
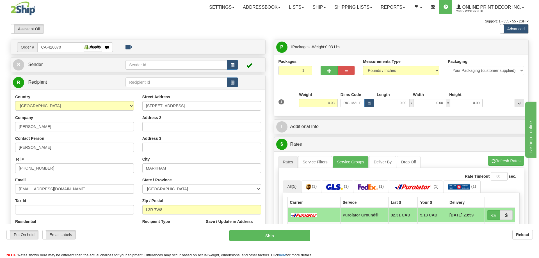
scroll to position [56, 0]
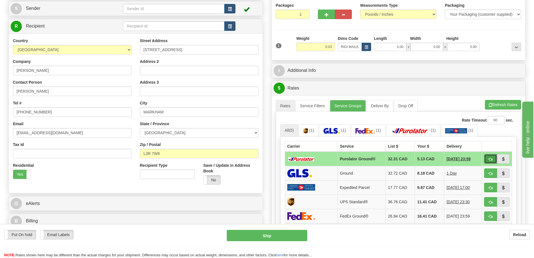
drag, startPoint x: 493, startPoint y: 159, endPoint x: 484, endPoint y: 158, distance: 9.0
click at [492, 159] on span "button" at bounding box center [491, 159] width 4 height 4
type input "260"
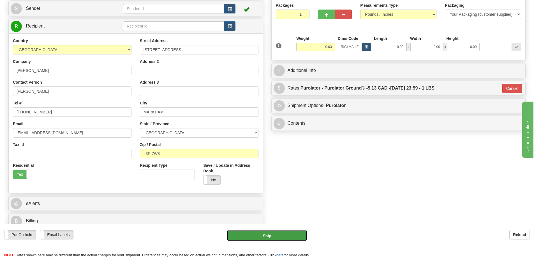
click at [297, 234] on button "Ship" at bounding box center [267, 235] width 81 height 11
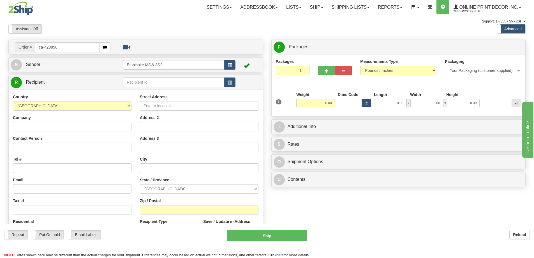
type input "ca-420850"
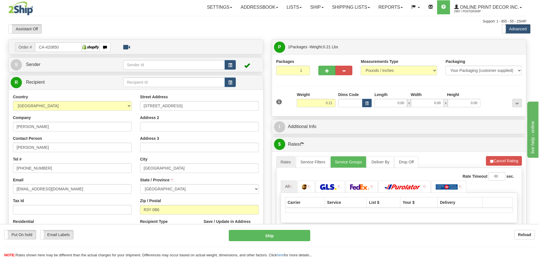
type input "WINNIPEG"
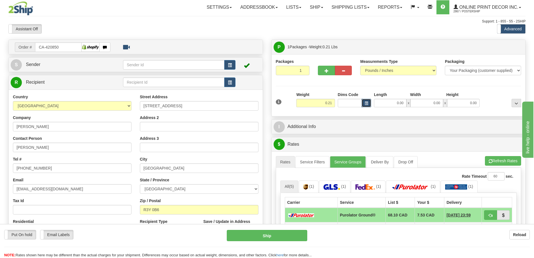
click at [364, 102] on button "button" at bounding box center [367, 103] width 10 height 8
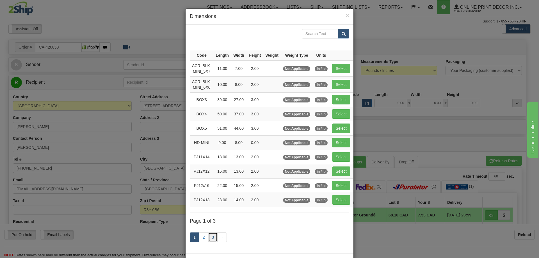
click at [211, 237] on link "3" at bounding box center [213, 237] width 10 height 10
click at [212, 237] on link "3" at bounding box center [213, 237] width 10 height 10
click at [210, 236] on link "3" at bounding box center [213, 237] width 10 height 10
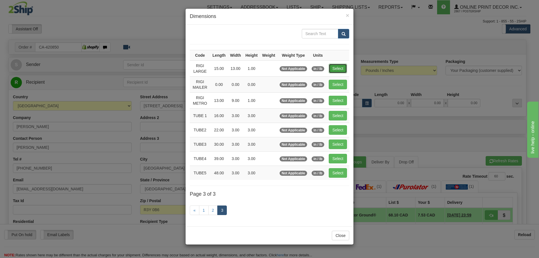
click at [337, 69] on button "Select" at bounding box center [337, 69] width 18 height 10
type input "RIGI LARGE"
type input "15.00"
type input "13.00"
type input "1.00"
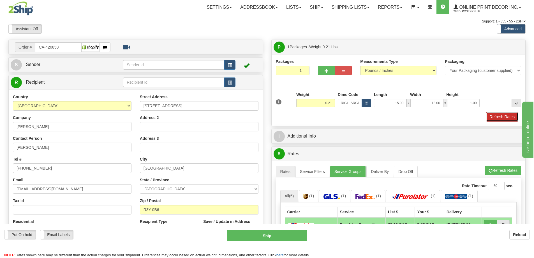
click at [497, 117] on button "Refresh Rates" at bounding box center [502, 117] width 32 height 10
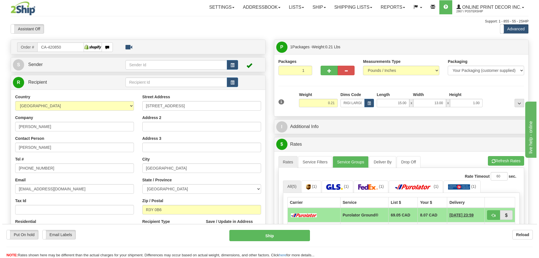
scroll to position [56, 0]
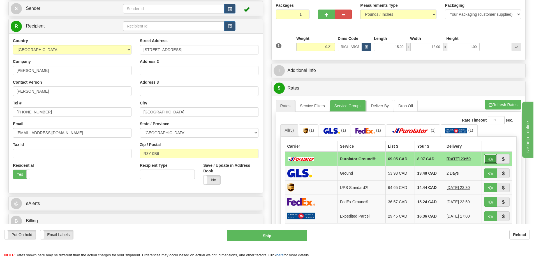
click at [492, 161] on span "button" at bounding box center [491, 159] width 4 height 4
type input "260"
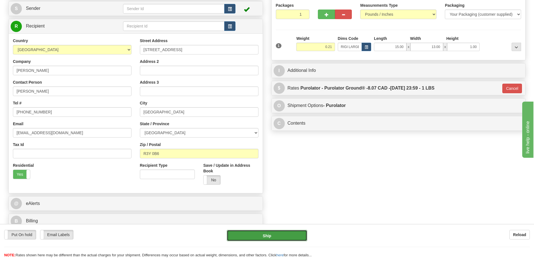
click at [295, 236] on button "Ship" at bounding box center [267, 235] width 81 height 11
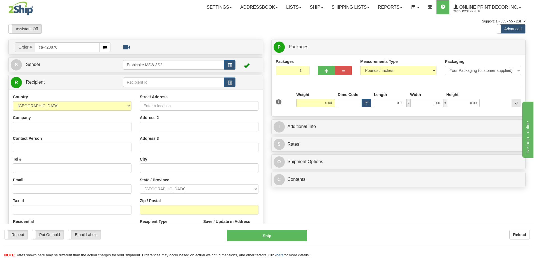
type input "ca-420876"
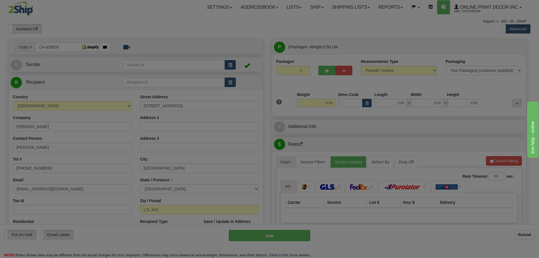
type input "[GEOGRAPHIC_DATA]"
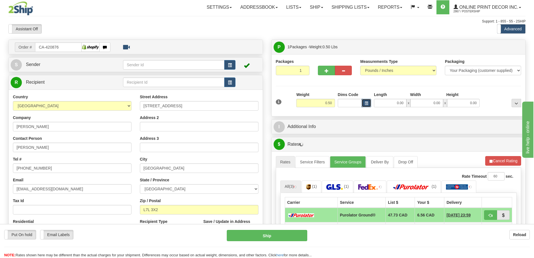
click at [368, 100] on button "button" at bounding box center [367, 103] width 10 height 8
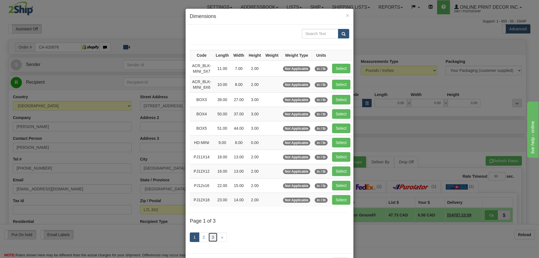
click at [212, 237] on link "3" at bounding box center [213, 237] width 10 height 10
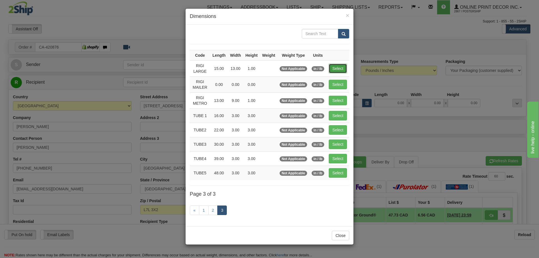
click at [341, 66] on button "Select" at bounding box center [337, 69] width 18 height 10
type input "RIGI LARGE"
type input "15.00"
type input "13.00"
type input "1.00"
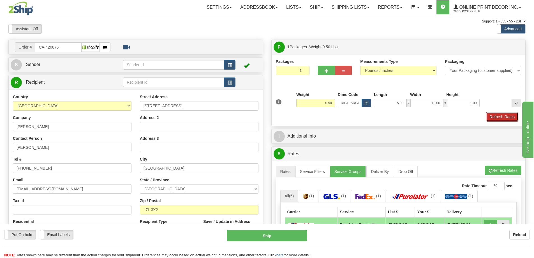
click at [502, 114] on button "Refresh Rates" at bounding box center [502, 117] width 32 height 10
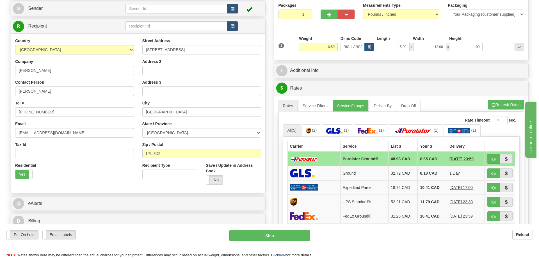
scroll to position [84, 0]
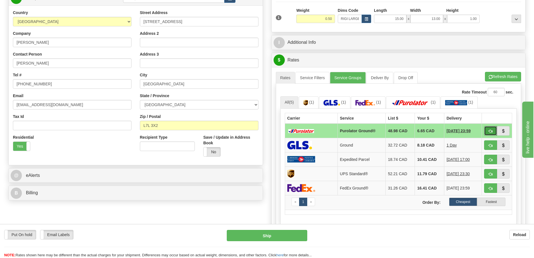
click at [490, 129] on button "button" at bounding box center [490, 131] width 13 height 10
type input "260"
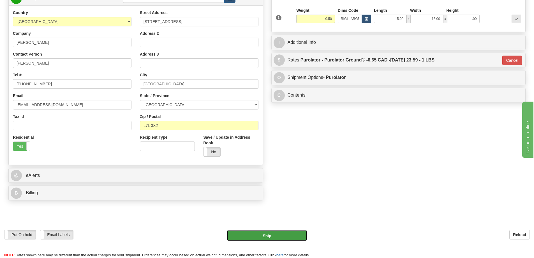
click at [261, 232] on button "Ship" at bounding box center [267, 235] width 81 height 11
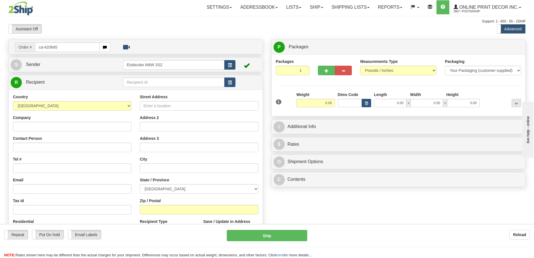
type input "ca-420845"
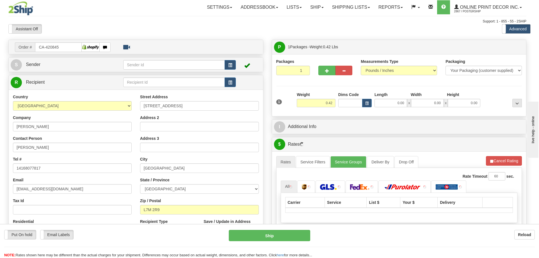
type input "[GEOGRAPHIC_DATA]"
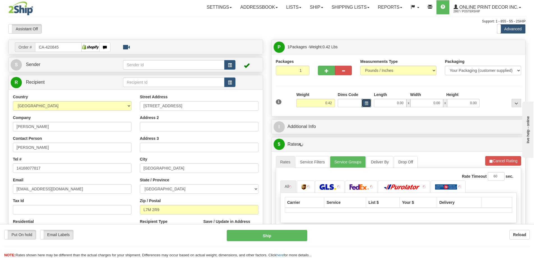
click at [367, 102] on span "button" at bounding box center [366, 103] width 3 height 3
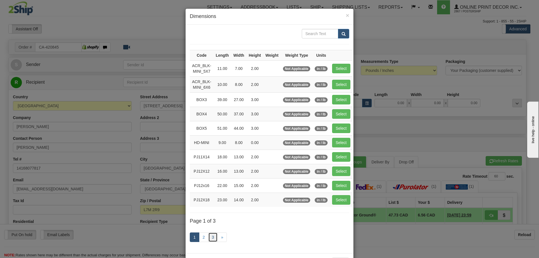
click at [208, 237] on link "3" at bounding box center [213, 237] width 10 height 10
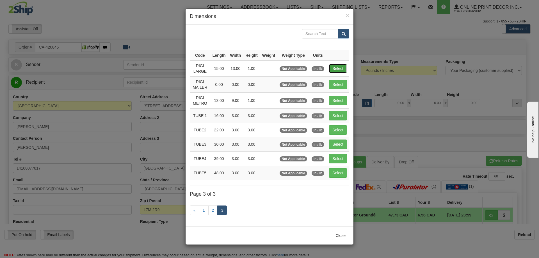
click at [337, 68] on button "Select" at bounding box center [337, 69] width 18 height 10
type input "RIGI LARGE"
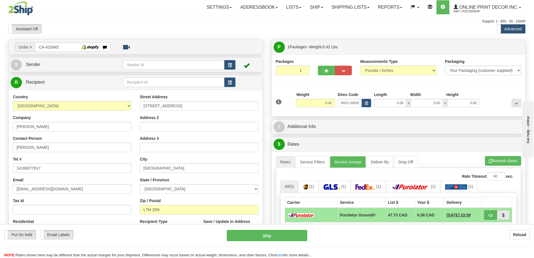
type input "15.00"
type input "13.00"
type input "1.00"
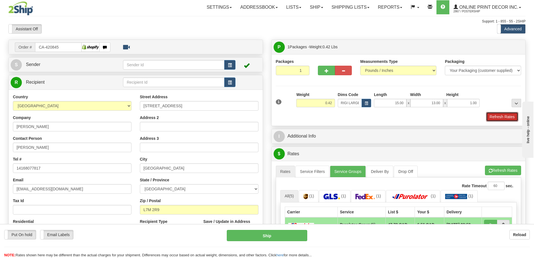
click at [498, 112] on div "1 Weight 0.42 Dims Code RIGI LARGE Length Width Height" at bounding box center [399, 107] width 246 height 30
click at [503, 118] on button "Refresh Rates" at bounding box center [502, 117] width 32 height 10
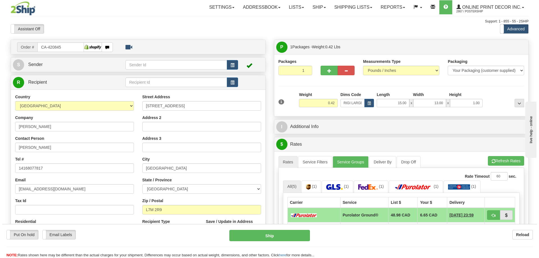
scroll to position [28, 0]
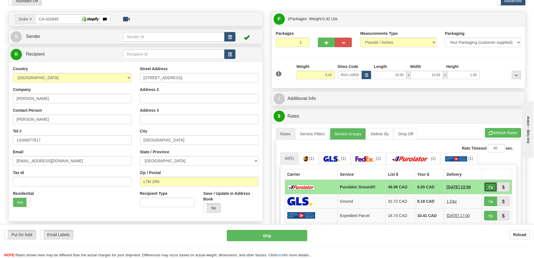
click at [488, 186] on button "button" at bounding box center [490, 187] width 13 height 10
type input "260"
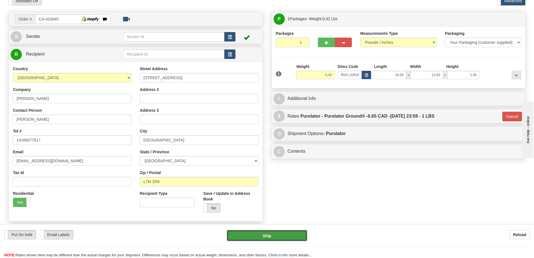
click at [293, 230] on button "Ship" at bounding box center [267, 235] width 81 height 11
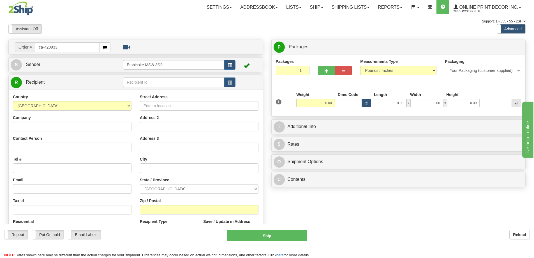
type input "ca-420933"
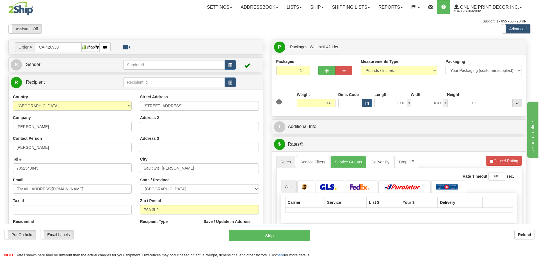
type input "SAULT STE. MARIE"
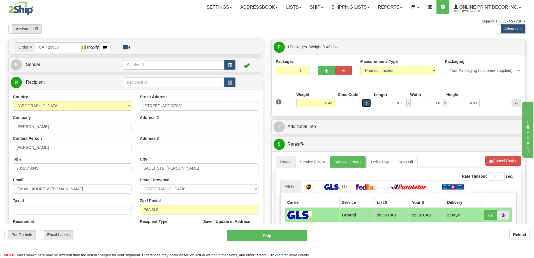
click at [370, 103] on button "button" at bounding box center [367, 103] width 10 height 8
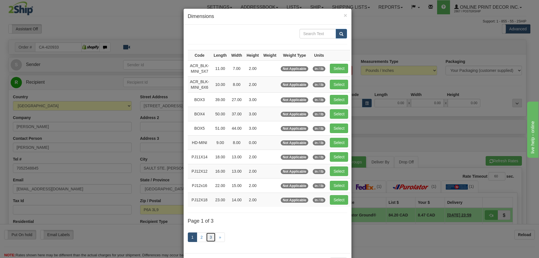
click at [208, 236] on link "3" at bounding box center [211, 237] width 10 height 10
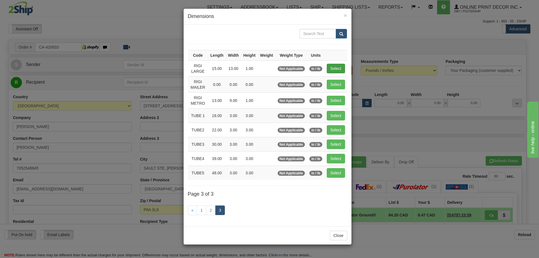
drag, startPoint x: 345, startPoint y: 67, endPoint x: 340, endPoint y: 67, distance: 5.0
click at [342, 67] on td "Select" at bounding box center [335, 68] width 23 height 16
click at [334, 69] on button "Select" at bounding box center [336, 69] width 18 height 10
type input "RIGI LARGE"
type input "15.00"
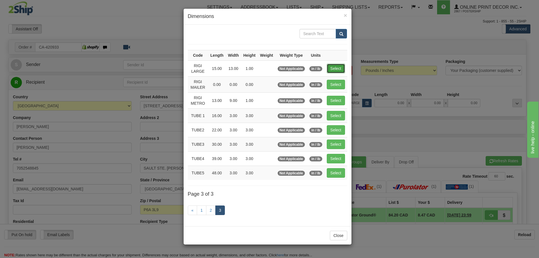
type input "13.00"
type input "1.00"
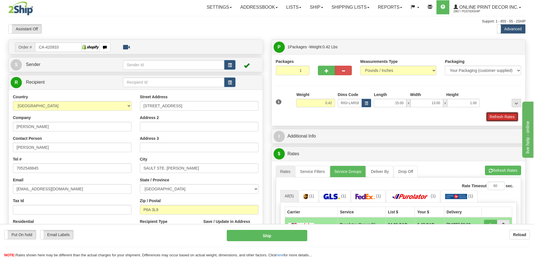
click at [503, 116] on button "Refresh Rates" at bounding box center [502, 117] width 32 height 10
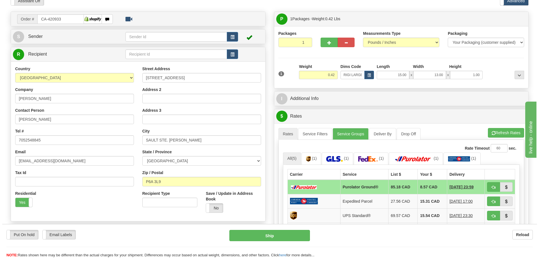
scroll to position [84, 0]
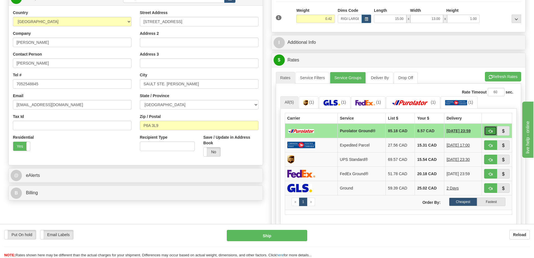
click at [490, 131] on span "button" at bounding box center [491, 131] width 4 height 4
type input "260"
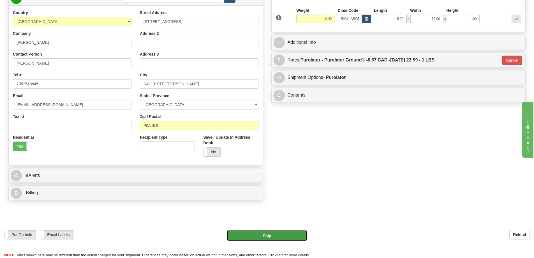
click at [289, 235] on button "Ship" at bounding box center [267, 235] width 81 height 11
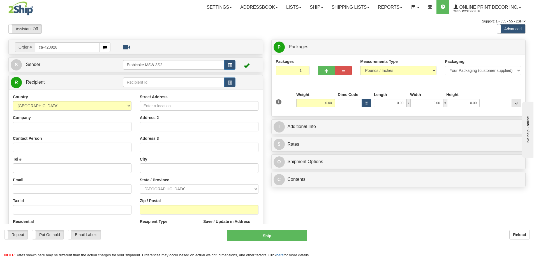
type input "ca-420928"
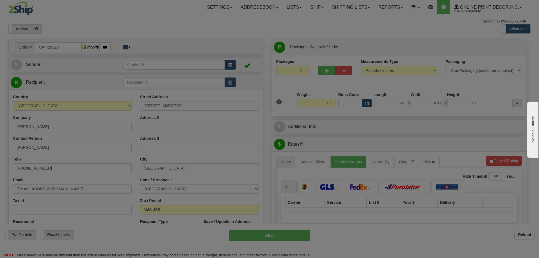
type input "TORONTO"
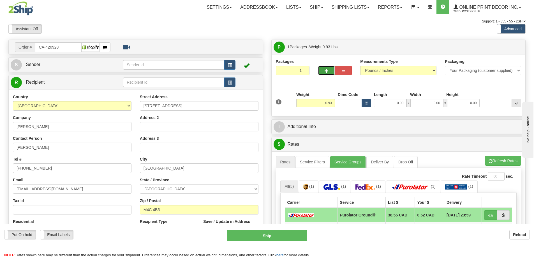
click at [325, 67] on button "button" at bounding box center [326, 71] width 17 height 10
radio input "true"
type input "2"
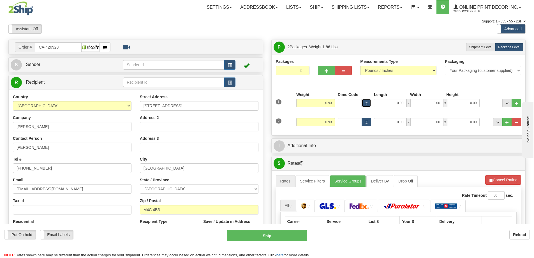
click at [367, 100] on button "button" at bounding box center [367, 103] width 10 height 8
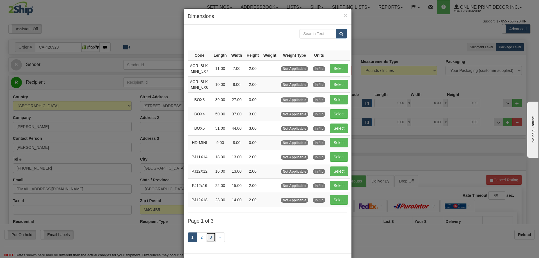
click at [206, 236] on link "3" at bounding box center [211, 237] width 10 height 10
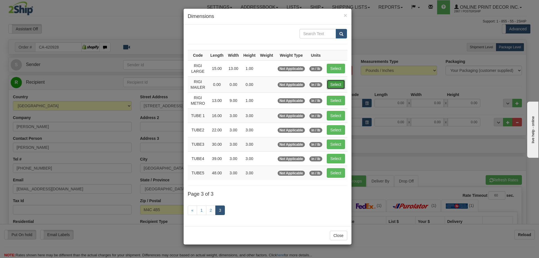
click at [341, 83] on button "Select" at bounding box center [336, 85] width 18 height 10
type input "RIGI MAILER"
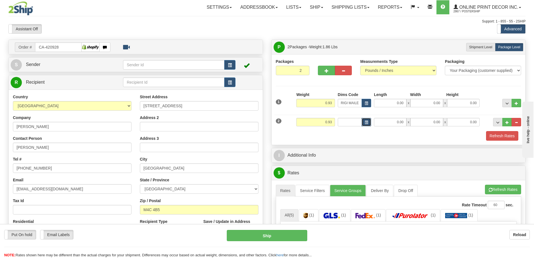
click at [364, 120] on button "button" at bounding box center [367, 122] width 10 height 8
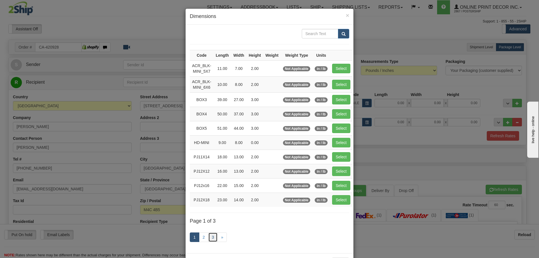
click at [212, 235] on link "3" at bounding box center [213, 237] width 10 height 10
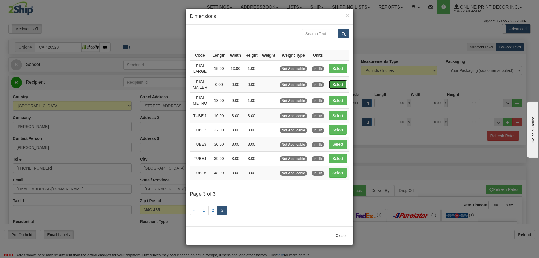
click at [339, 82] on button "Select" at bounding box center [337, 85] width 18 height 10
type input "RIGI MAILER"
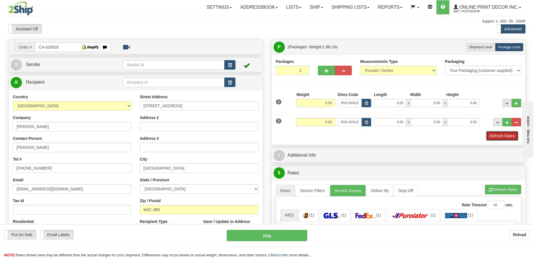
click at [498, 133] on button "Refresh Rates" at bounding box center [502, 136] width 32 height 10
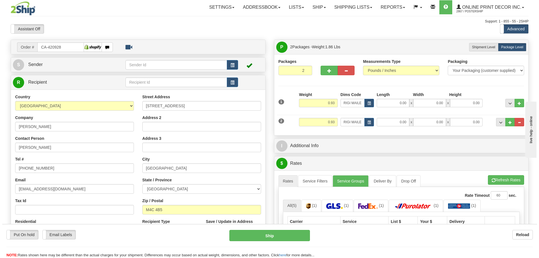
scroll to position [56, 0]
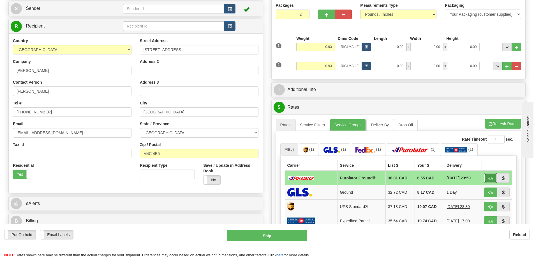
click at [489, 176] on button "button" at bounding box center [490, 178] width 13 height 10
type input "260"
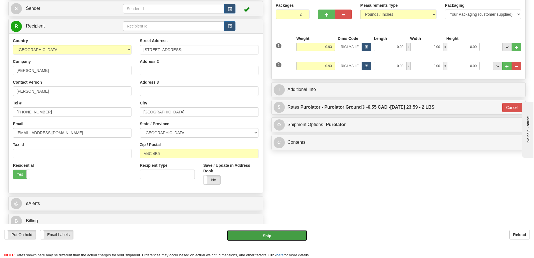
click at [288, 233] on button "Ship" at bounding box center [267, 235] width 81 height 11
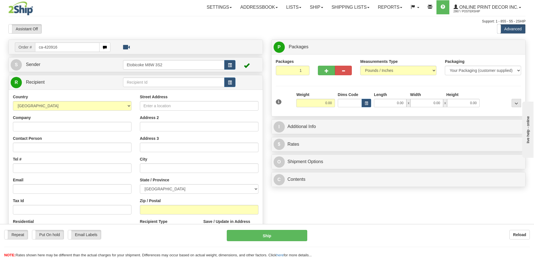
type input "ca-420916"
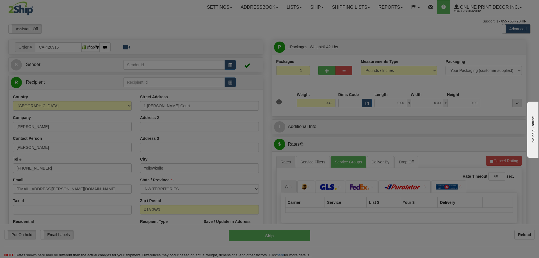
type input "YELLOWKNIFE"
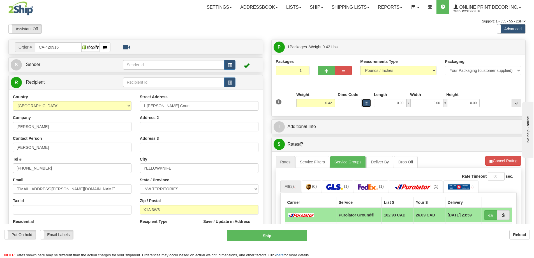
click at [368, 101] on button "button" at bounding box center [367, 103] width 10 height 8
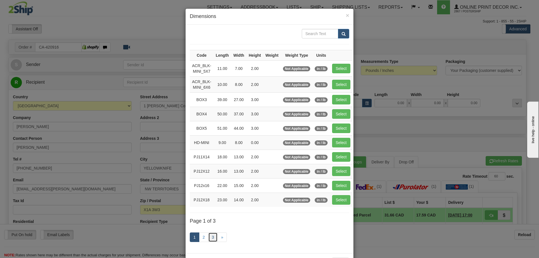
click at [211, 235] on link "3" at bounding box center [213, 237] width 10 height 10
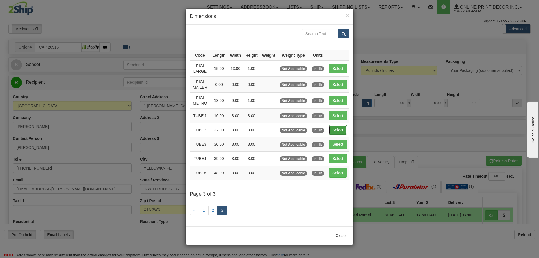
click at [338, 127] on button "Select" at bounding box center [337, 130] width 18 height 10
type input "TUBE2"
type input "22.00"
type input "3.00"
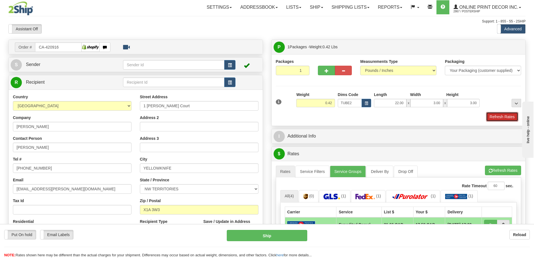
click at [505, 118] on button "Refresh Rates" at bounding box center [502, 117] width 32 height 10
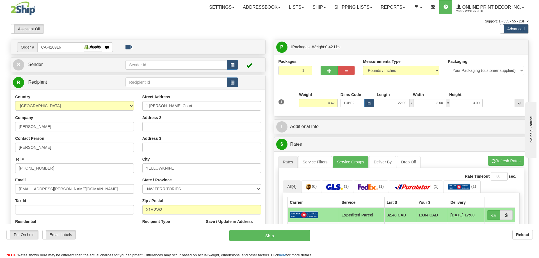
scroll to position [56, 0]
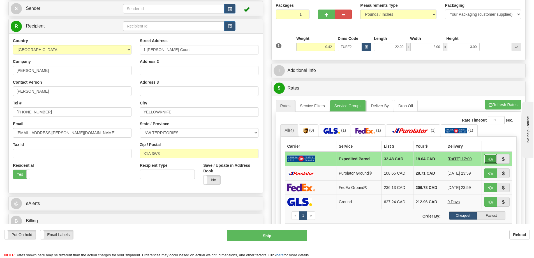
click at [491, 157] on button "button" at bounding box center [490, 159] width 13 height 10
type input "DOM.EP"
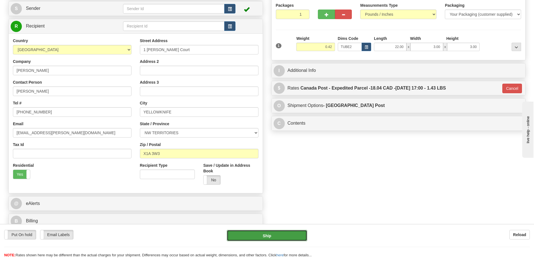
click at [286, 236] on button "Ship" at bounding box center [267, 235] width 81 height 11
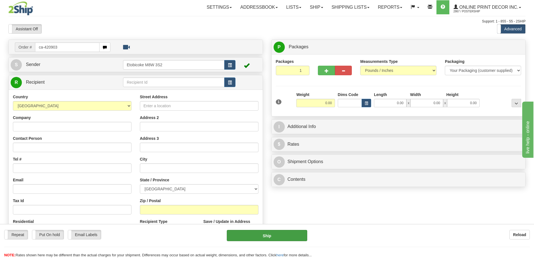
type input "ca-420903"
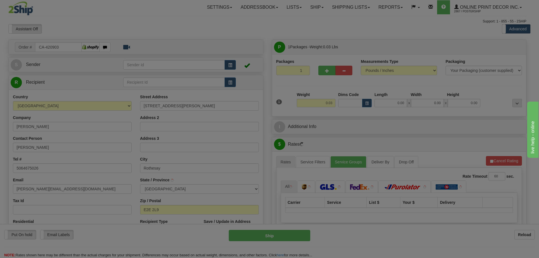
type input "ROTHESAY"
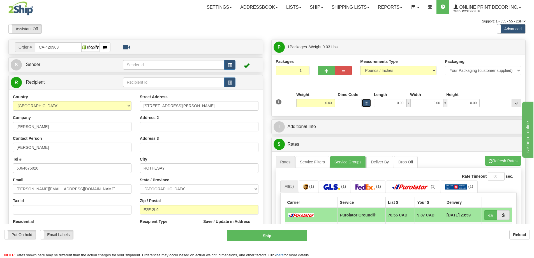
click at [367, 106] on button "button" at bounding box center [367, 103] width 10 height 8
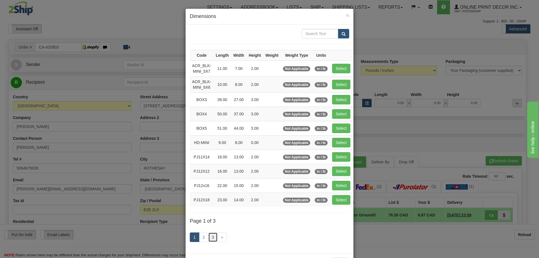
click at [212, 237] on link "3" at bounding box center [213, 237] width 10 height 10
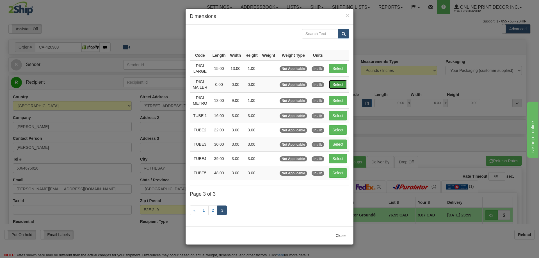
click at [341, 84] on button "Select" at bounding box center [337, 85] width 18 height 10
type input "RIGI MAILER"
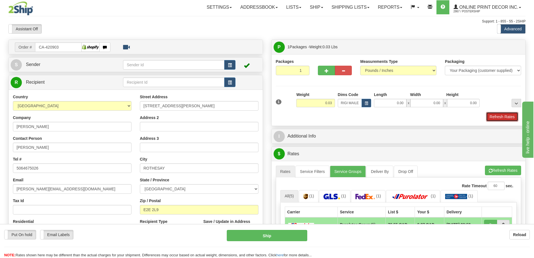
click at [502, 116] on button "Refresh Rates" at bounding box center [502, 117] width 32 height 10
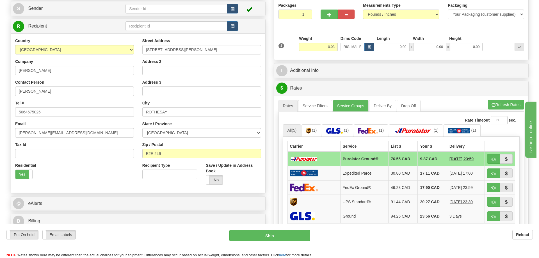
scroll to position [84, 0]
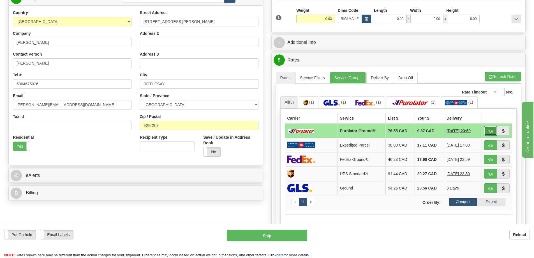
drag, startPoint x: 493, startPoint y: 132, endPoint x: 492, endPoint y: 129, distance: 3.2
click at [493, 132] on button "button" at bounding box center [490, 131] width 13 height 10
type input "260"
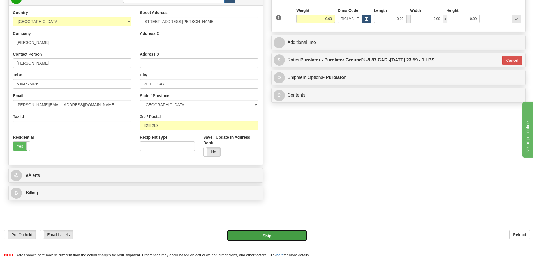
click at [270, 235] on button "Ship" at bounding box center [267, 235] width 81 height 11
